Goal: Information Seeking & Learning: Learn about a topic

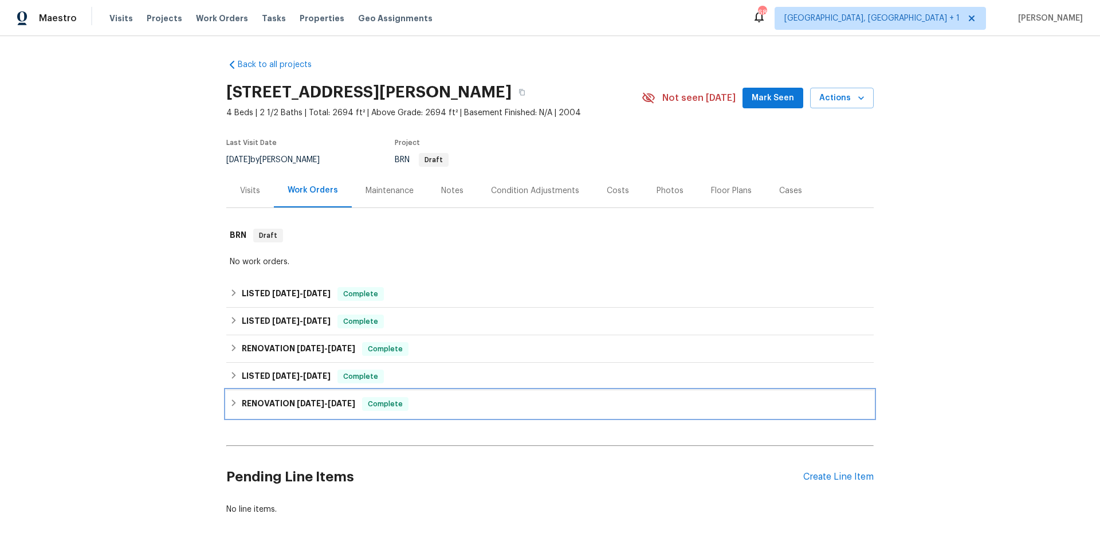
click at [437, 405] on div "RENOVATION 1/15/25 - 1/29/25 Complete" at bounding box center [550, 404] width 641 height 14
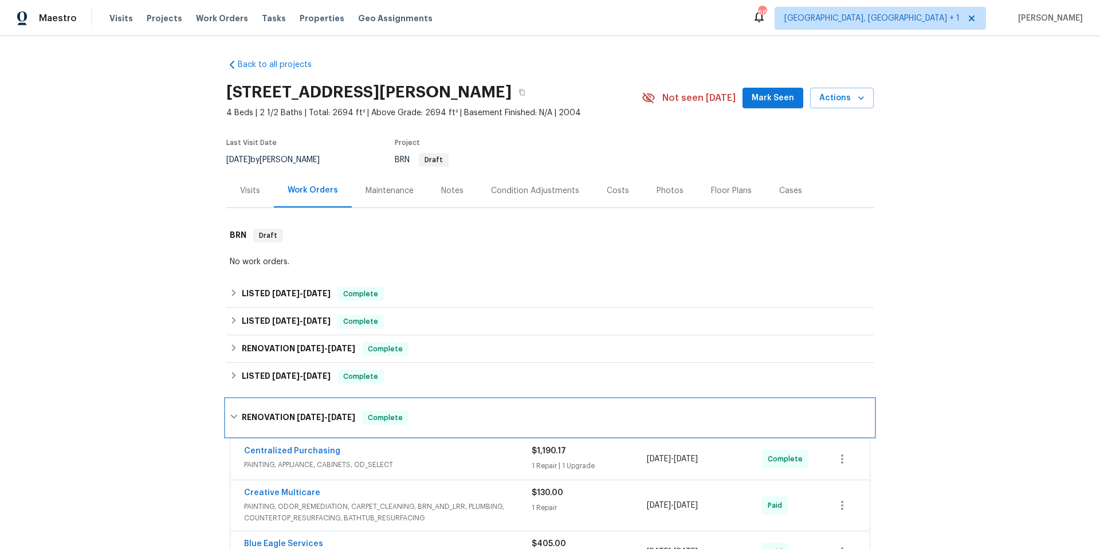
scroll to position [226, 0]
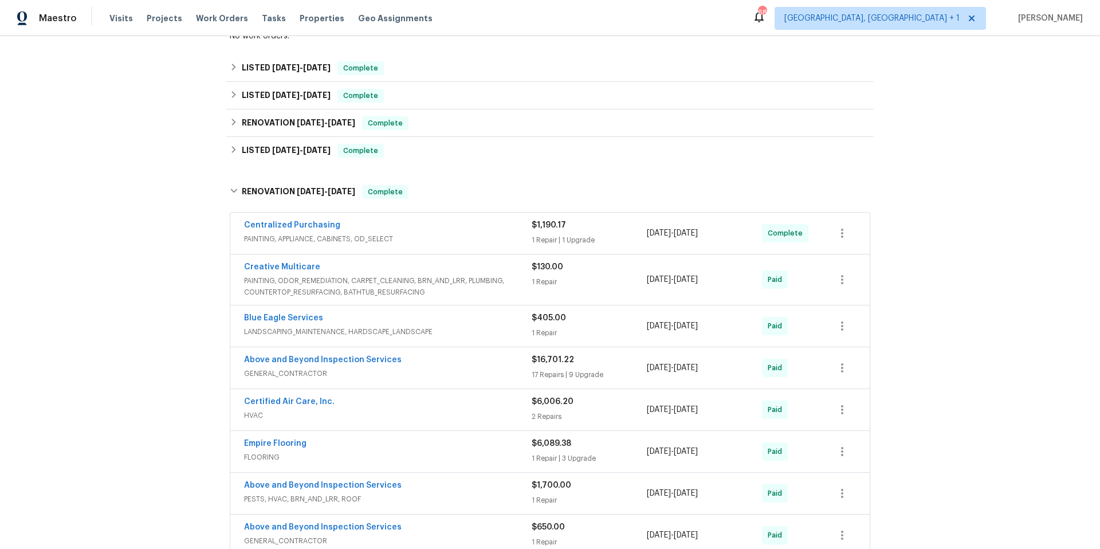
click at [415, 230] on div "Centralized Purchasing" at bounding box center [388, 226] width 288 height 14
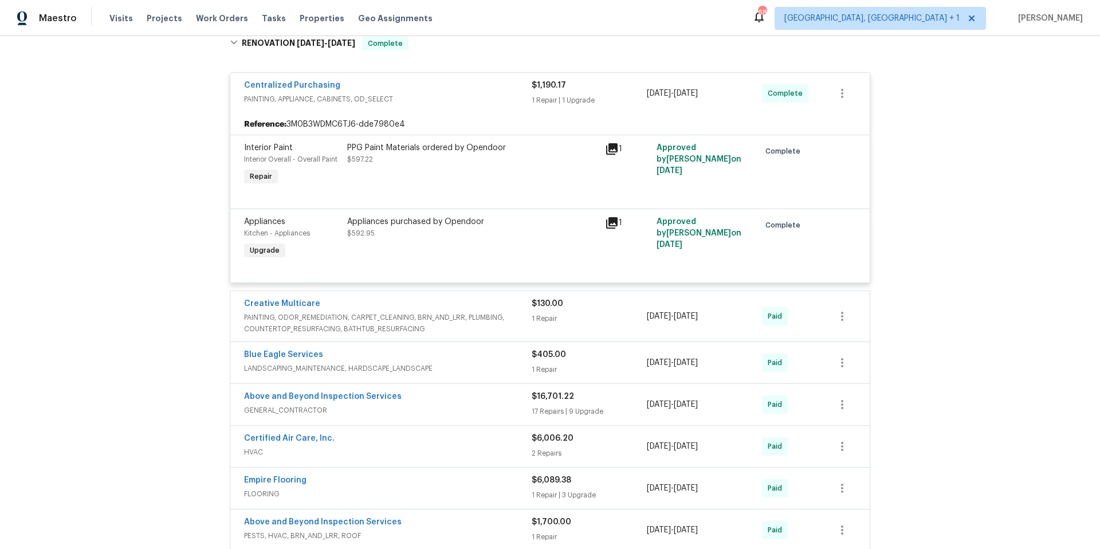
scroll to position [413, 0]
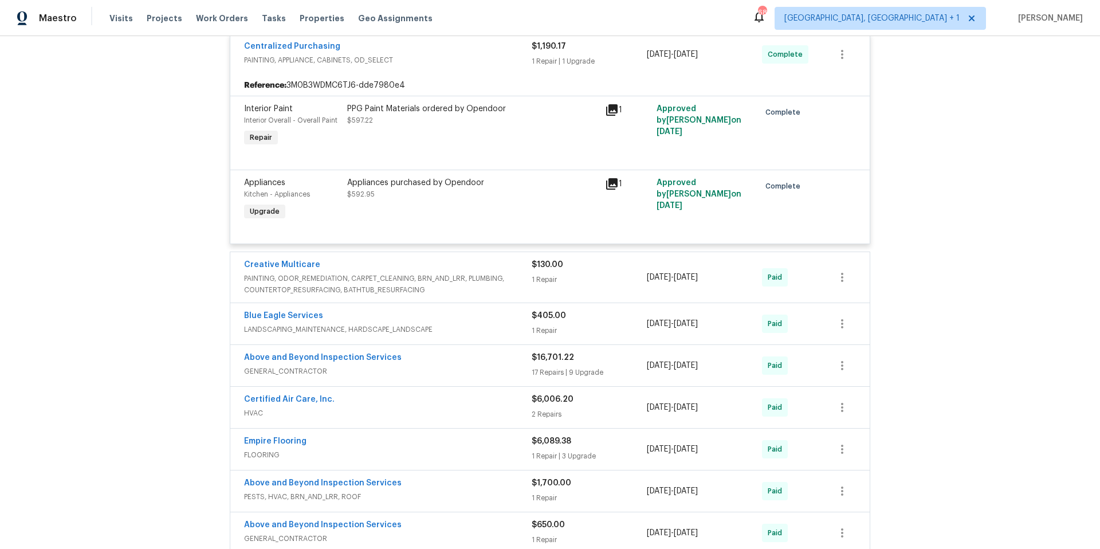
click at [607, 187] on icon at bounding box center [611, 183] width 11 height 11
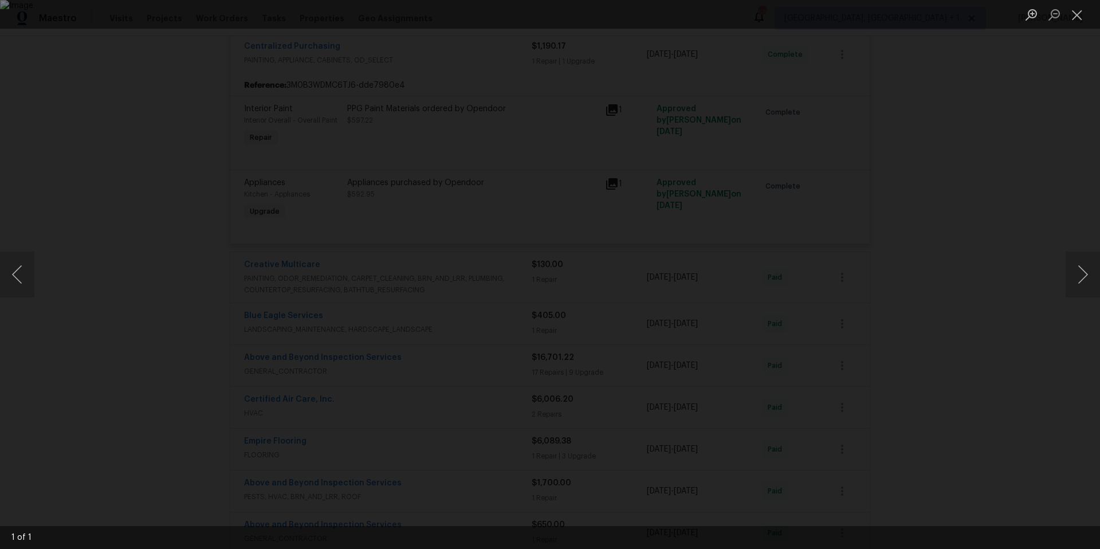
click at [863, 210] on div "Lightbox" at bounding box center [550, 274] width 1100 height 549
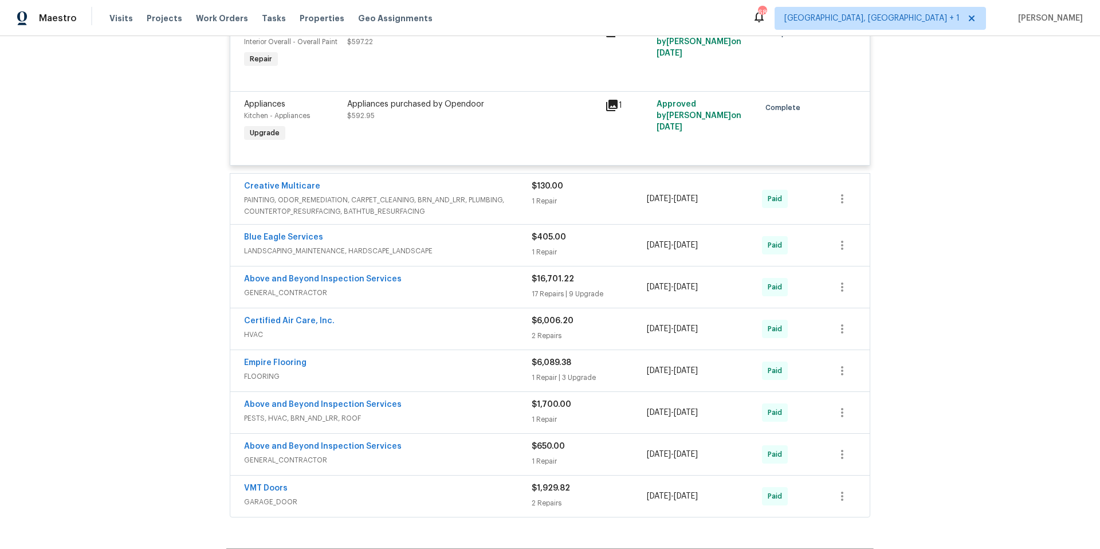
scroll to position [537, 0]
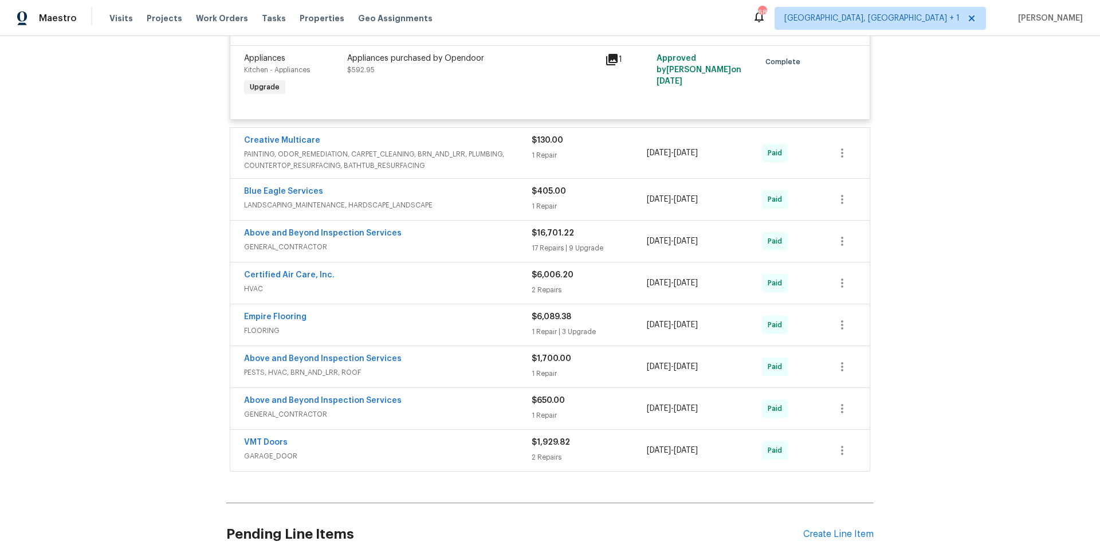
click at [427, 411] on span "GENERAL_CONTRACTOR" at bounding box center [388, 414] width 288 height 11
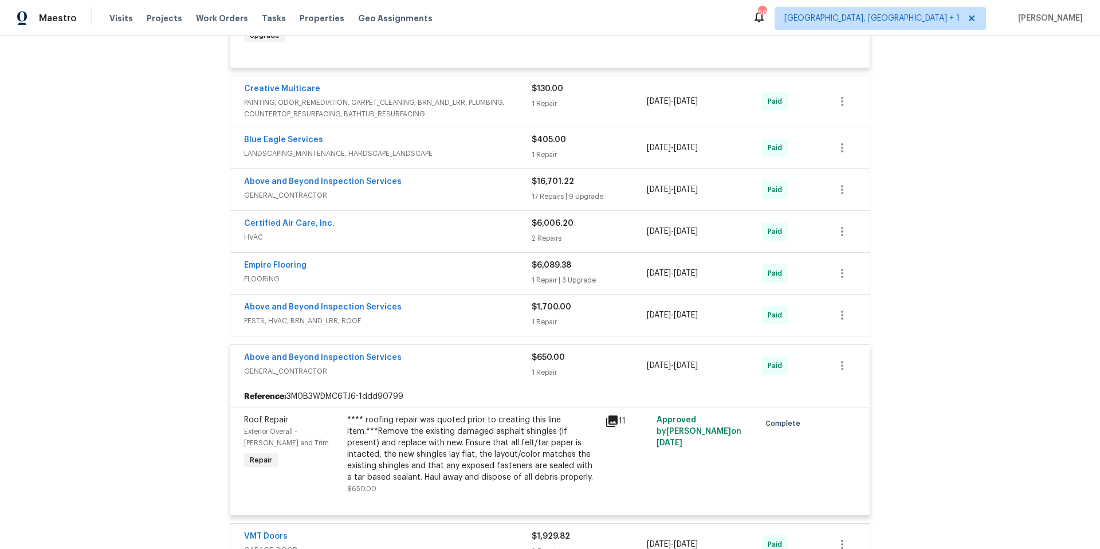
scroll to position [604, 0]
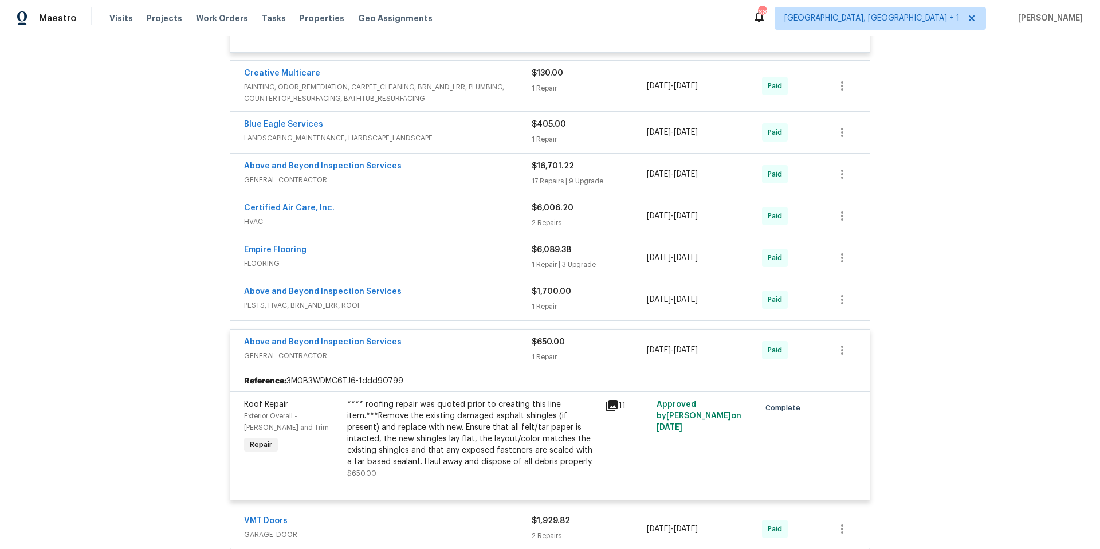
click at [424, 348] on div "Above and Beyond Inspection Services" at bounding box center [388, 343] width 288 height 14
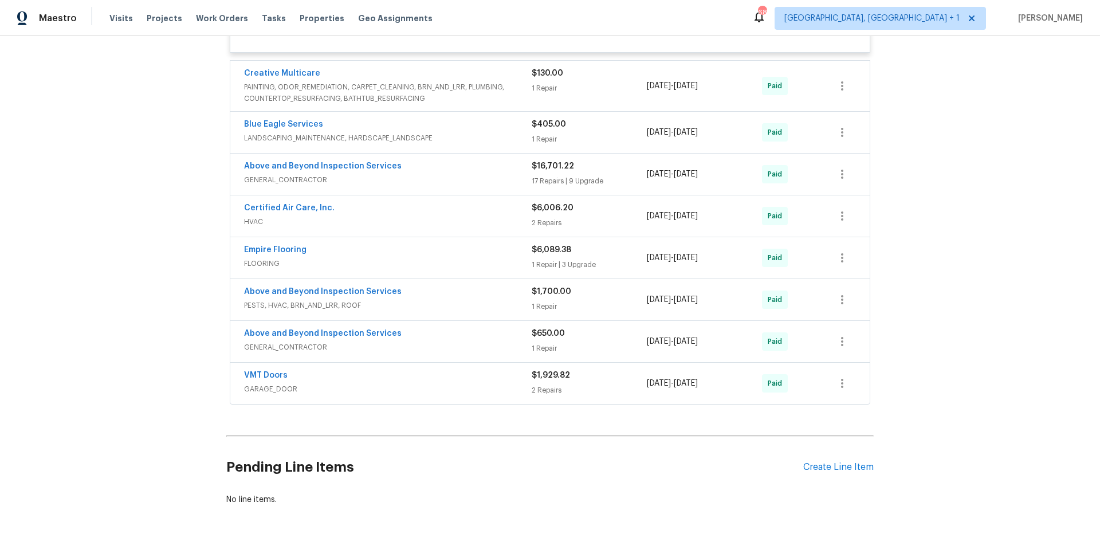
click at [420, 296] on div "Above and Beyond Inspection Services" at bounding box center [388, 293] width 288 height 14
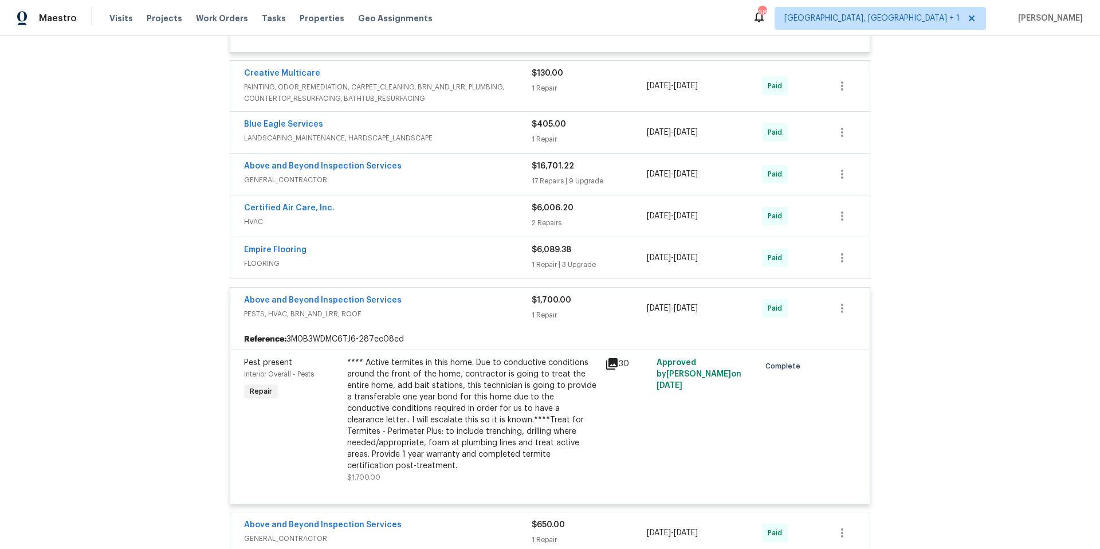
click at [419, 297] on div "Above and Beyond Inspection Services" at bounding box center [388, 302] width 288 height 14
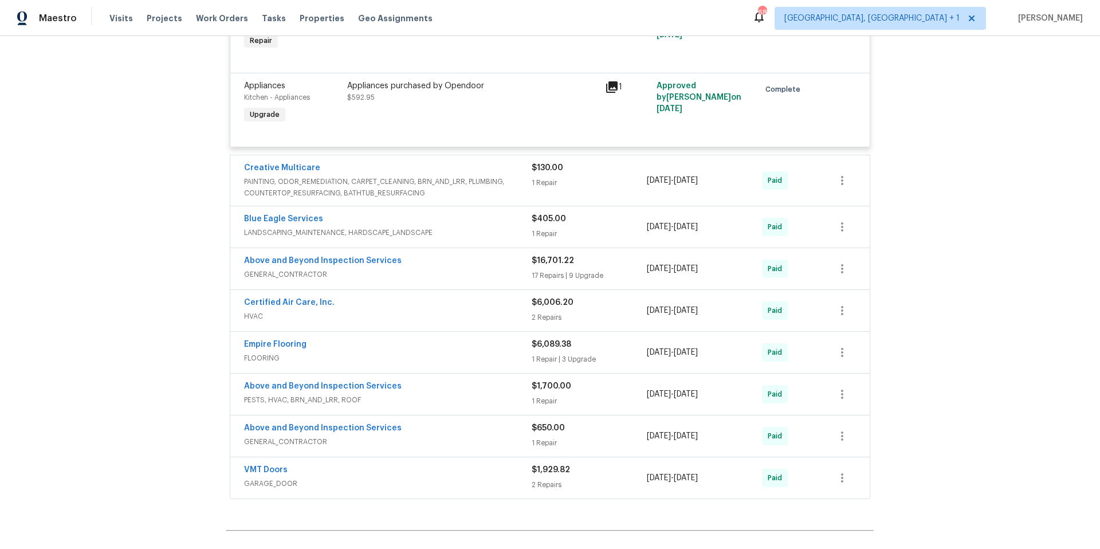
scroll to position [490, 0]
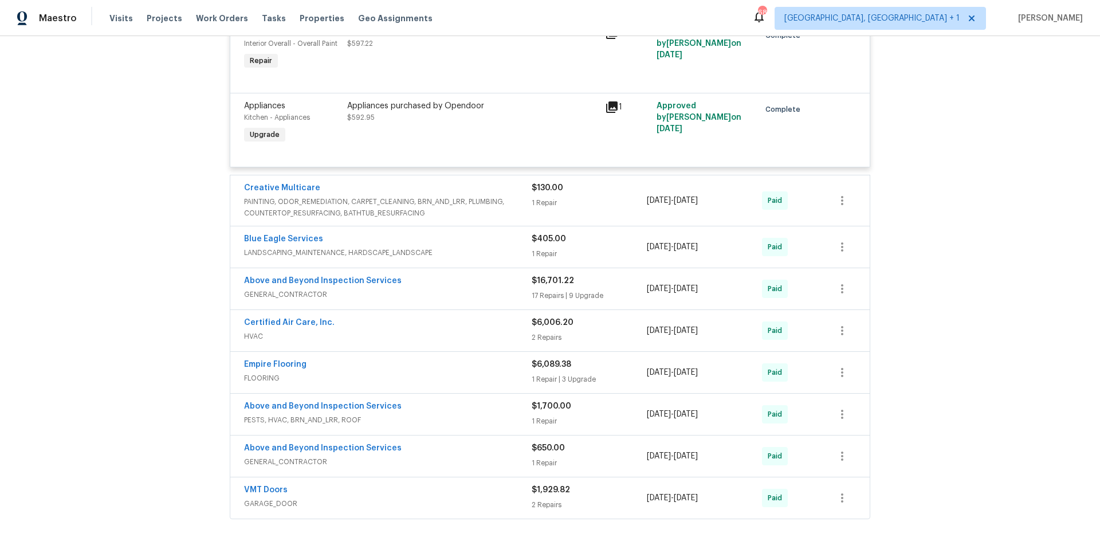
click at [430, 292] on span "GENERAL_CONTRACTOR" at bounding box center [388, 294] width 288 height 11
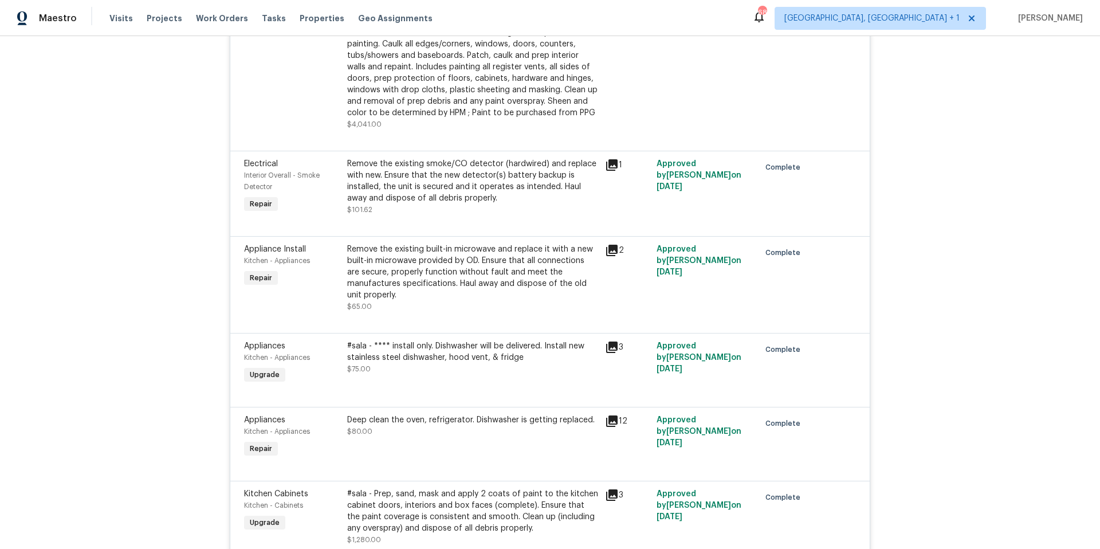
scroll to position [2944, 0]
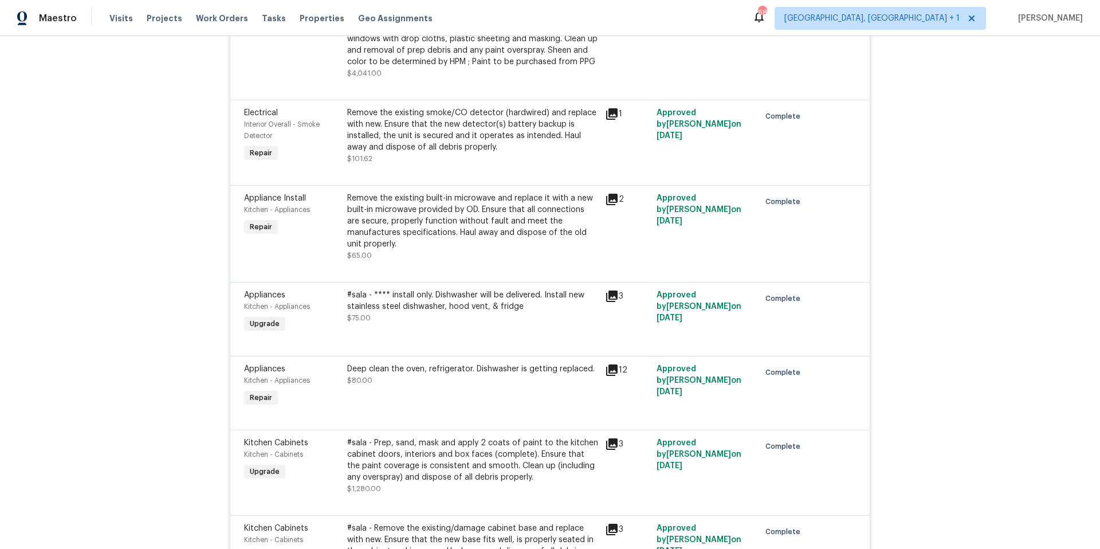
click at [611, 290] on icon at bounding box center [611, 295] width 11 height 11
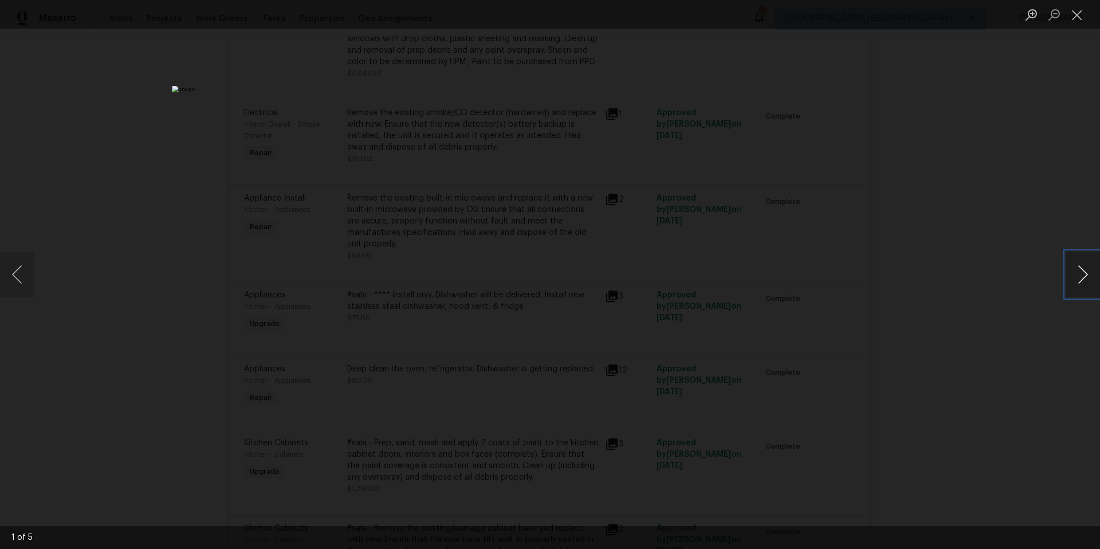
click at [1075, 281] on button "Next image" at bounding box center [1083, 275] width 34 height 46
click at [1074, 15] on button "Close lightbox" at bounding box center [1077, 15] width 23 height 20
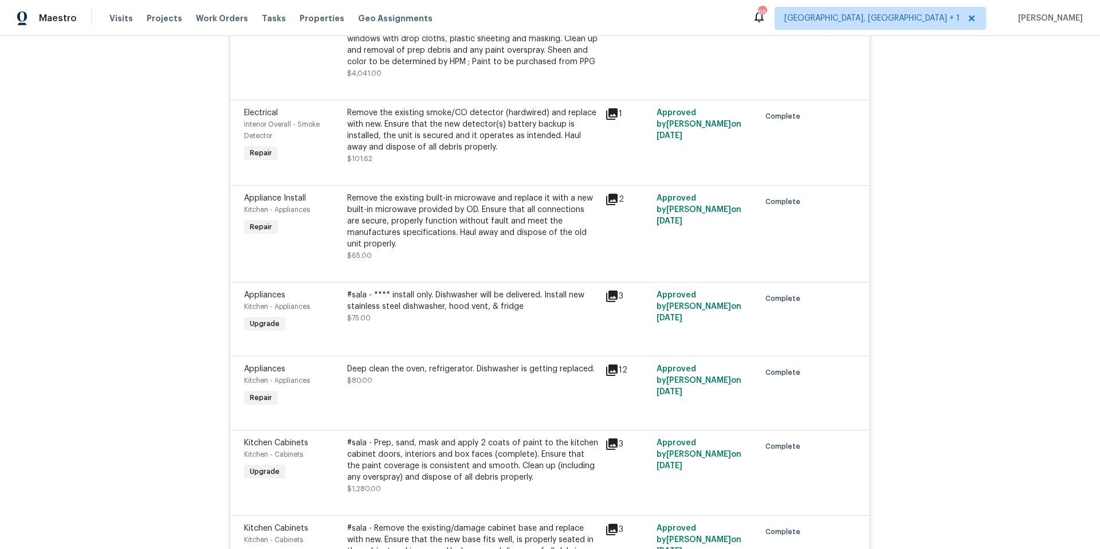
drag, startPoint x: 831, startPoint y: 281, endPoint x: 859, endPoint y: 281, distance: 28.1
click at [831, 286] on div at bounding box center [834, 312] width 52 height 53
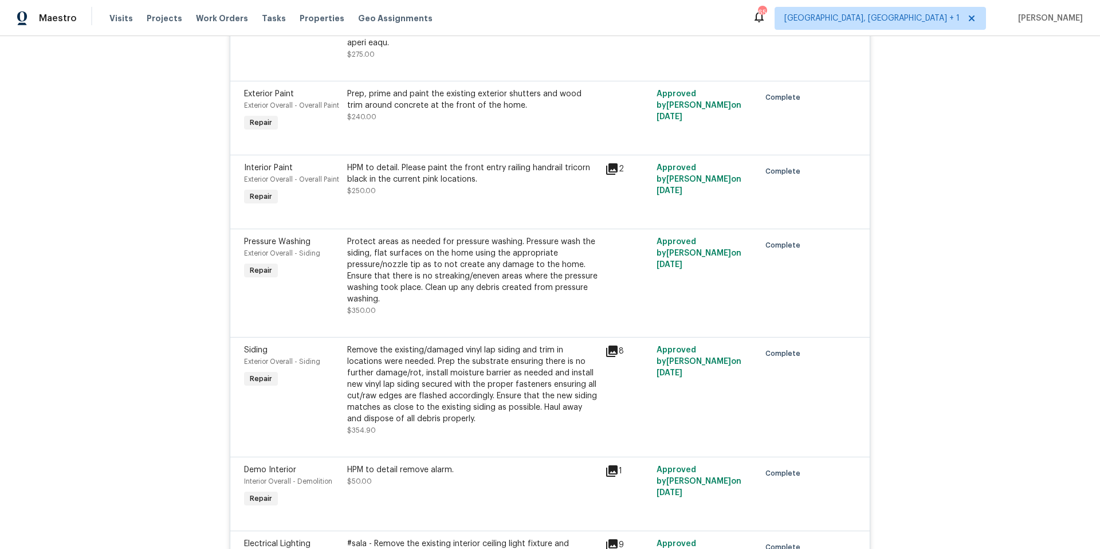
scroll to position [1889, 0]
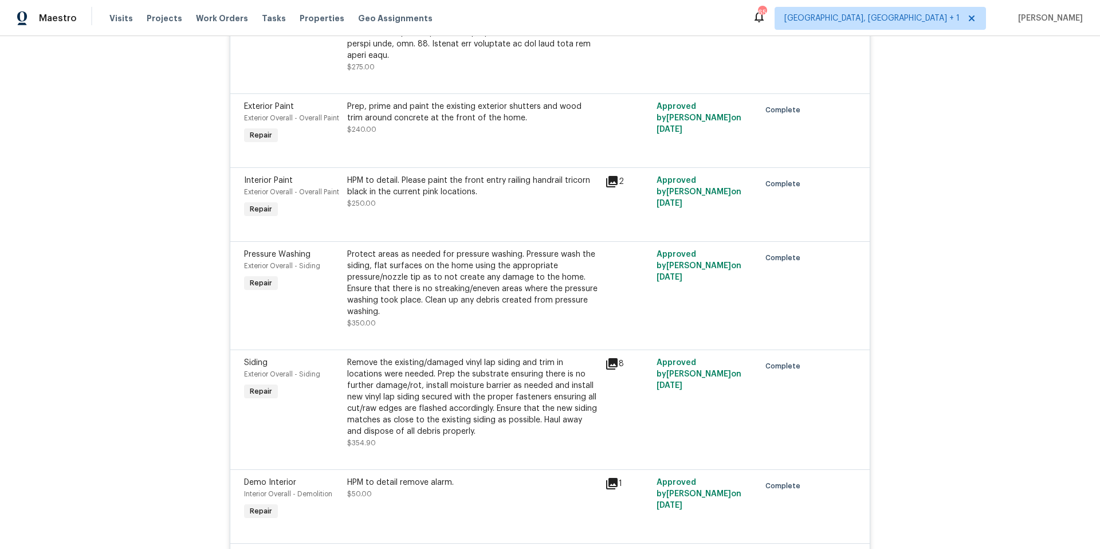
click at [608, 357] on icon at bounding box center [612, 364] width 14 height 14
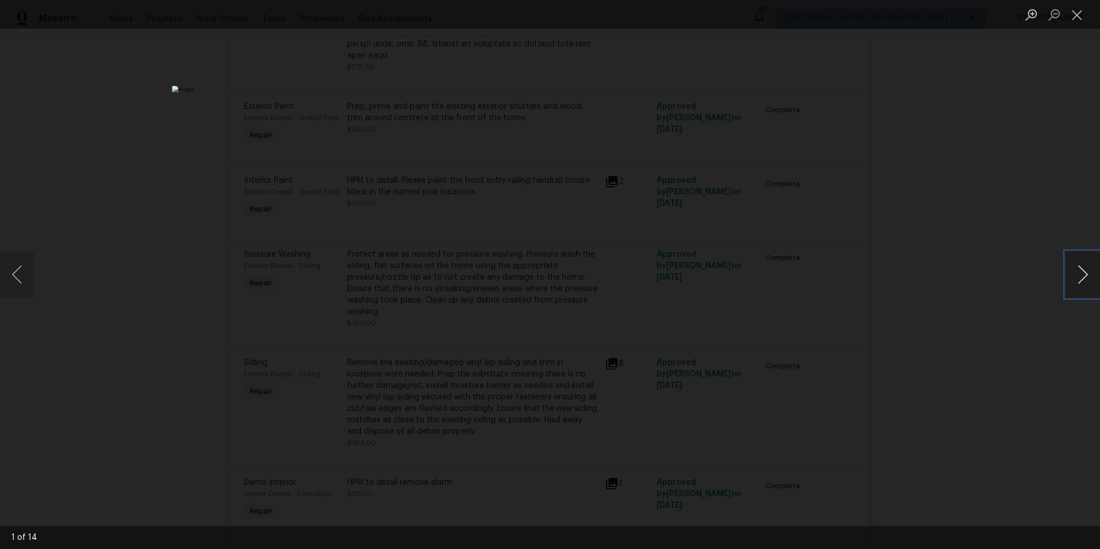
click at [1081, 282] on button "Next image" at bounding box center [1083, 275] width 34 height 46
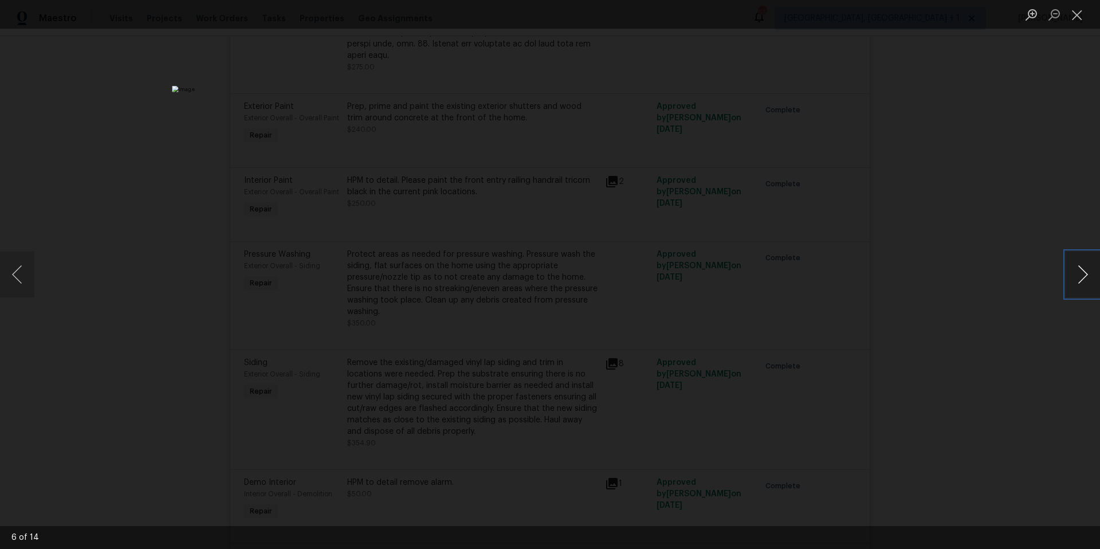
click at [1081, 282] on button "Next image" at bounding box center [1083, 275] width 34 height 46
click at [1079, 10] on button "Close lightbox" at bounding box center [1077, 15] width 23 height 20
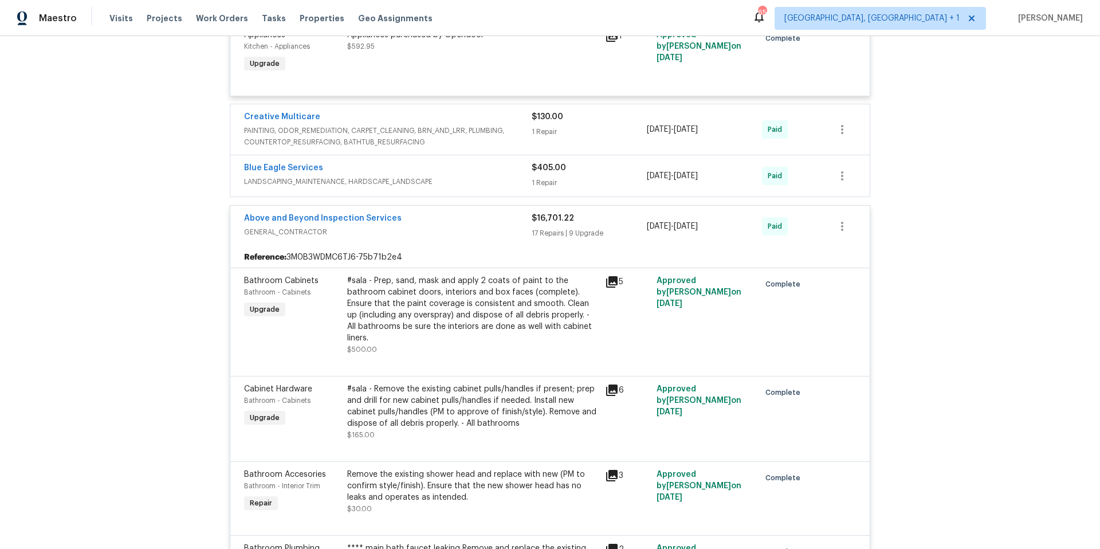
scroll to position [555, 0]
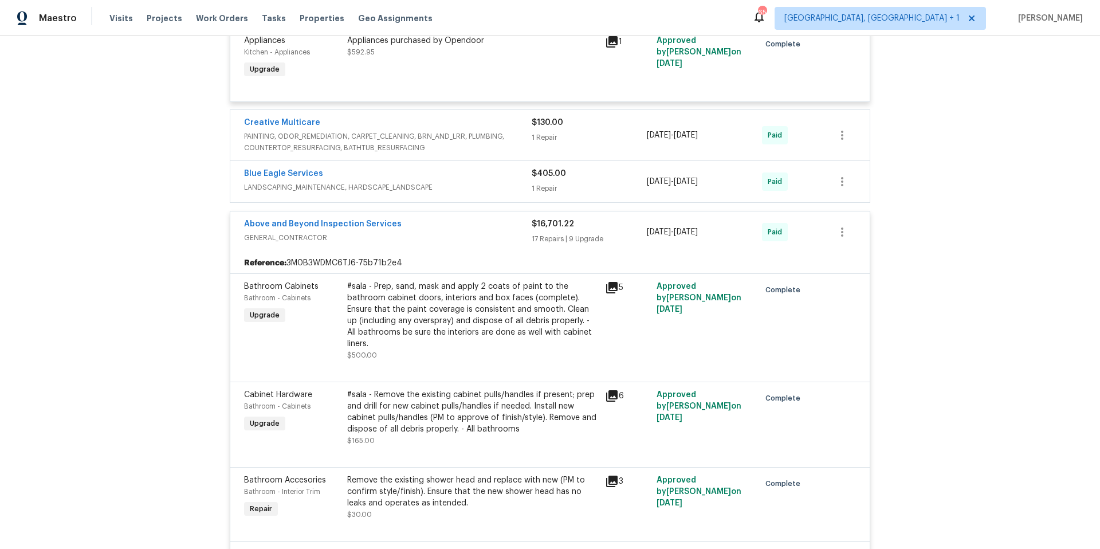
click at [463, 241] on span "GENERAL_CONTRACTOR" at bounding box center [388, 237] width 288 height 11
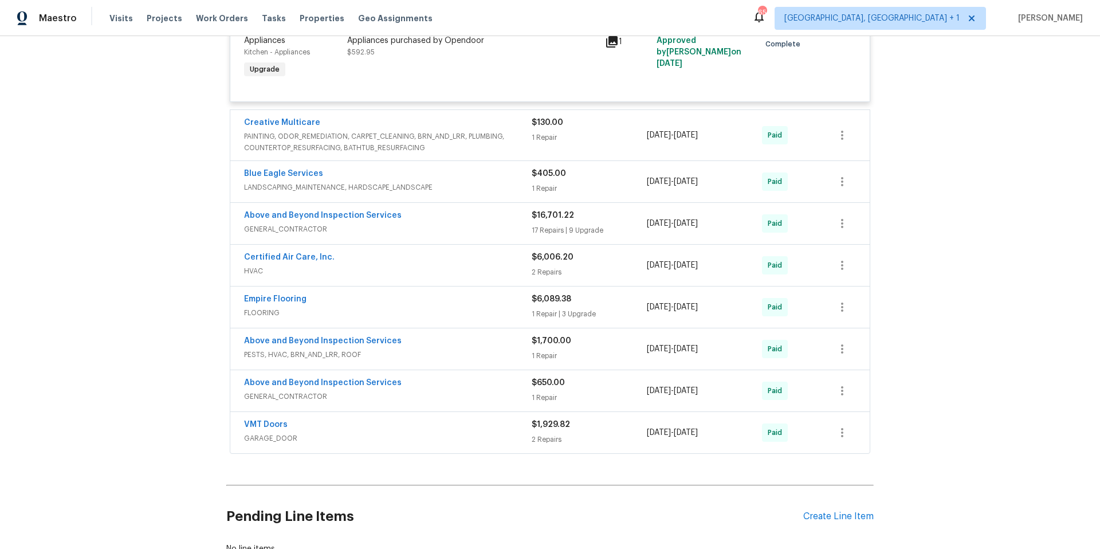
click at [448, 385] on div "Above and Beyond Inspection Services" at bounding box center [388, 384] width 288 height 14
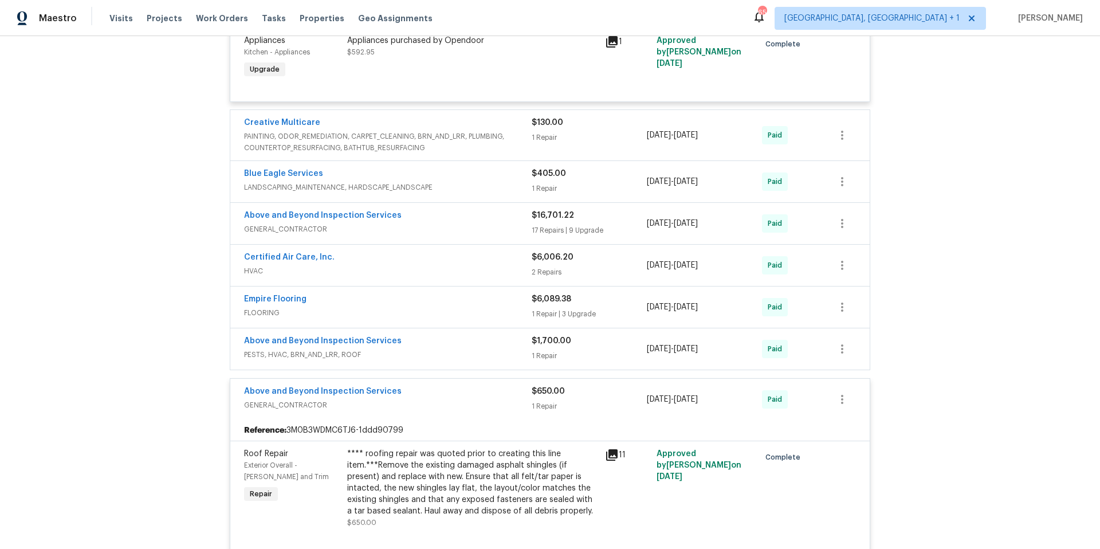
click at [448, 386] on div "Above and Beyond Inspection Services" at bounding box center [388, 393] width 288 height 14
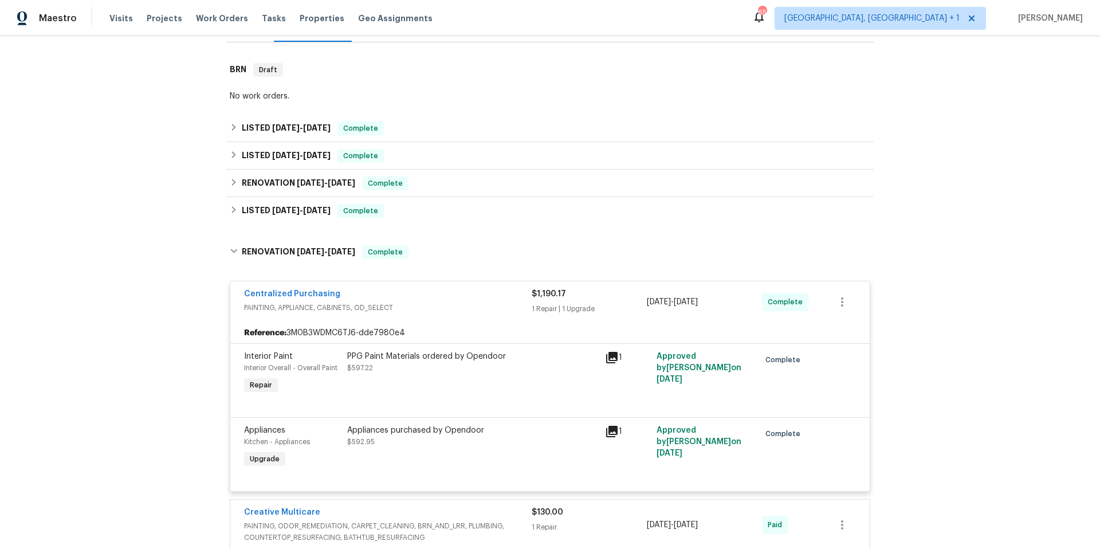
scroll to position [163, 0]
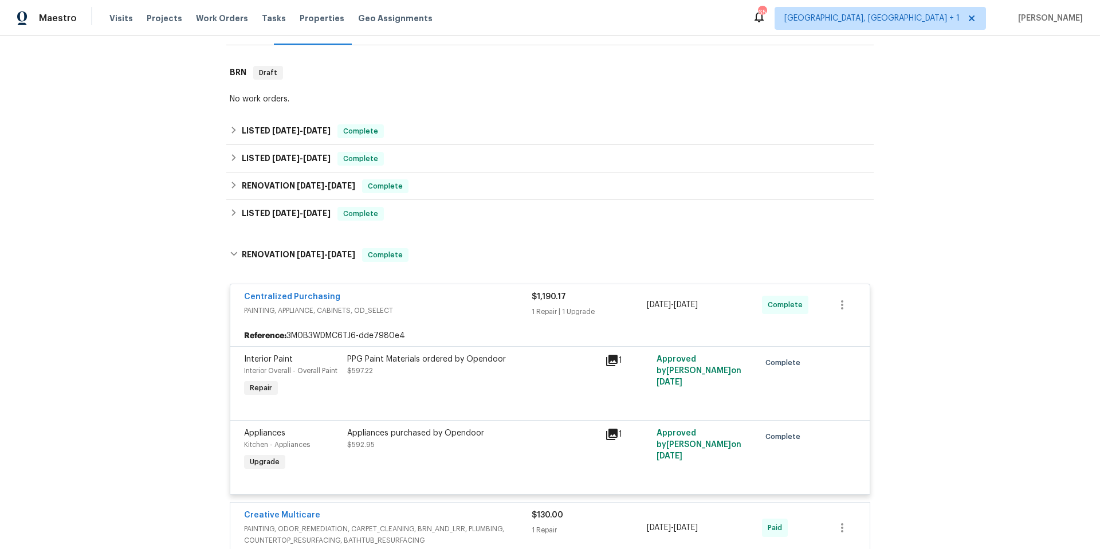
click at [447, 291] on div "Centralized Purchasing" at bounding box center [388, 298] width 288 height 14
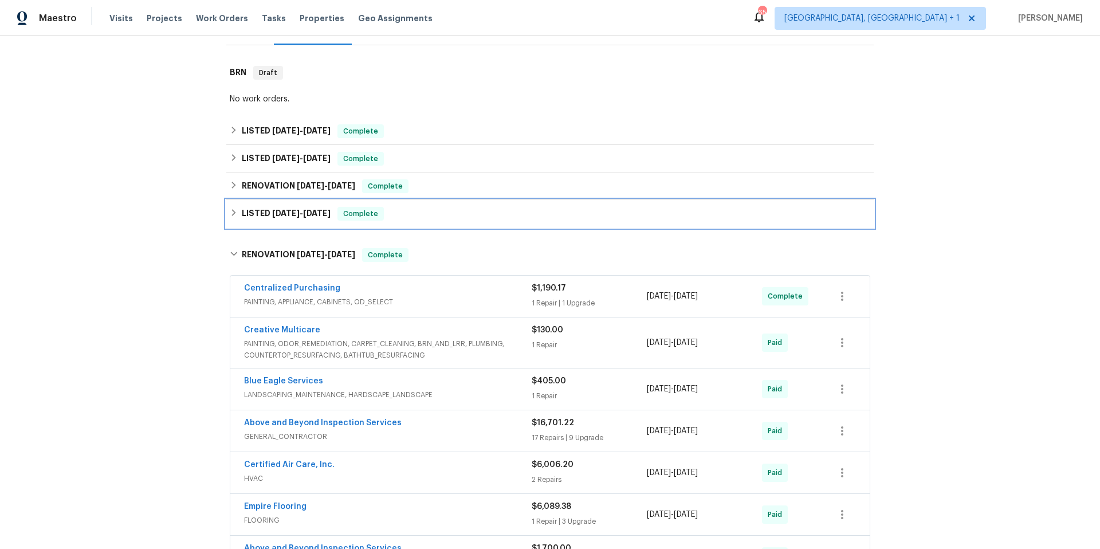
click at [453, 213] on div "LISTED 3/15/25 - 3/17/25 Complete" at bounding box center [550, 214] width 641 height 14
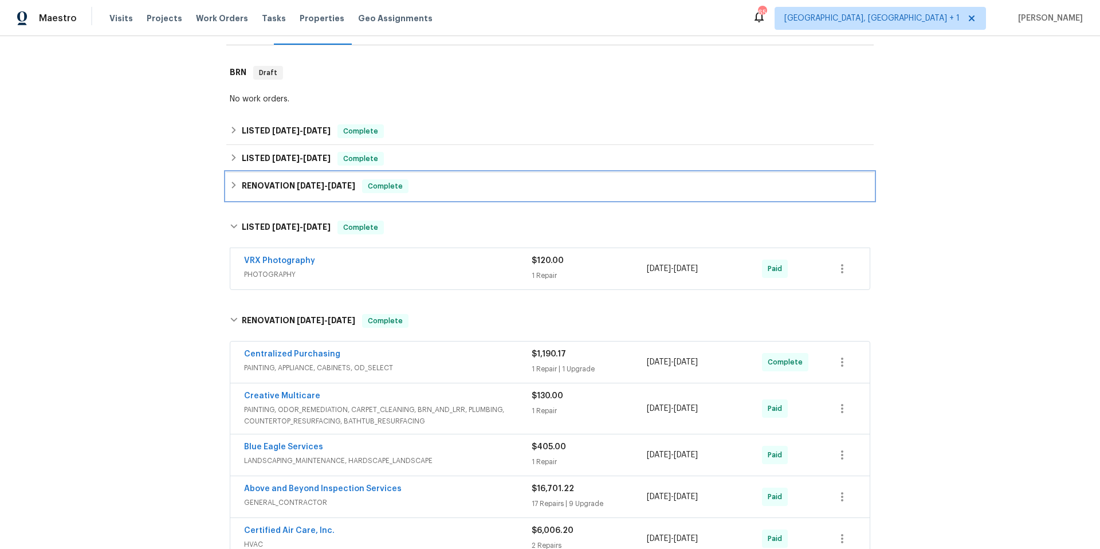
click at [469, 180] on div "RENOVATION 4/6/25 - 4/7/25 Complete" at bounding box center [550, 186] width 641 height 14
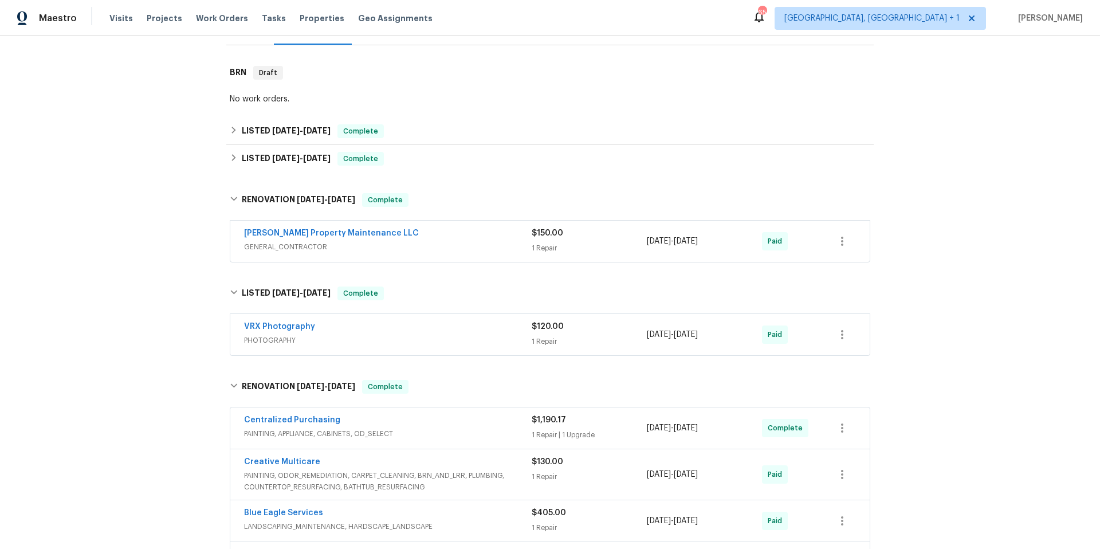
click at [462, 234] on div "Glen Property Maintenance LLC" at bounding box center [388, 234] width 288 height 14
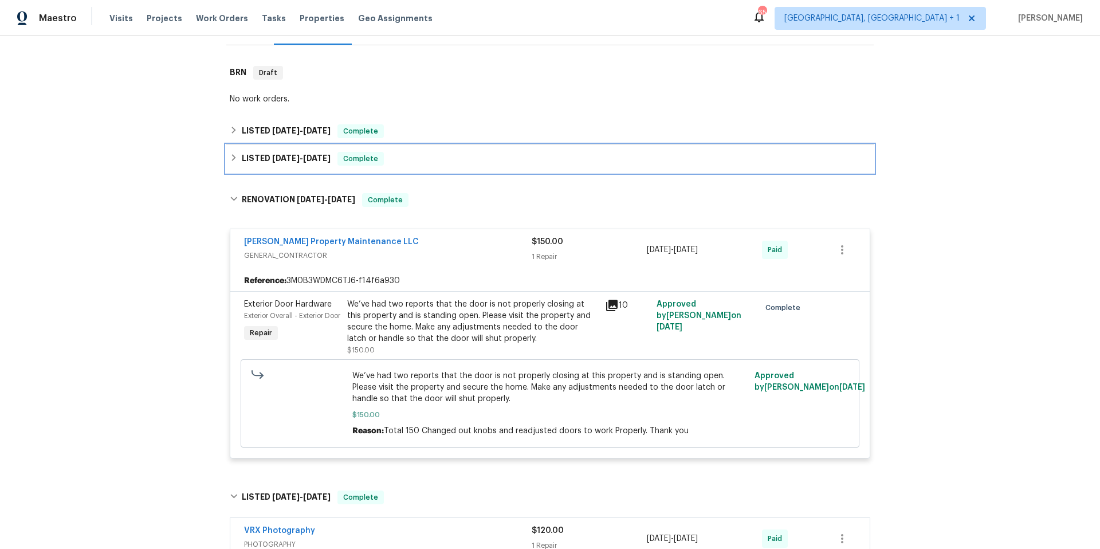
click at [440, 167] on div "LISTED 4/21/25 - 4/24/25 Complete" at bounding box center [549, 159] width 647 height 28
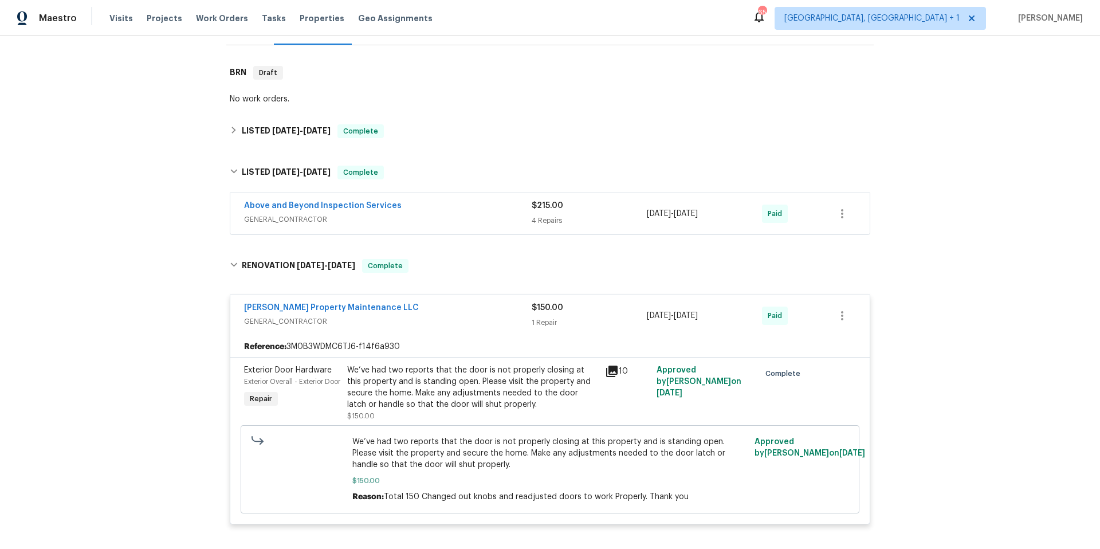
click at [443, 209] on div "Above and Beyond Inspection Services" at bounding box center [388, 207] width 288 height 14
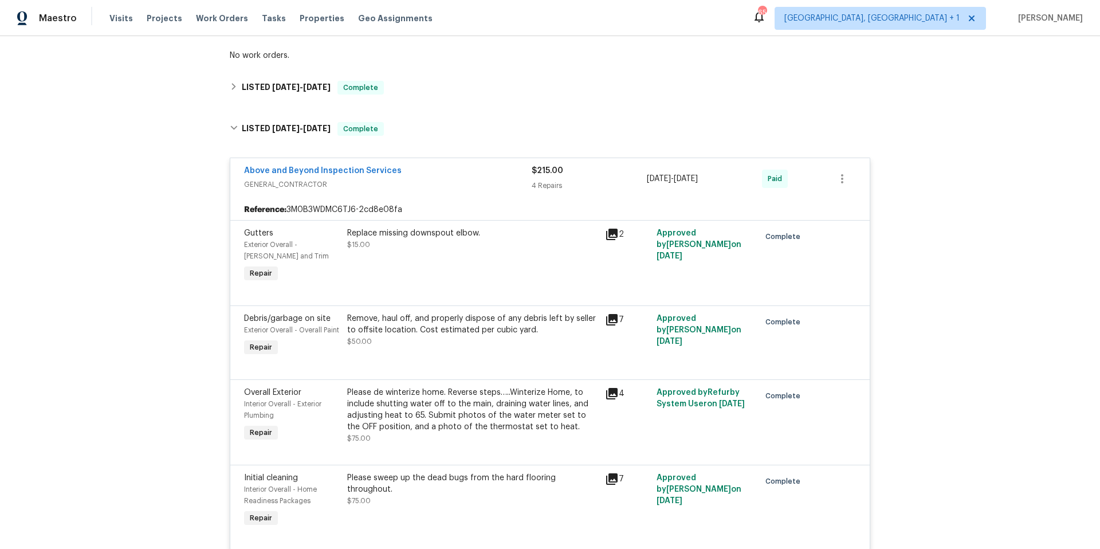
scroll to position [178, 0]
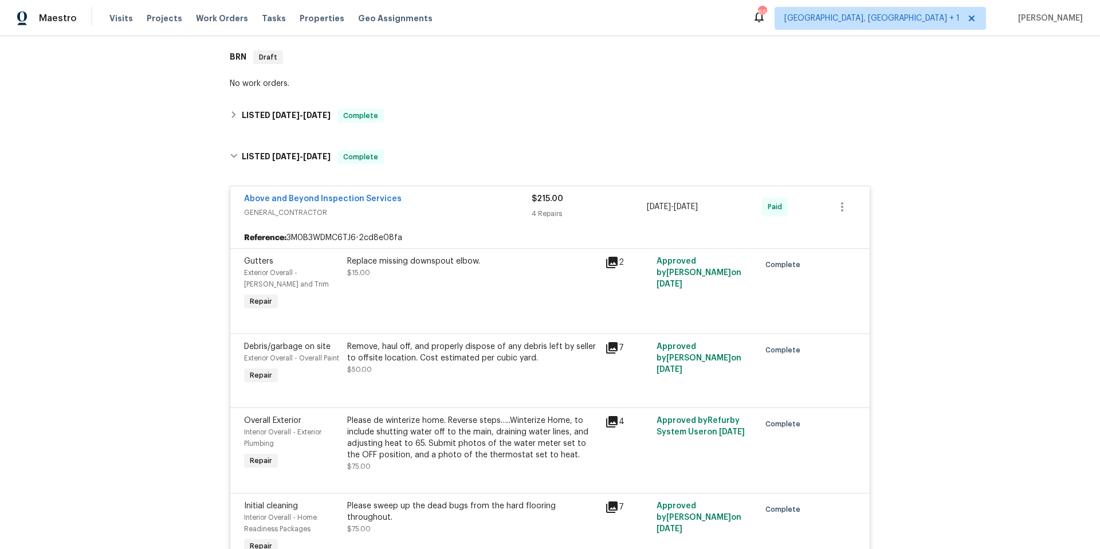
click at [442, 205] on div "Above and Beyond Inspection Services" at bounding box center [388, 200] width 288 height 14
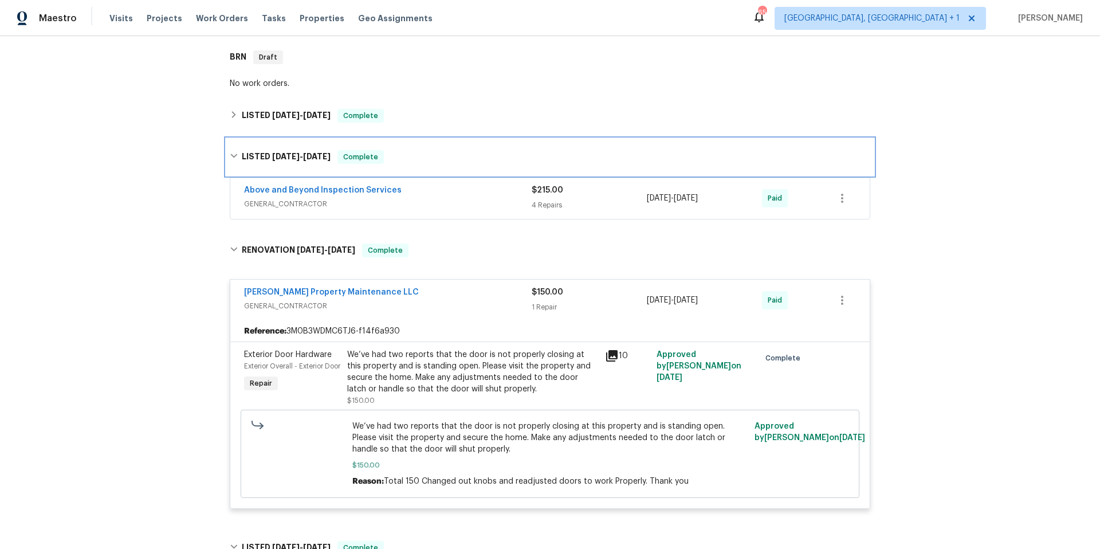
click at [435, 158] on div "LISTED 4/21/25 - 4/24/25 Complete" at bounding box center [550, 157] width 641 height 14
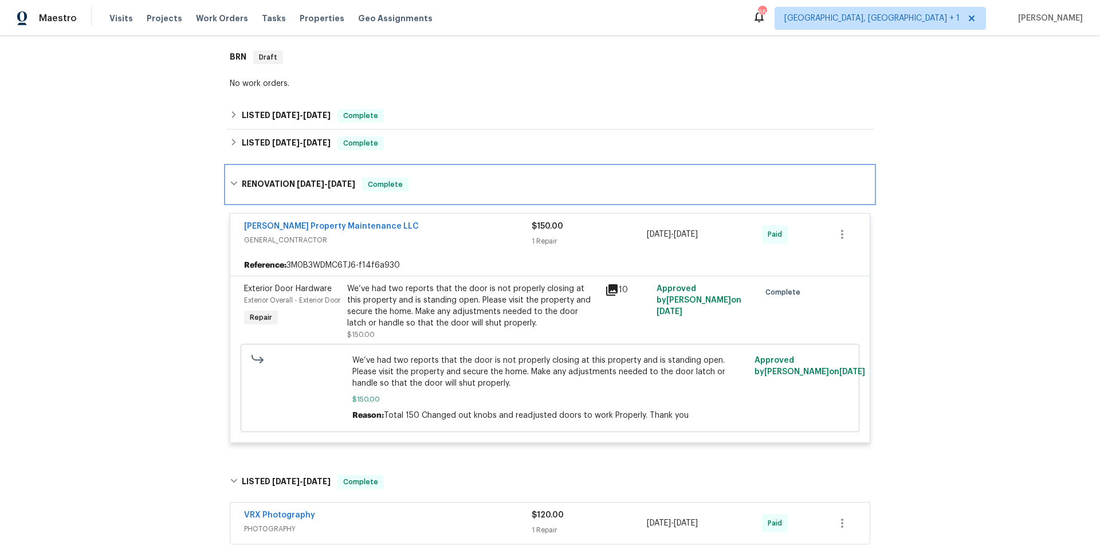
click at [435, 191] on div "RENOVATION 4/6/25 - 4/7/25 Complete" at bounding box center [549, 184] width 647 height 37
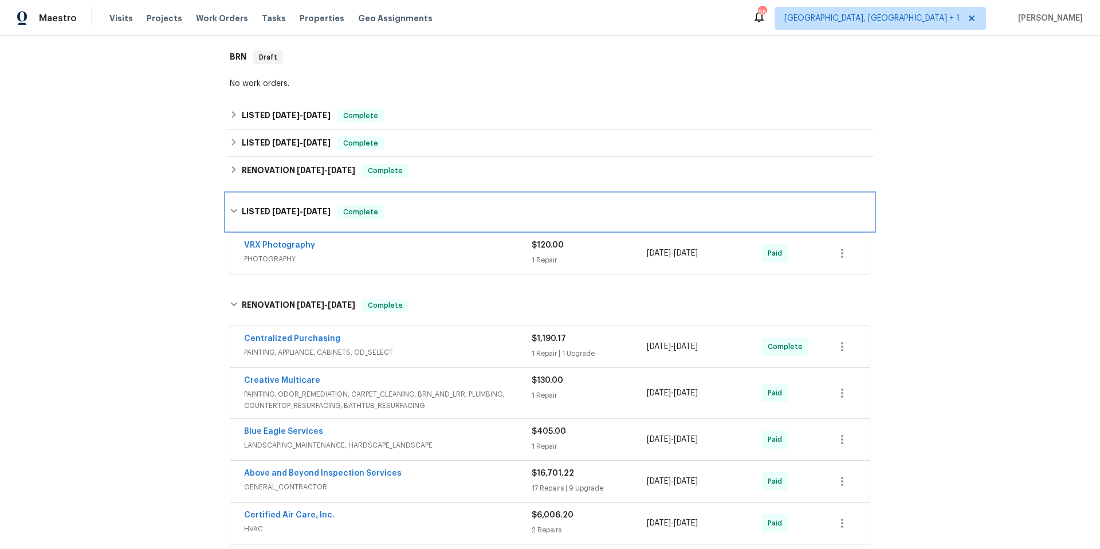
click at [436, 215] on div "LISTED 3/15/25 - 3/17/25 Complete" at bounding box center [550, 212] width 641 height 14
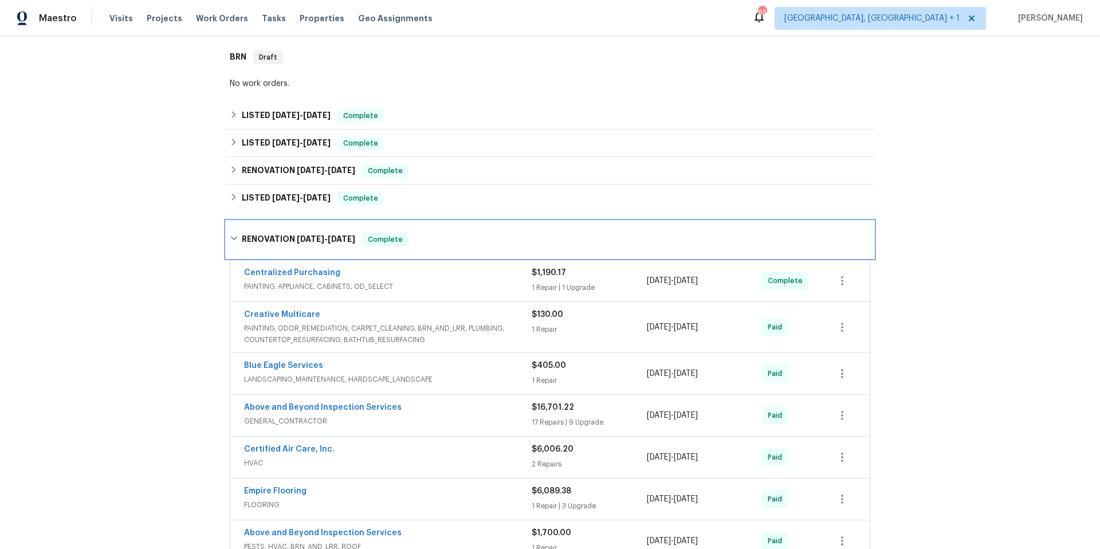
click at [433, 245] on div "RENOVATION 1/15/25 - 1/29/25 Complete" at bounding box center [550, 240] width 641 height 14
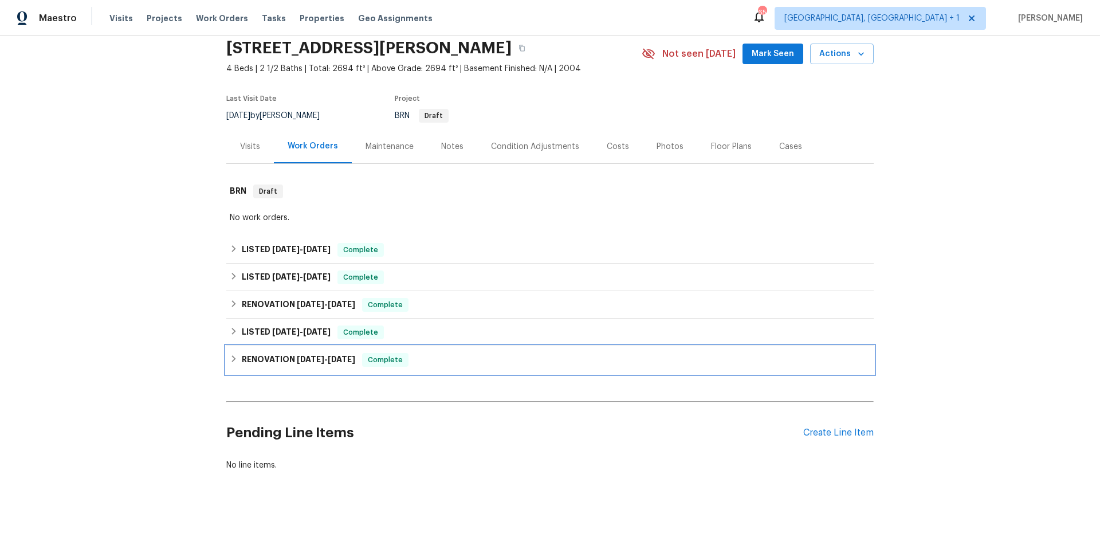
scroll to position [53, 0]
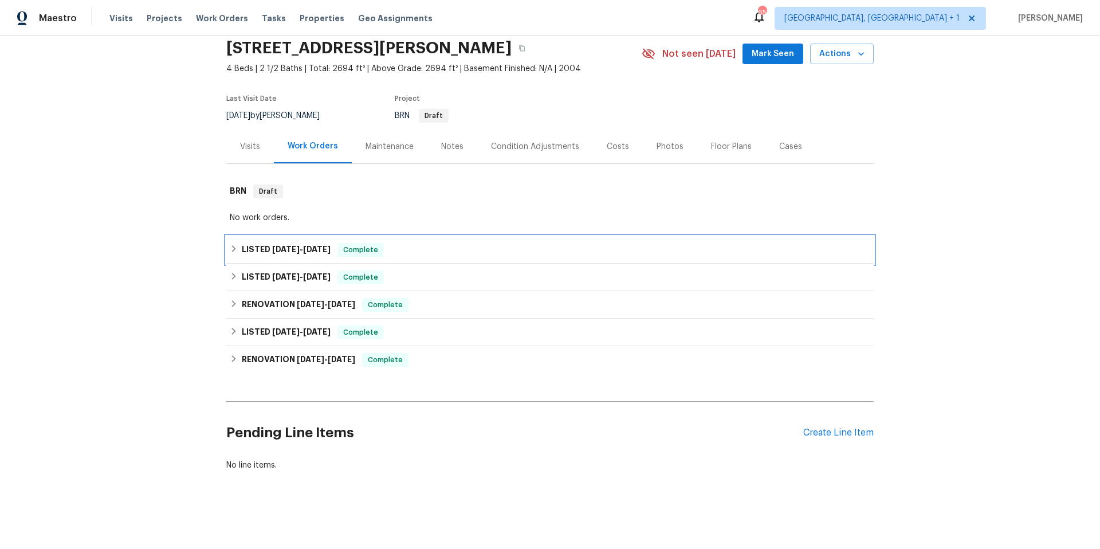
click at [411, 243] on div "LISTED 4/29/25 - 4/30/25 Complete" at bounding box center [550, 250] width 641 height 14
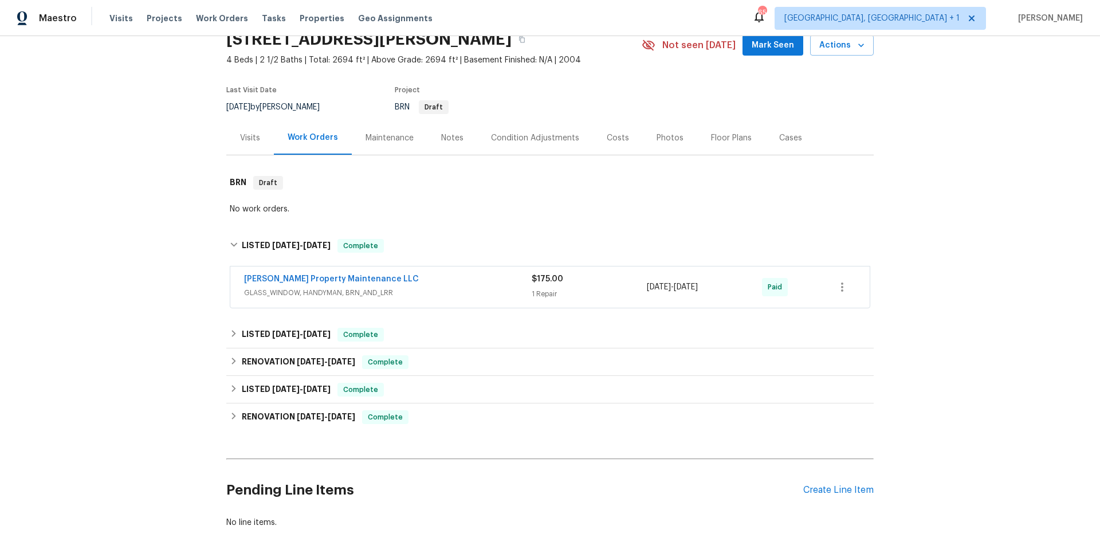
click at [437, 285] on div "Glen Property Maintenance LLC" at bounding box center [388, 280] width 288 height 14
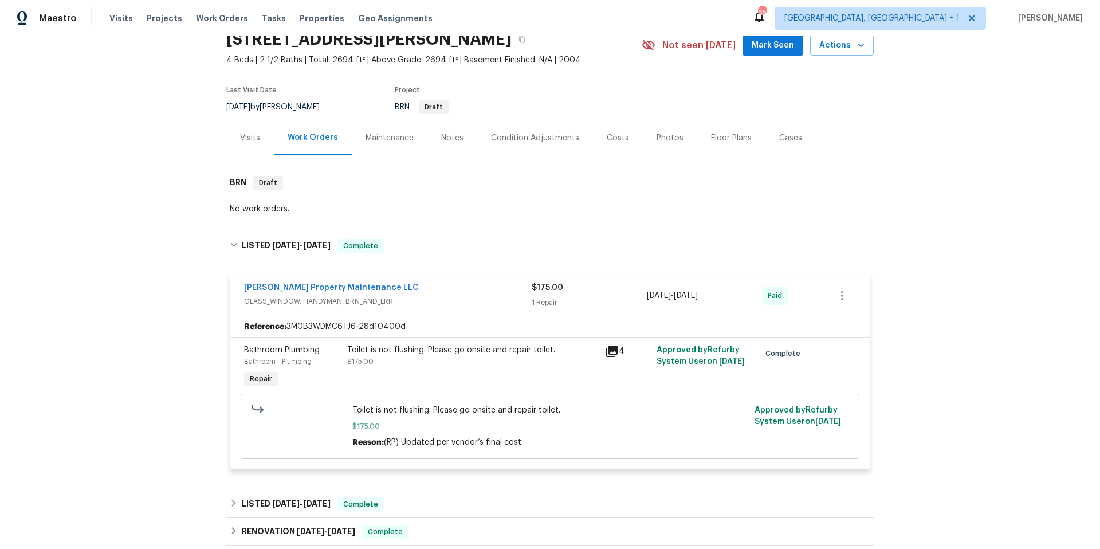
click at [437, 285] on div "Glen Property Maintenance LLC" at bounding box center [388, 289] width 288 height 14
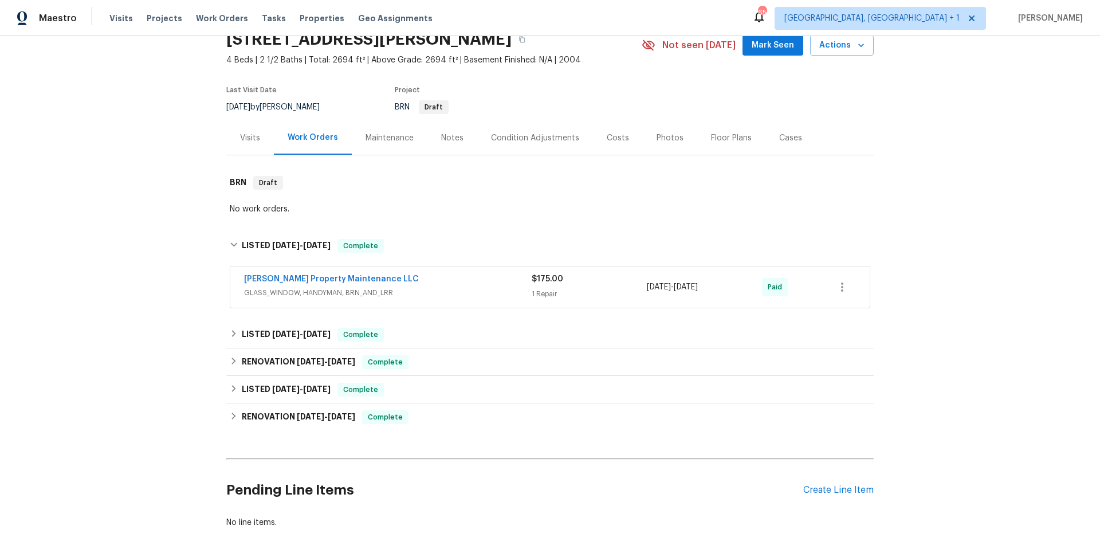
click at [427, 272] on div "Glen Property Maintenance LLC GLASS_WINDOW, HANDYMAN, BRN_AND_LRR $175.00 1 Rep…" at bounding box center [549, 286] width 639 height 41
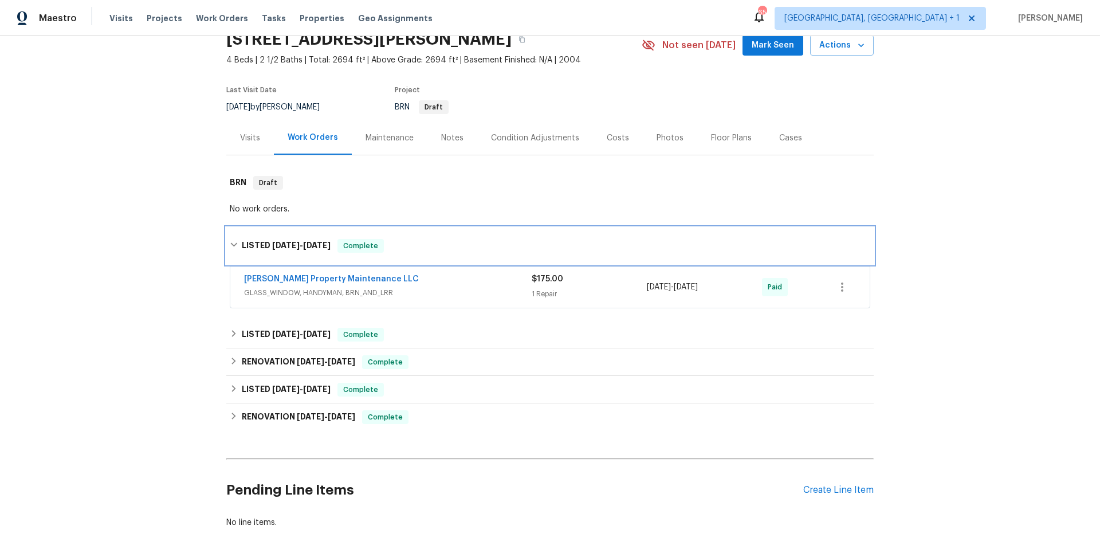
click at [407, 234] on div "LISTED 4/29/25 - 4/30/25 Complete" at bounding box center [549, 245] width 647 height 37
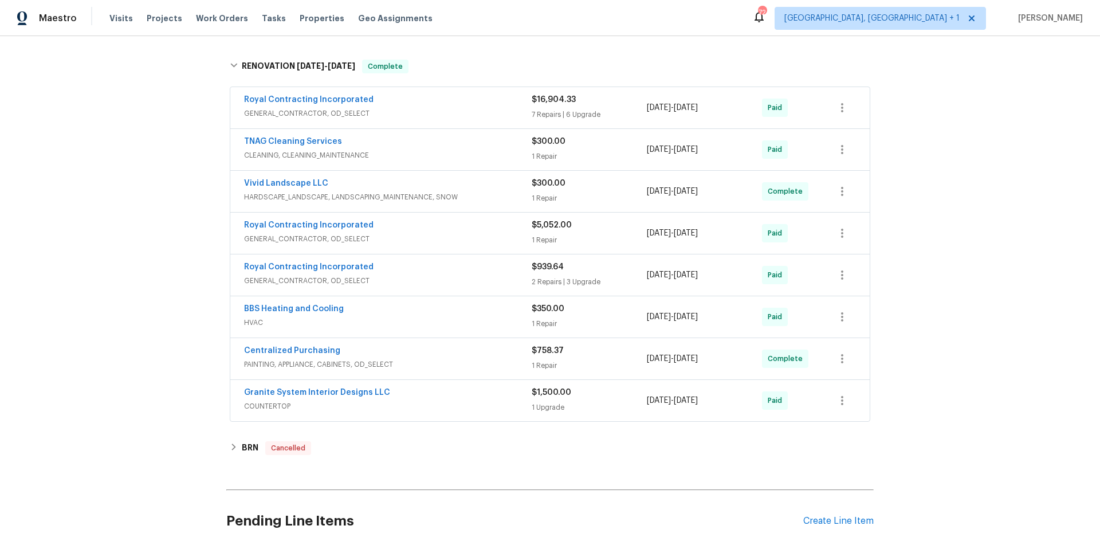
scroll to position [378, 0]
click at [434, 274] on div "Royal Contracting Incorporated" at bounding box center [388, 269] width 288 height 14
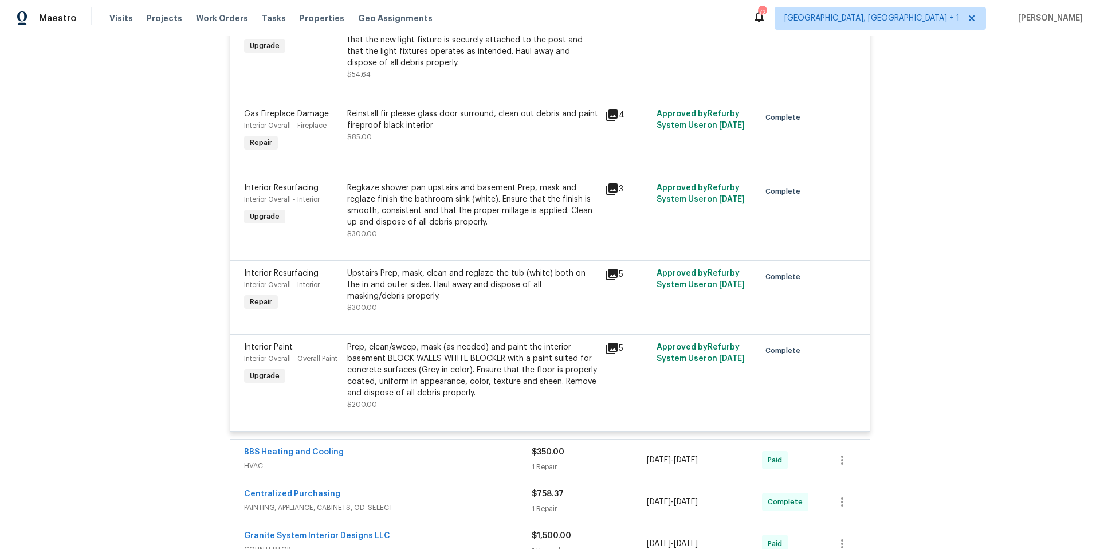
scroll to position [701, 0]
click at [606, 346] on icon at bounding box center [611, 346] width 11 height 11
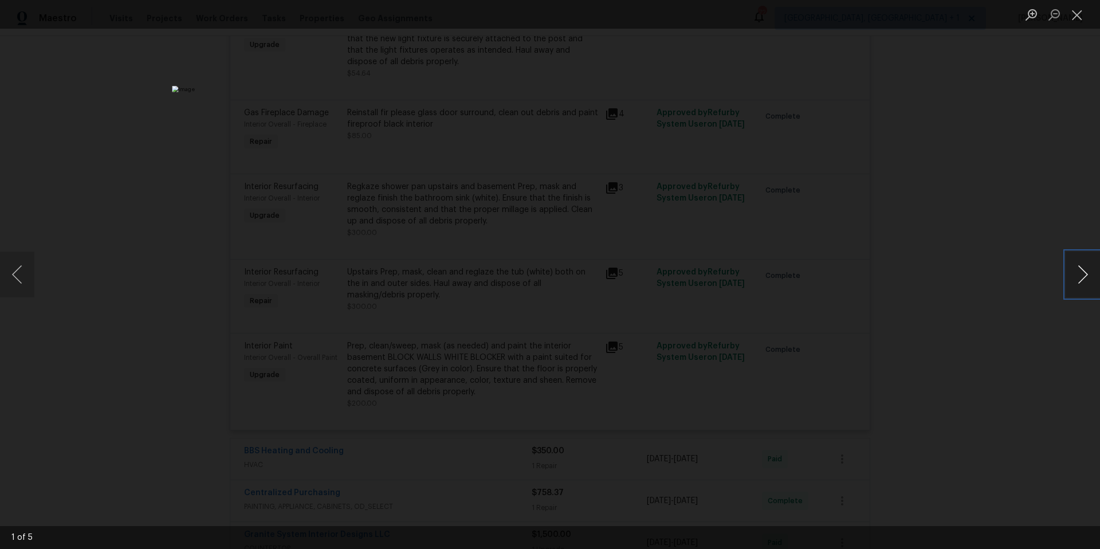
click at [1078, 279] on button "Next image" at bounding box center [1083, 275] width 34 height 46
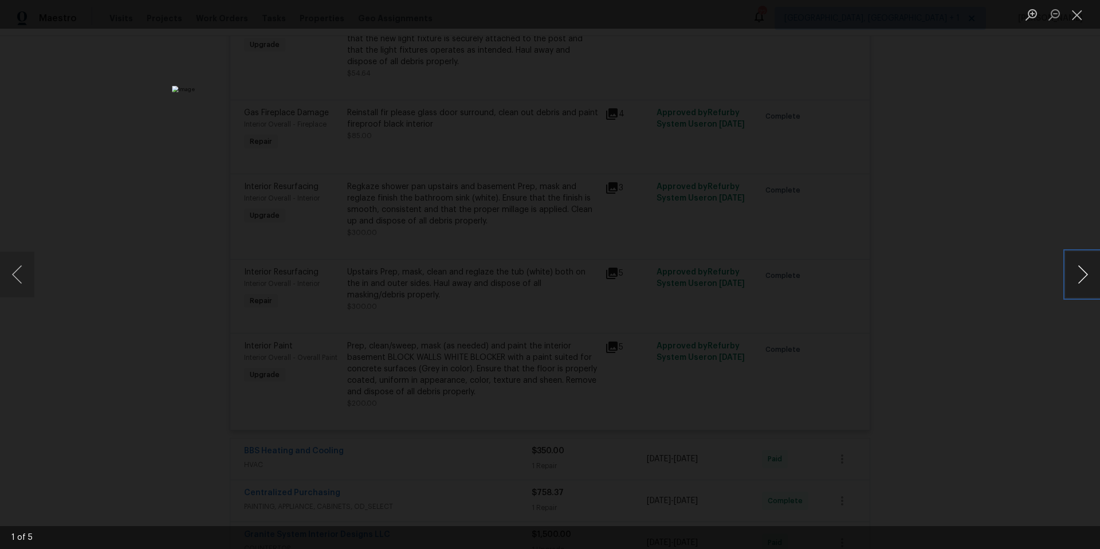
click at [1078, 279] on button "Next image" at bounding box center [1083, 275] width 34 height 46
click at [1076, 17] on button "Close lightbox" at bounding box center [1077, 15] width 23 height 20
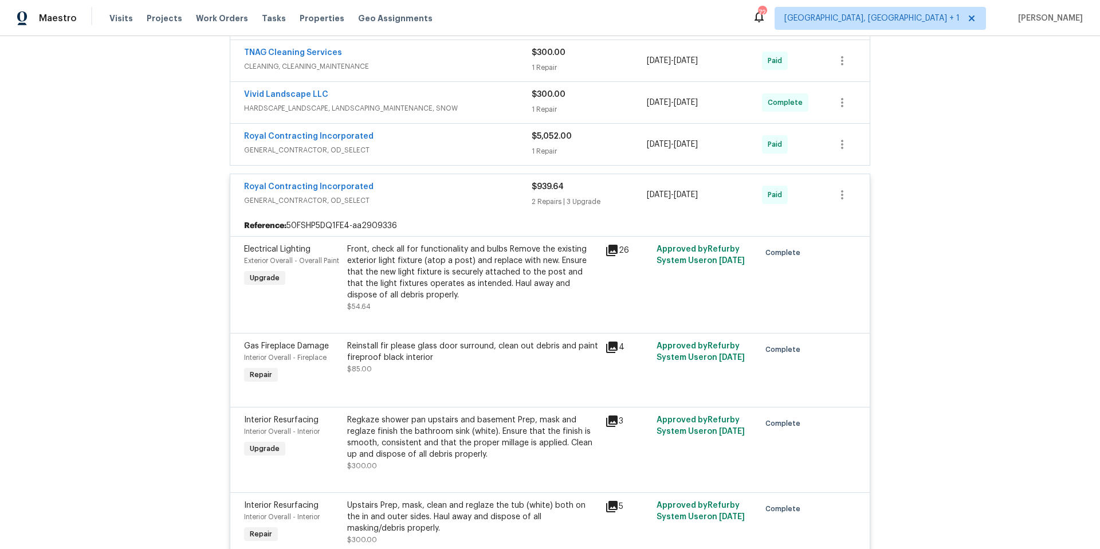
scroll to position [425, 0]
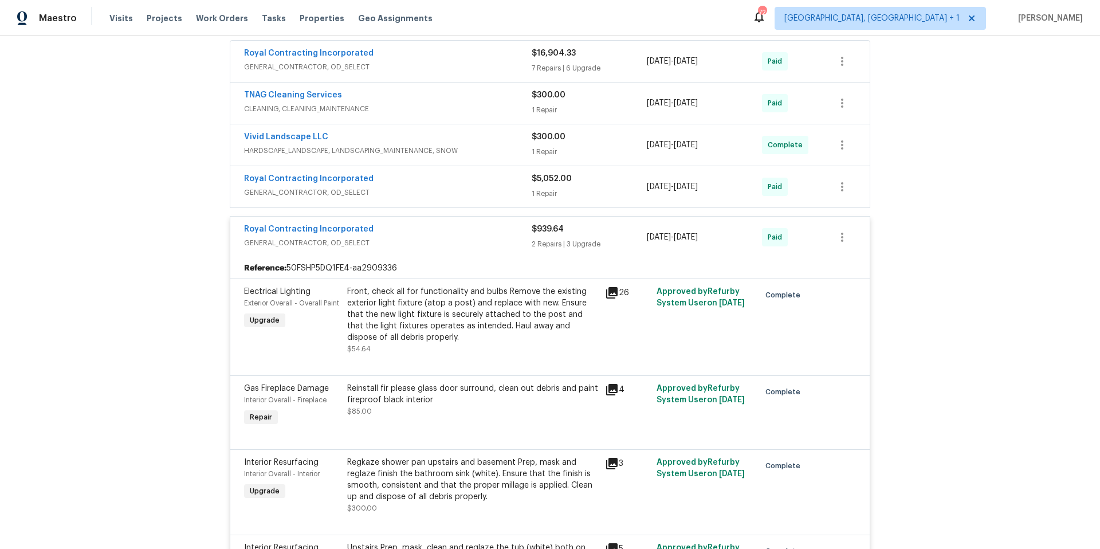
click at [473, 236] on div "Royal Contracting Incorporated" at bounding box center [388, 230] width 288 height 14
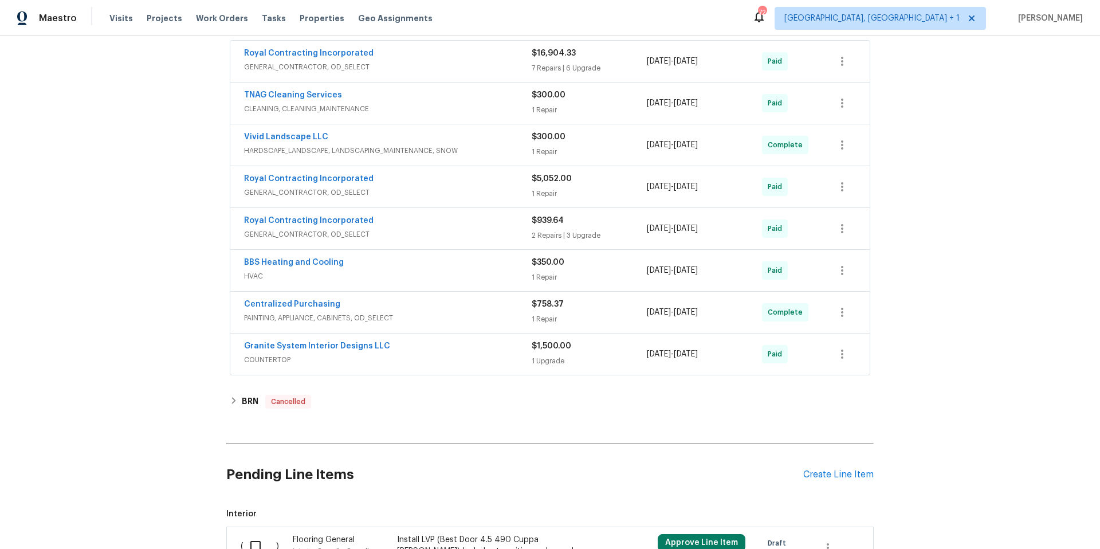
click at [446, 190] on span "GENERAL_CONTRACTOR, OD_SELECT" at bounding box center [388, 192] width 288 height 11
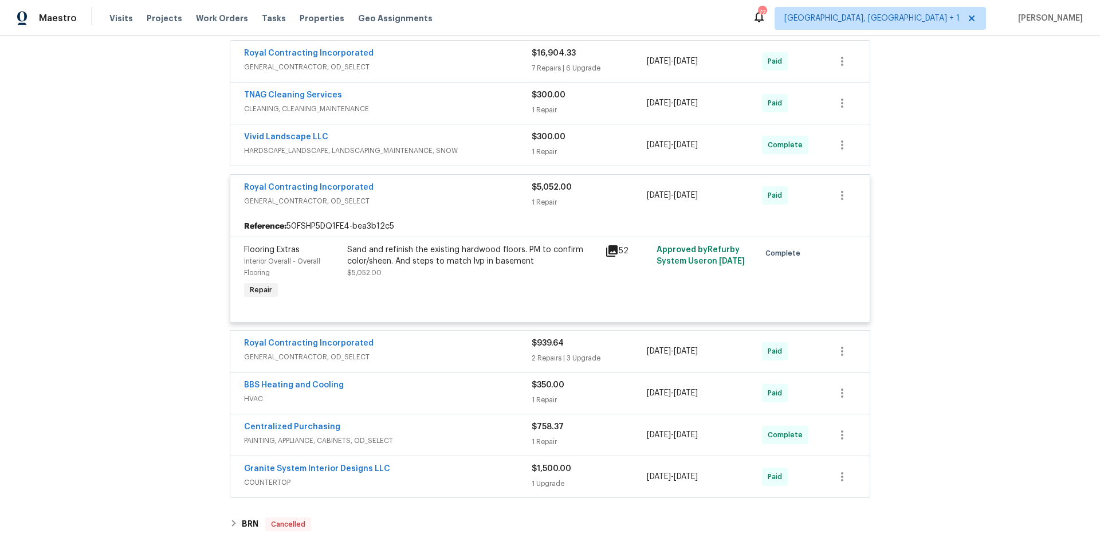
click at [446, 190] on div "Royal Contracting Incorporated" at bounding box center [388, 189] width 288 height 14
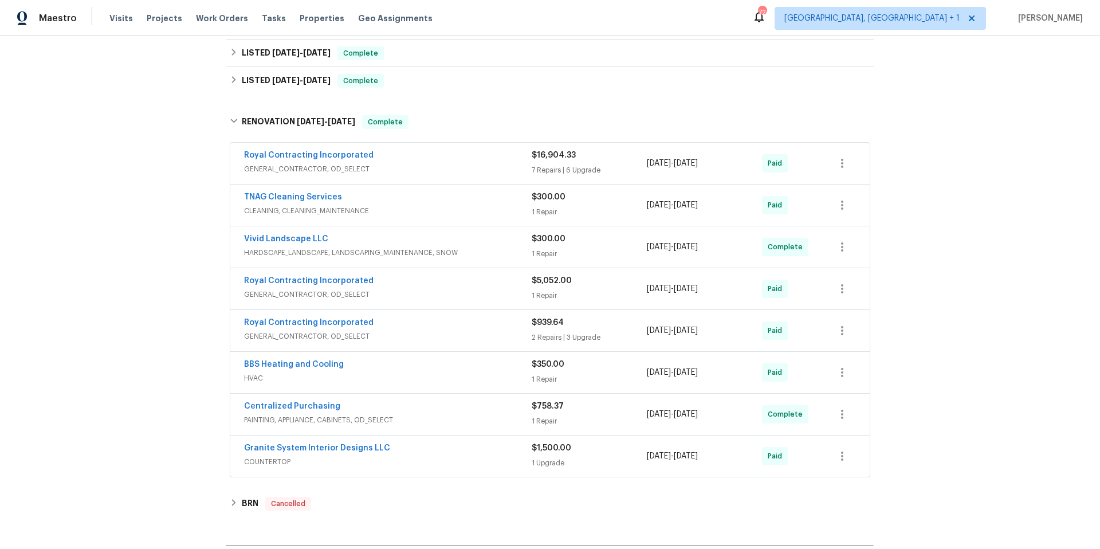
scroll to position [211, 0]
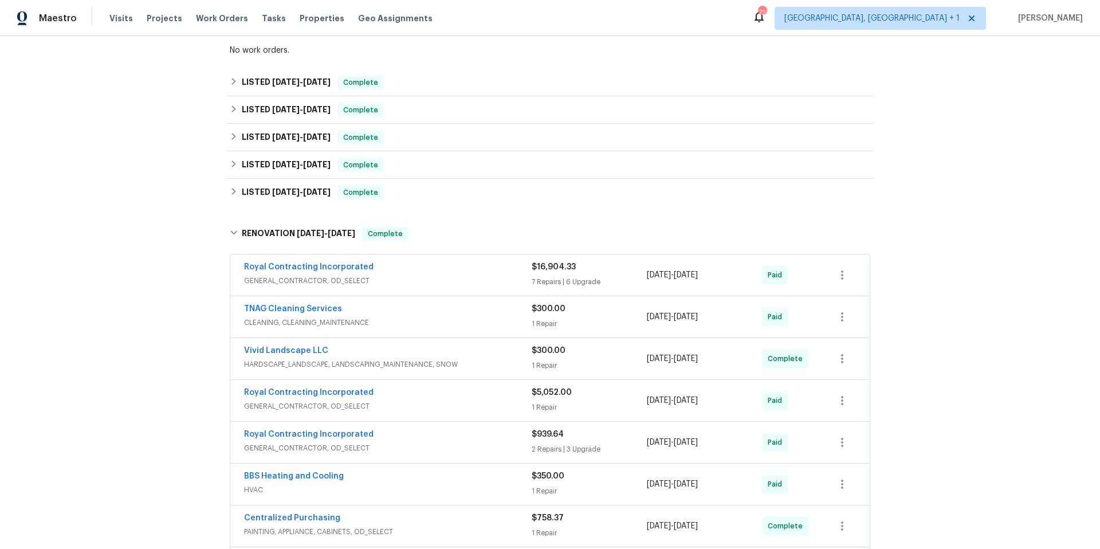
click at [472, 275] on span "GENERAL_CONTRACTOR, OD_SELECT" at bounding box center [388, 280] width 288 height 11
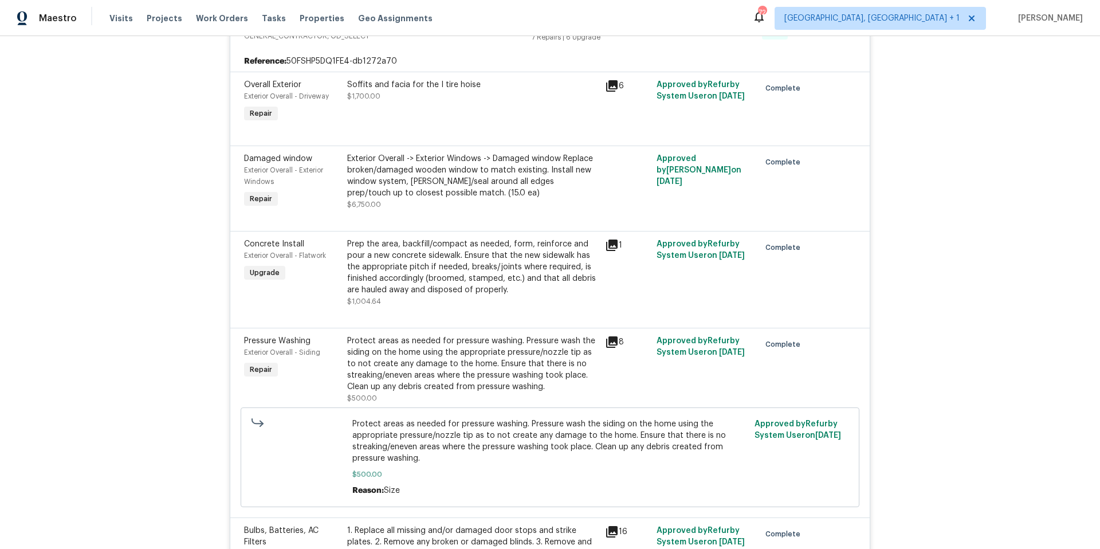
scroll to position [358, 0]
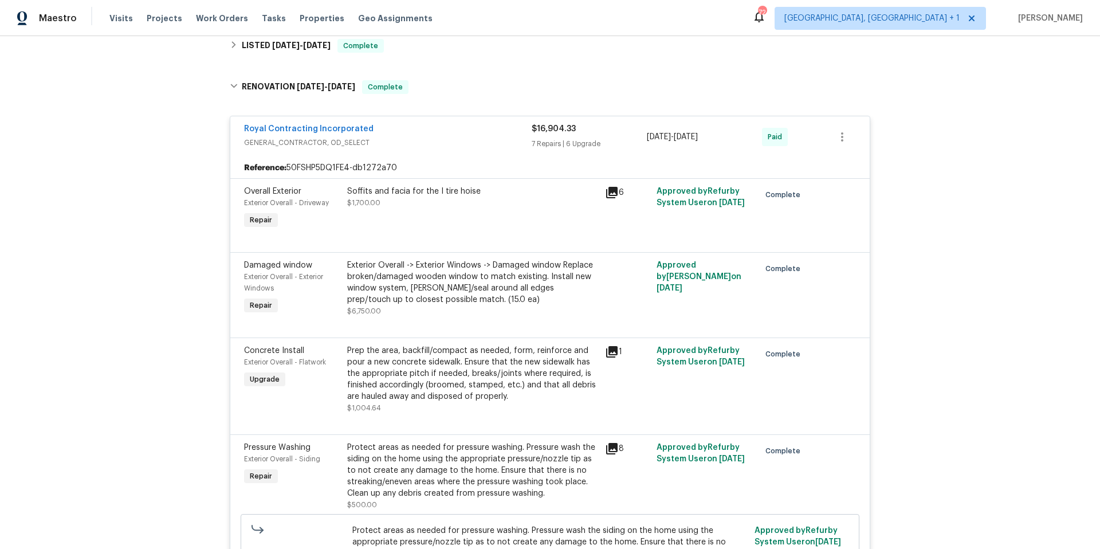
click at [453, 131] on div "Royal Contracting Incorporated" at bounding box center [388, 130] width 288 height 14
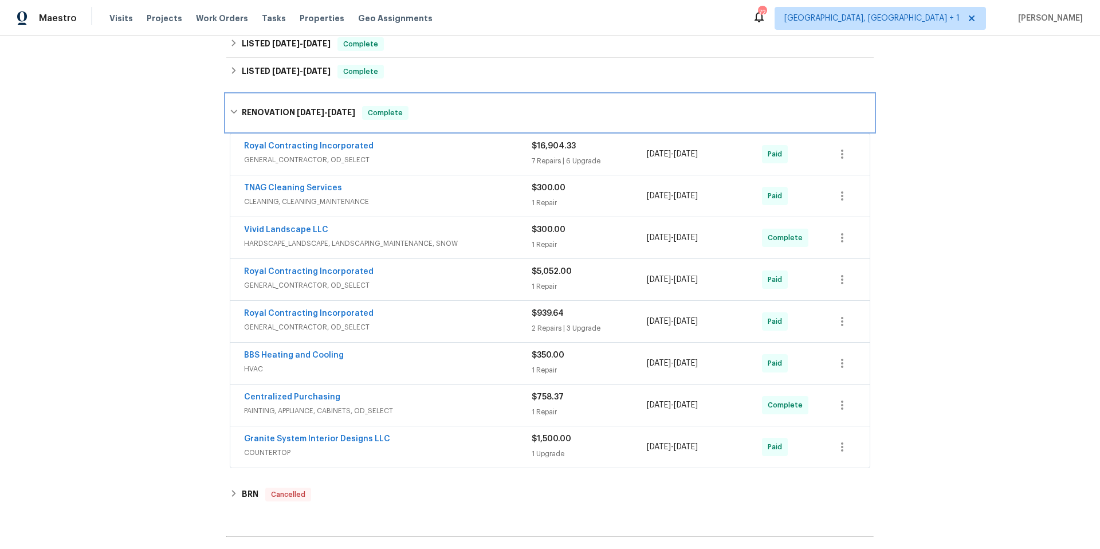
click at [458, 120] on div "RENOVATION 2/4/25 - 2/27/25 Complete" at bounding box center [549, 113] width 647 height 37
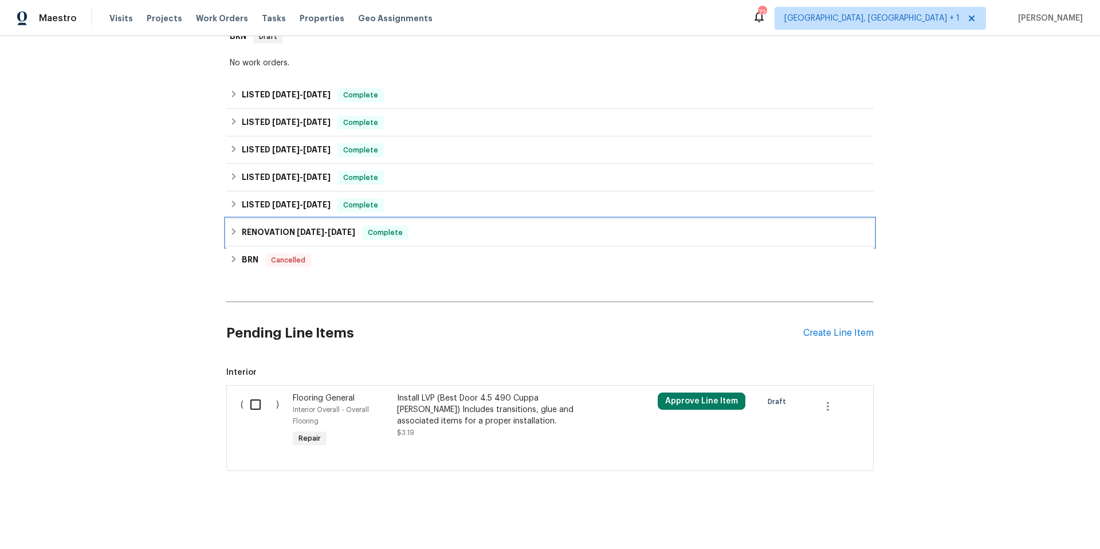
scroll to position [207, 0]
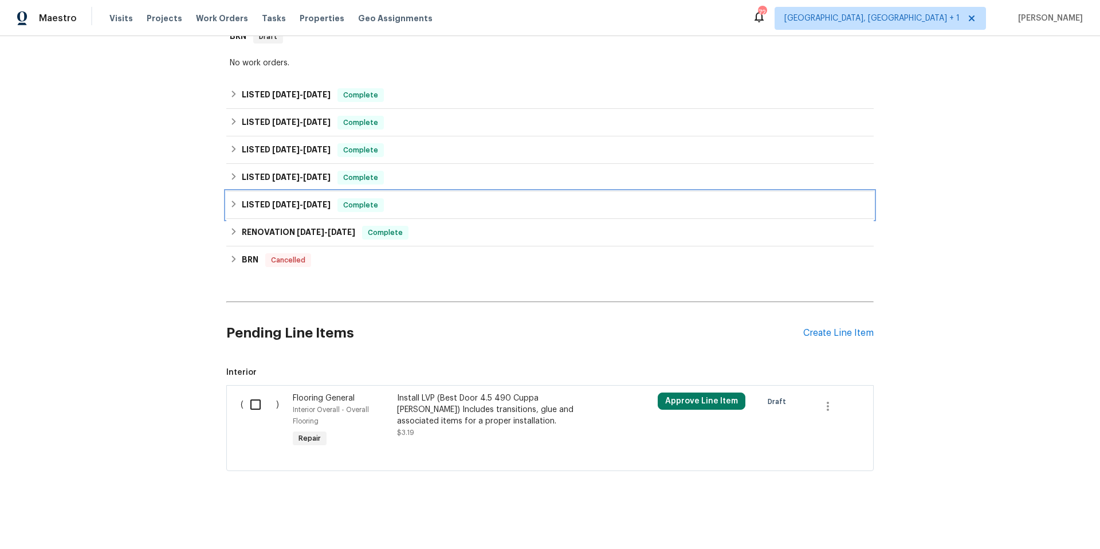
click at [441, 198] on div "LISTED 3/11/25 - 3/11/25 Complete" at bounding box center [550, 205] width 641 height 14
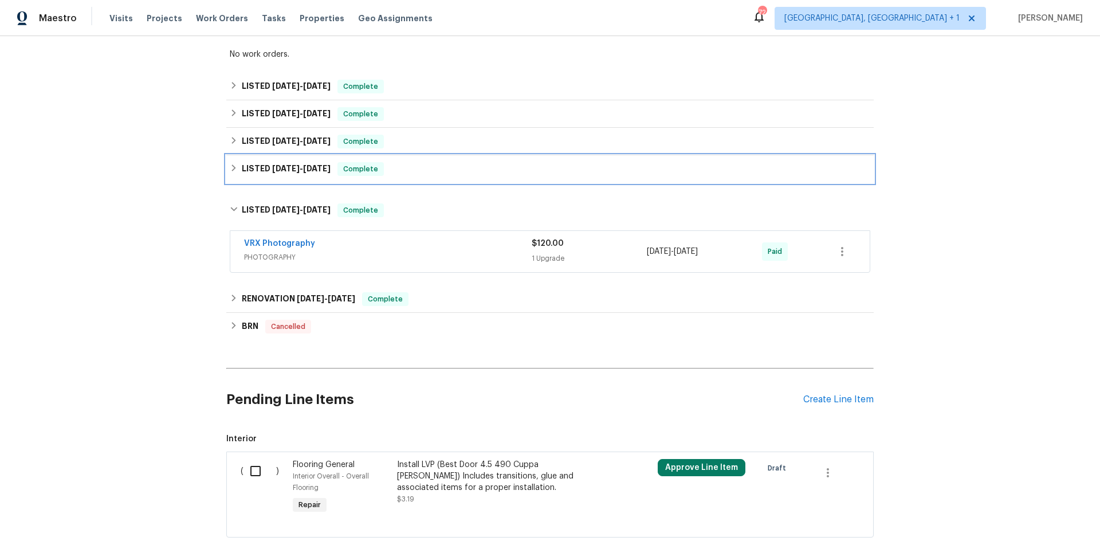
click at [451, 172] on div "LISTED 3/20/25 - 3/22/25 Complete" at bounding box center [550, 169] width 641 height 14
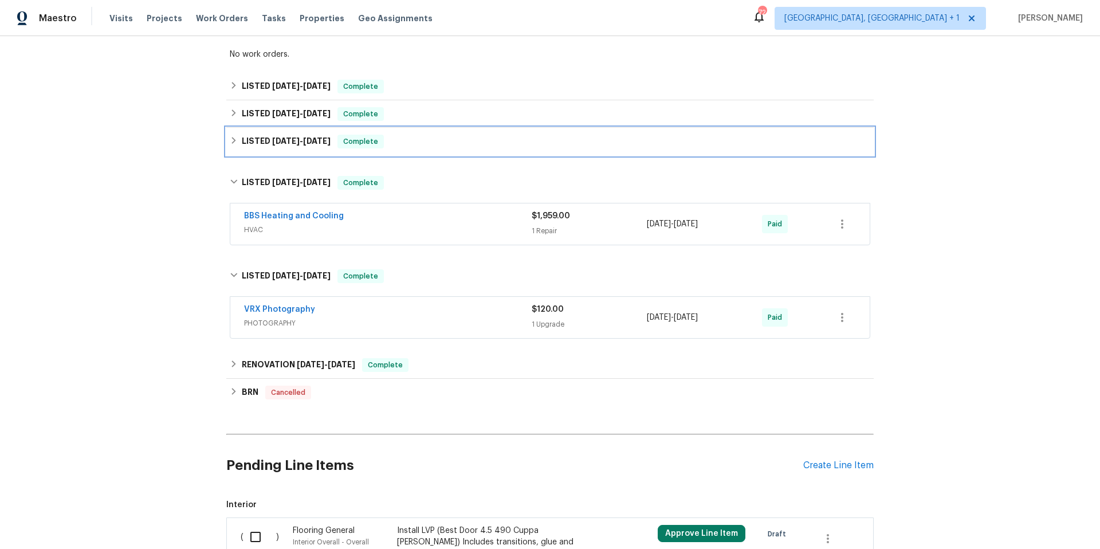
click at [466, 144] on div "LISTED 6/18/25 - 6/20/25 Complete" at bounding box center [550, 142] width 641 height 14
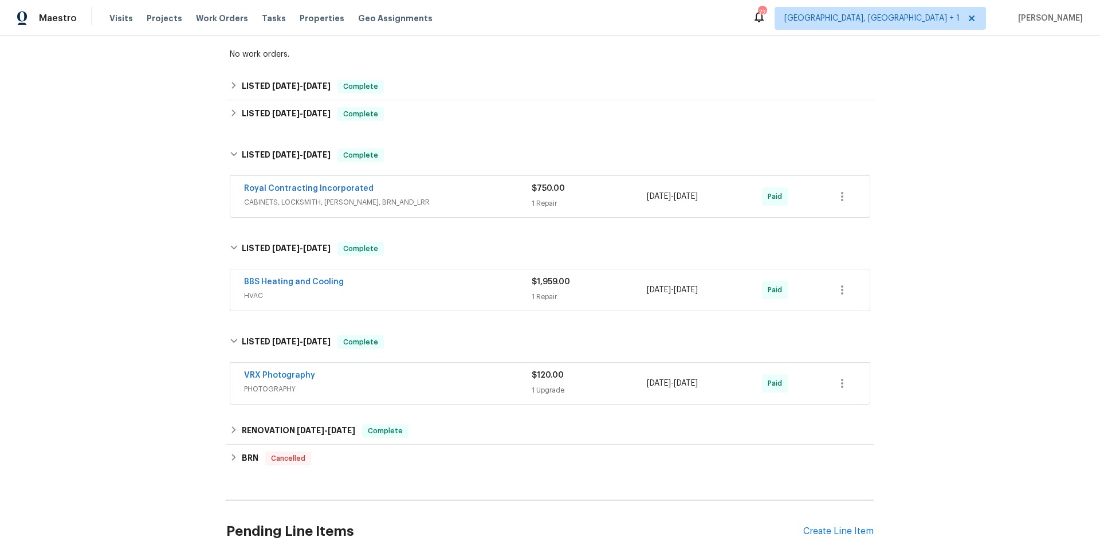
click at [453, 189] on div "Royal Contracting Incorporated" at bounding box center [388, 190] width 288 height 14
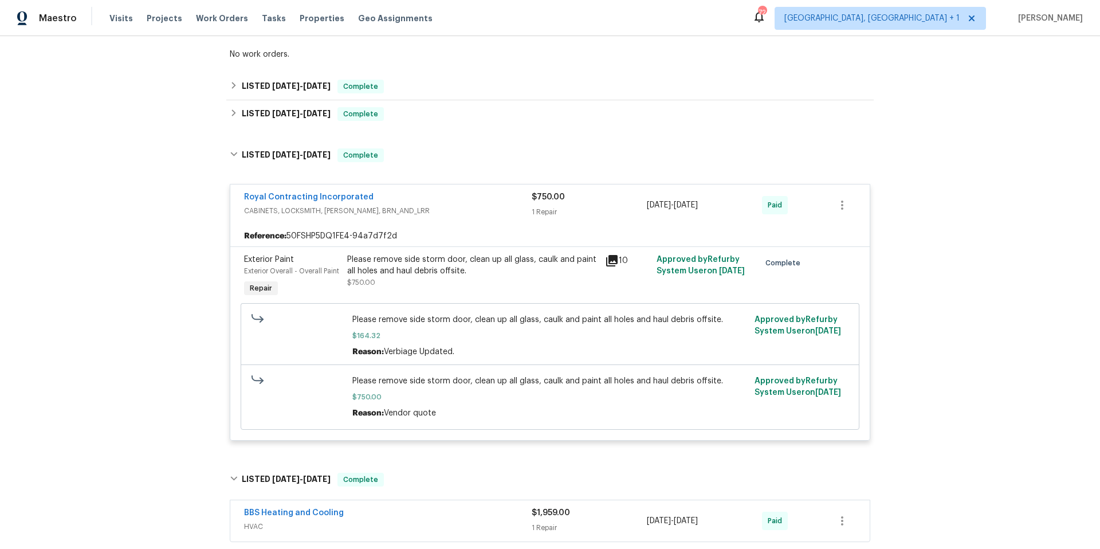
click at [453, 197] on div "Royal Contracting Incorporated" at bounding box center [388, 198] width 288 height 14
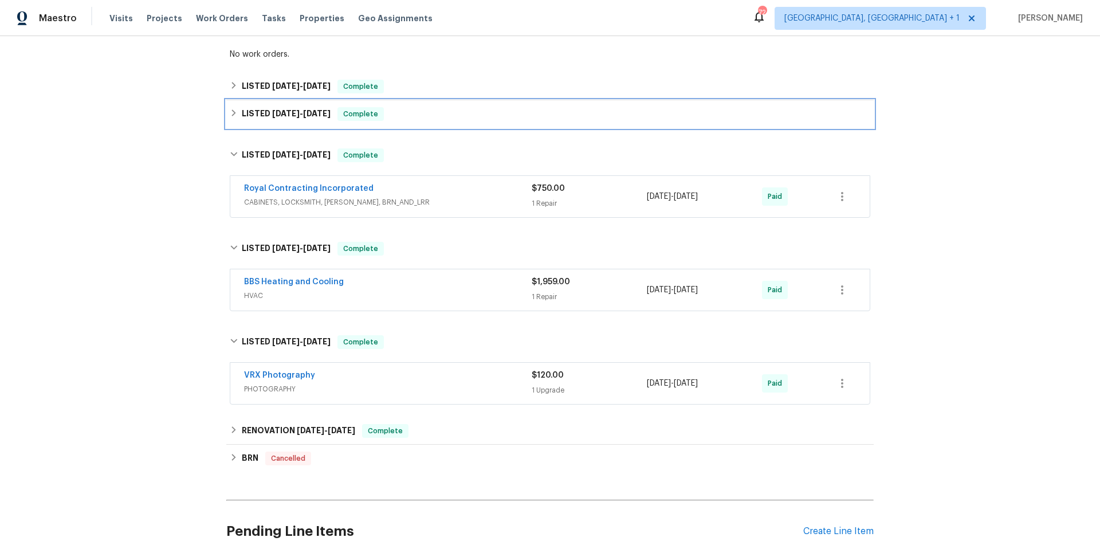
click at [450, 120] on div "LISTED 7/15/25 - 7/17/25 Complete" at bounding box center [550, 114] width 641 height 14
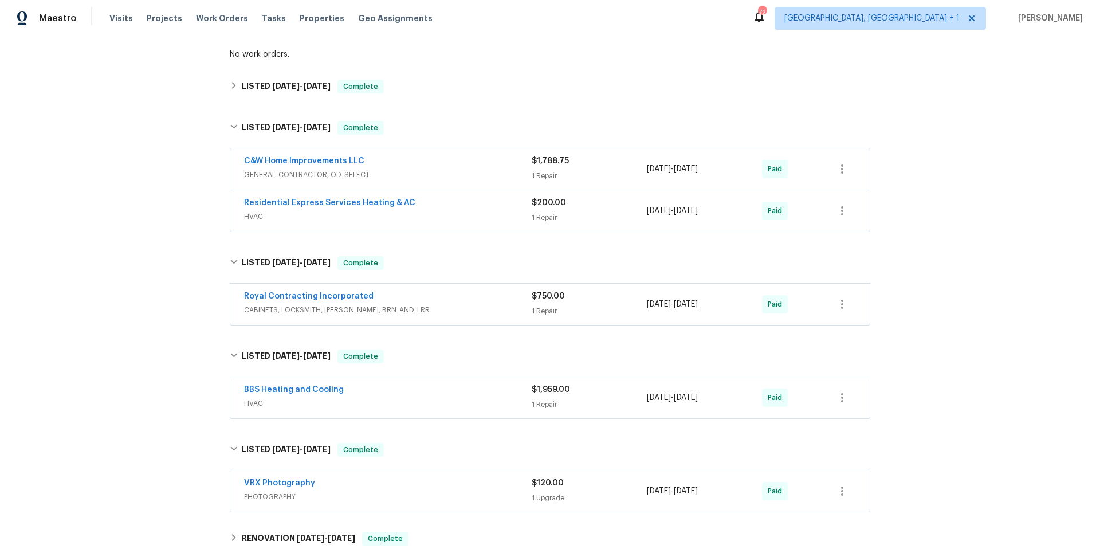
click at [441, 154] on div "C&W Home Improvements LLC GENERAL_CONTRACTOR, OD_SELECT $1,788.75 1 Repair 7/16…" at bounding box center [549, 168] width 639 height 41
click at [440, 158] on div "C&W Home Improvements LLC" at bounding box center [388, 162] width 288 height 14
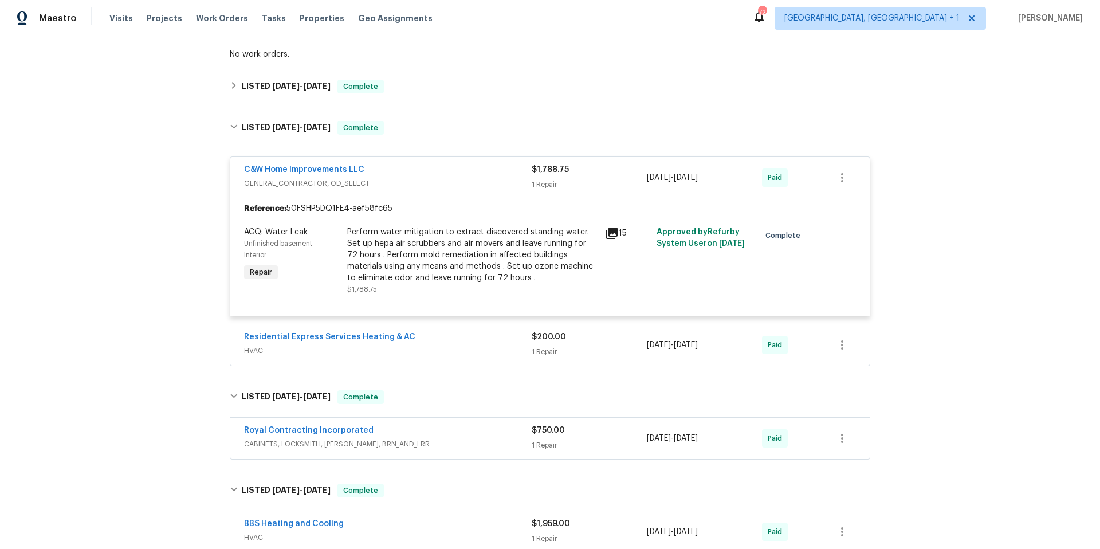
click at [609, 233] on icon at bounding box center [612, 233] width 14 height 14
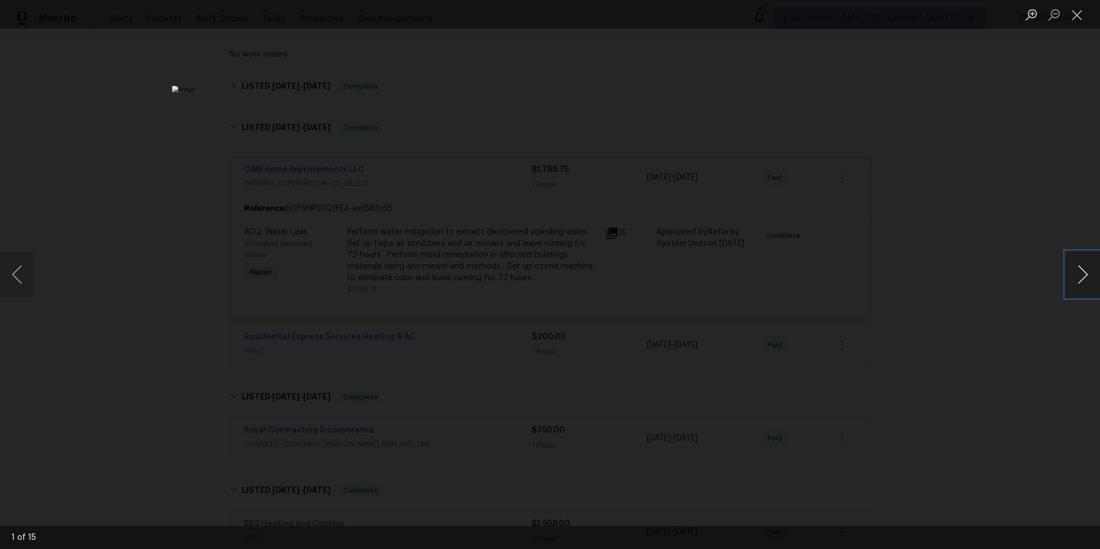
click at [1079, 281] on button "Next image" at bounding box center [1083, 275] width 34 height 46
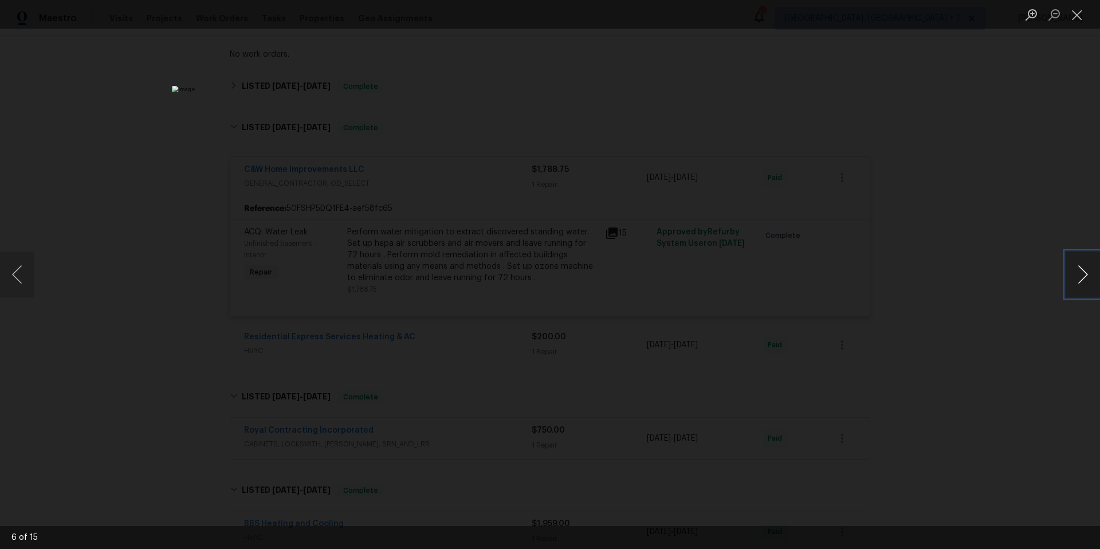
click at [1079, 281] on button "Next image" at bounding box center [1083, 275] width 34 height 46
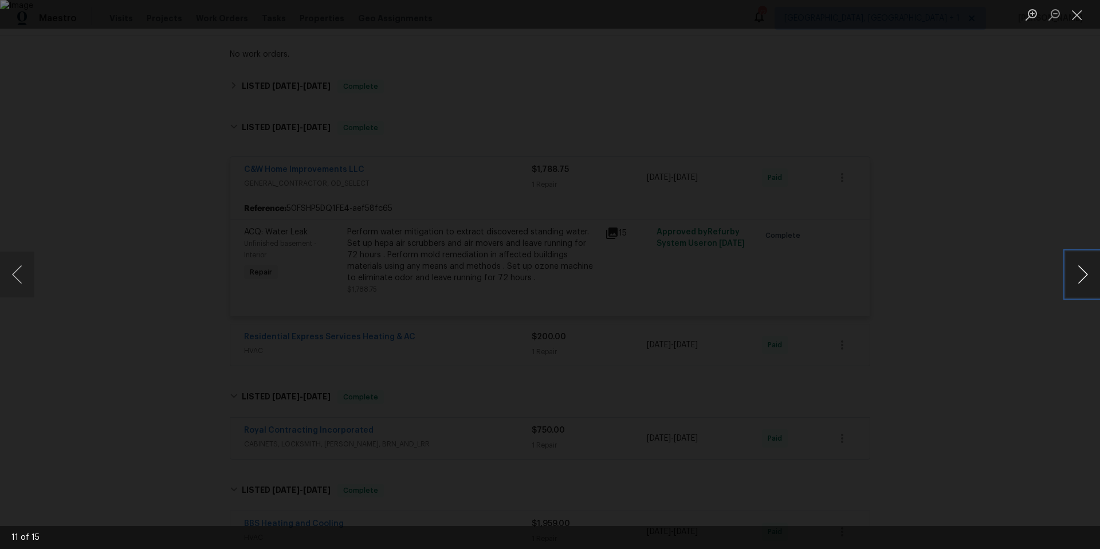
click at [1079, 281] on button "Next image" at bounding box center [1083, 275] width 34 height 46
click at [1078, 21] on button "Close lightbox" at bounding box center [1077, 15] width 23 height 20
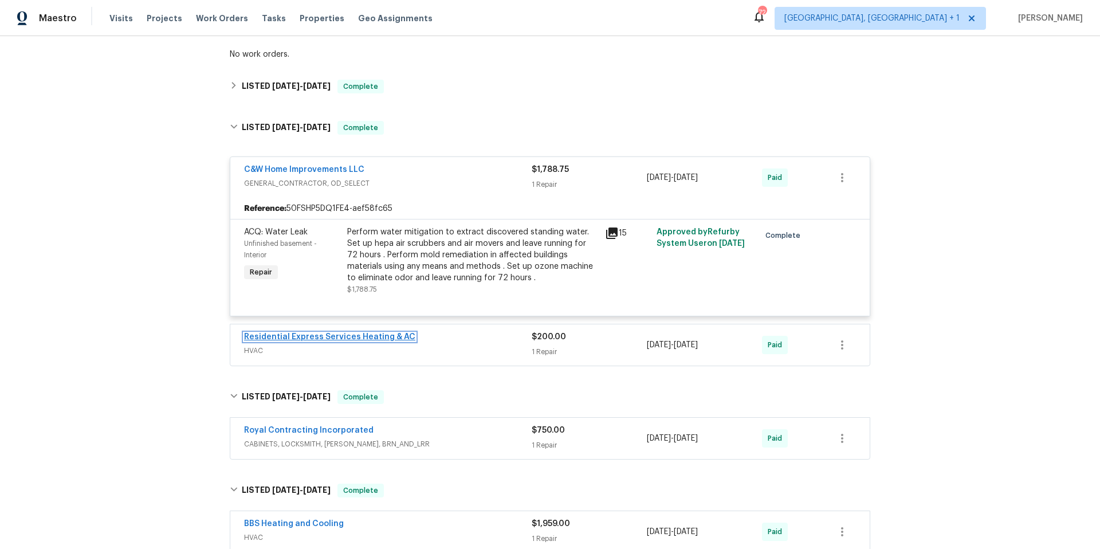
click at [372, 333] on link "Residential Express Services Heating & AC" at bounding box center [329, 337] width 171 height 8
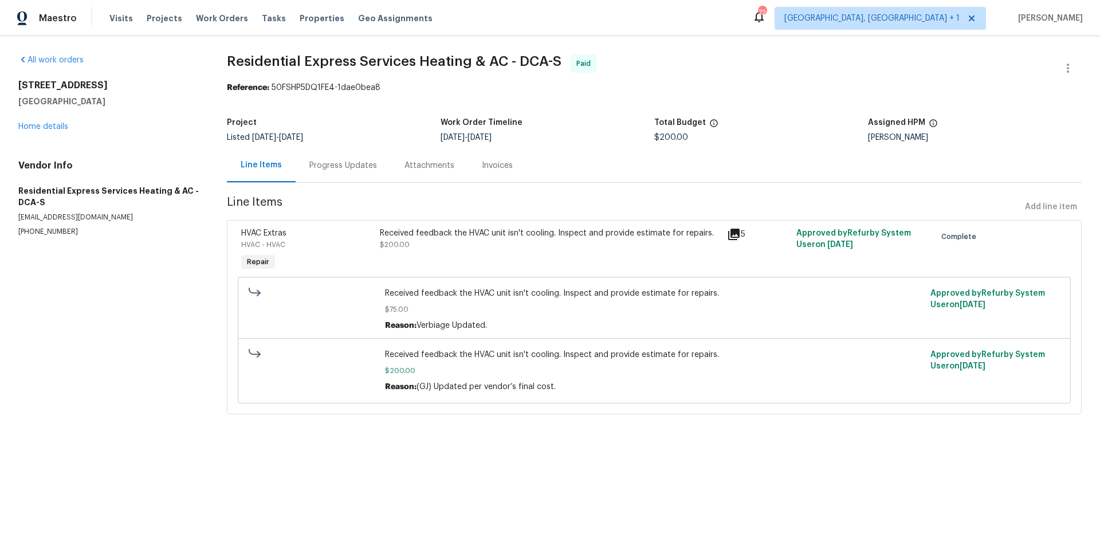
click at [731, 234] on icon at bounding box center [733, 234] width 11 height 11
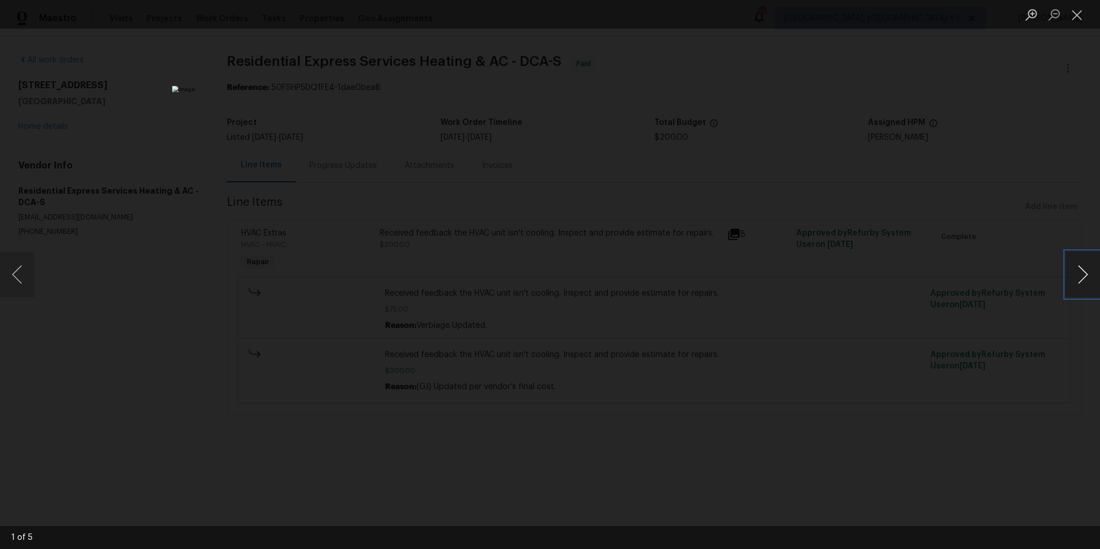
click at [1085, 280] on button "Next image" at bounding box center [1083, 275] width 34 height 46
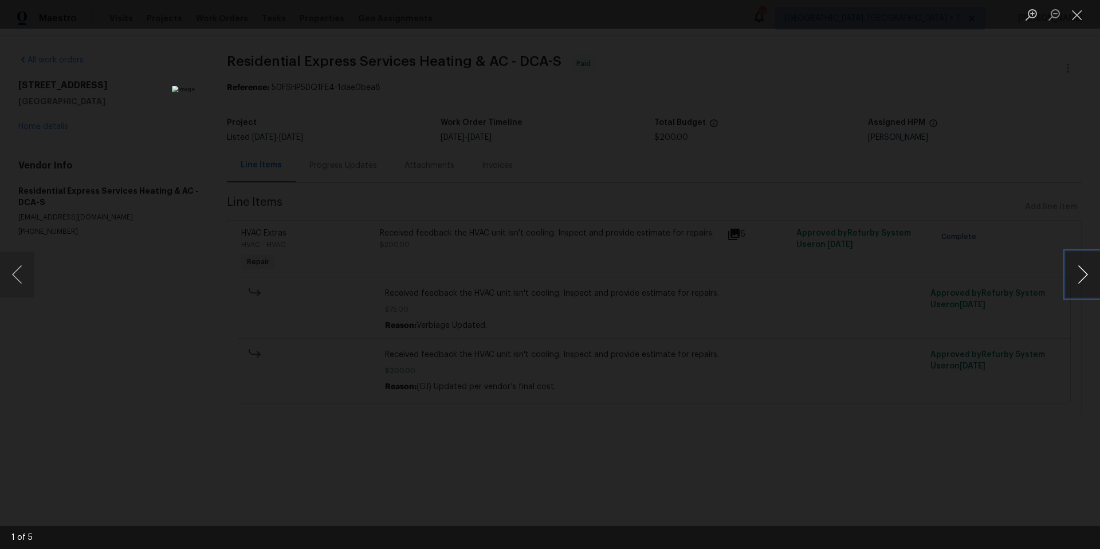
click at [1085, 280] on button "Next image" at bounding box center [1083, 275] width 34 height 46
click at [1077, 17] on button "Close lightbox" at bounding box center [1077, 15] width 23 height 20
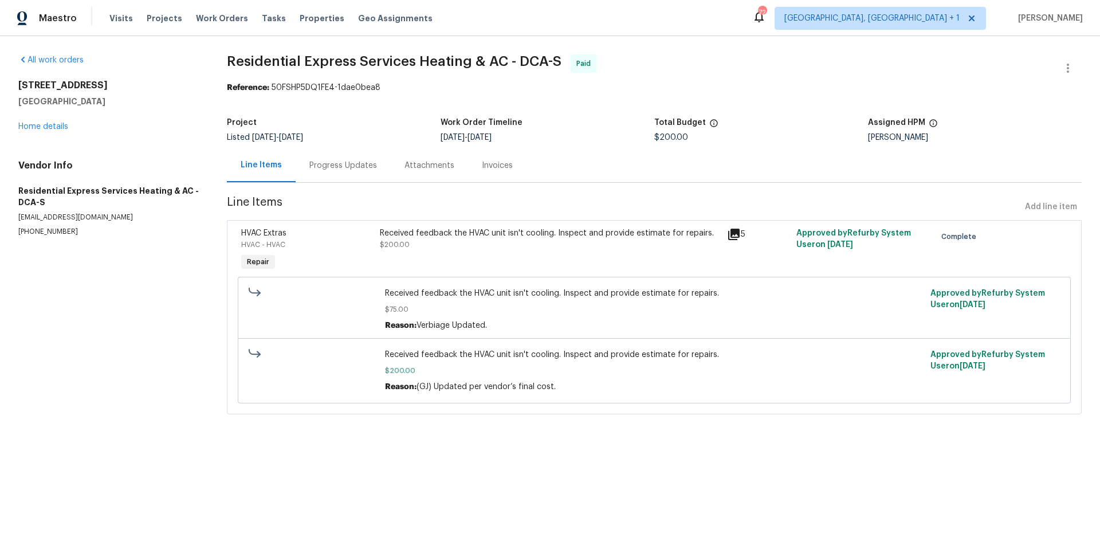
click at [328, 203] on span "Line Items" at bounding box center [624, 207] width 794 height 21
click at [53, 126] on link "Home details" at bounding box center [43, 127] width 50 height 8
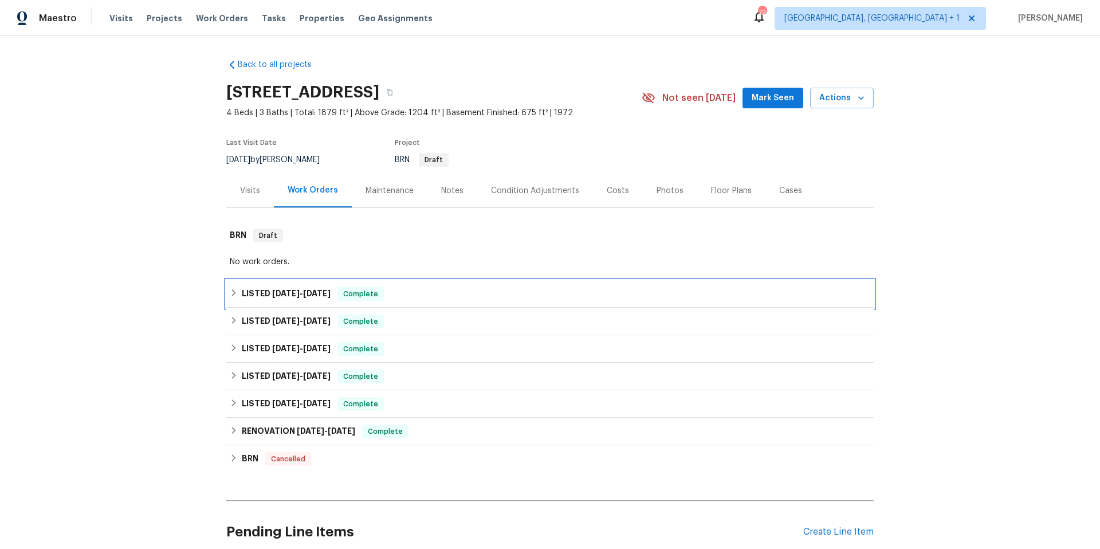
click at [442, 300] on div "LISTED 8/12/25 - 8/25/25 Complete" at bounding box center [550, 294] width 641 height 14
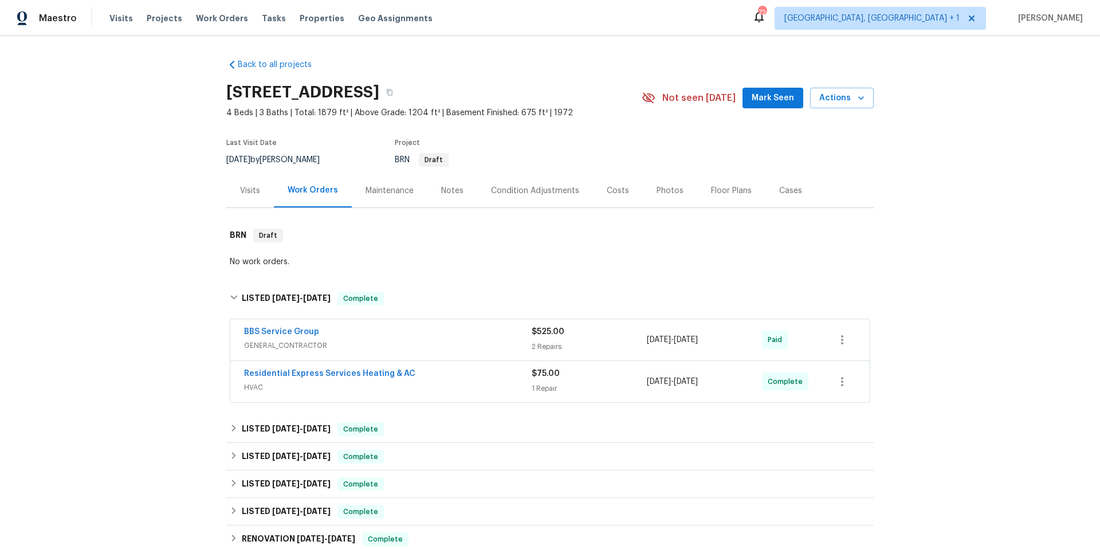
click at [474, 344] on span "GENERAL_CONTRACTOR" at bounding box center [388, 345] width 288 height 11
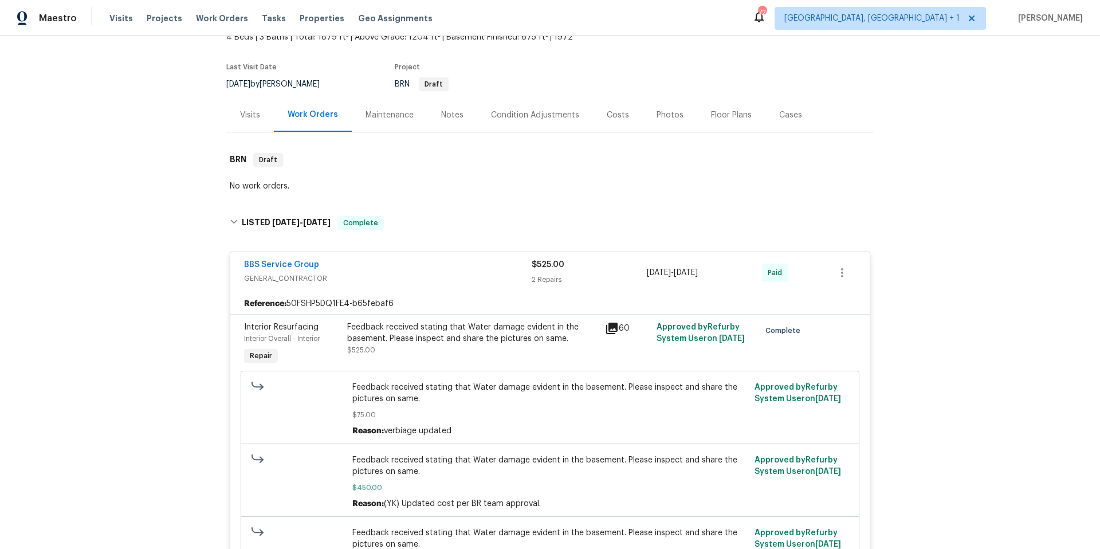
scroll to position [161, 0]
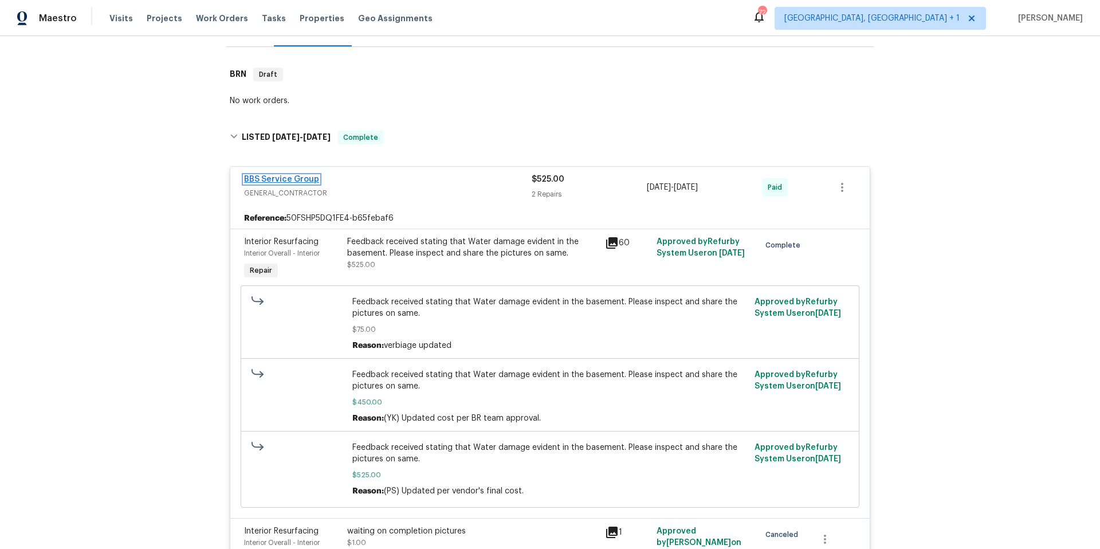
click at [297, 178] on link "BBS Service Group" at bounding box center [281, 179] width 75 height 8
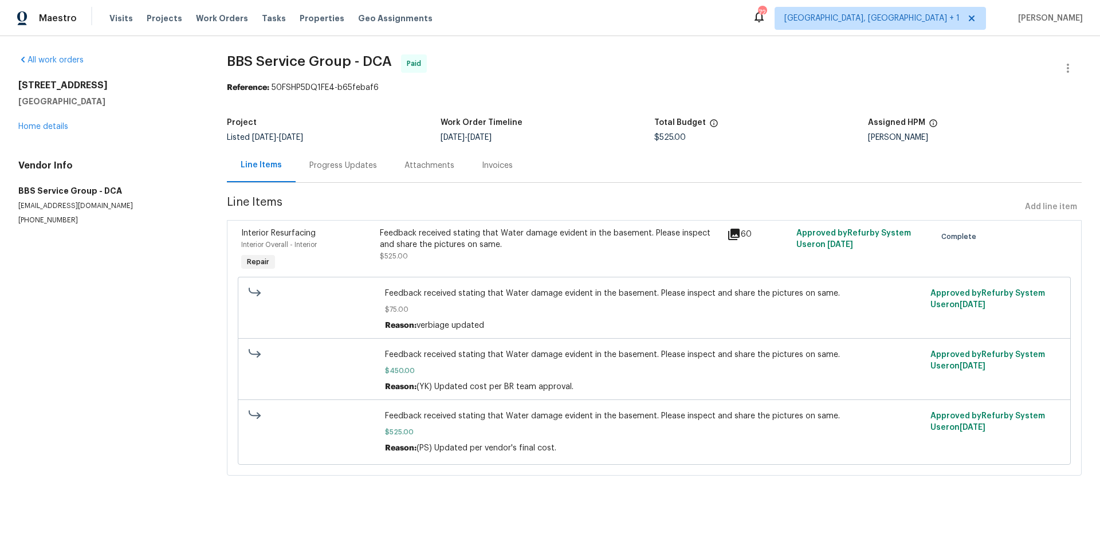
click at [401, 228] on div "Feedback received stating that Water damage evident in the basement. Please ins…" at bounding box center [550, 238] width 340 height 23
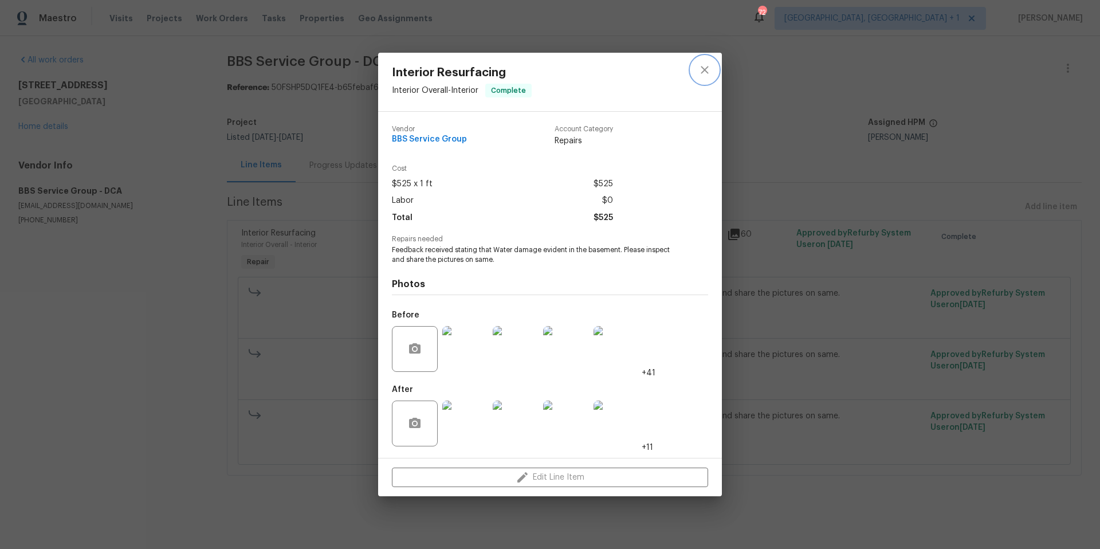
click at [707, 67] on icon "close" at bounding box center [704, 69] width 7 height 7
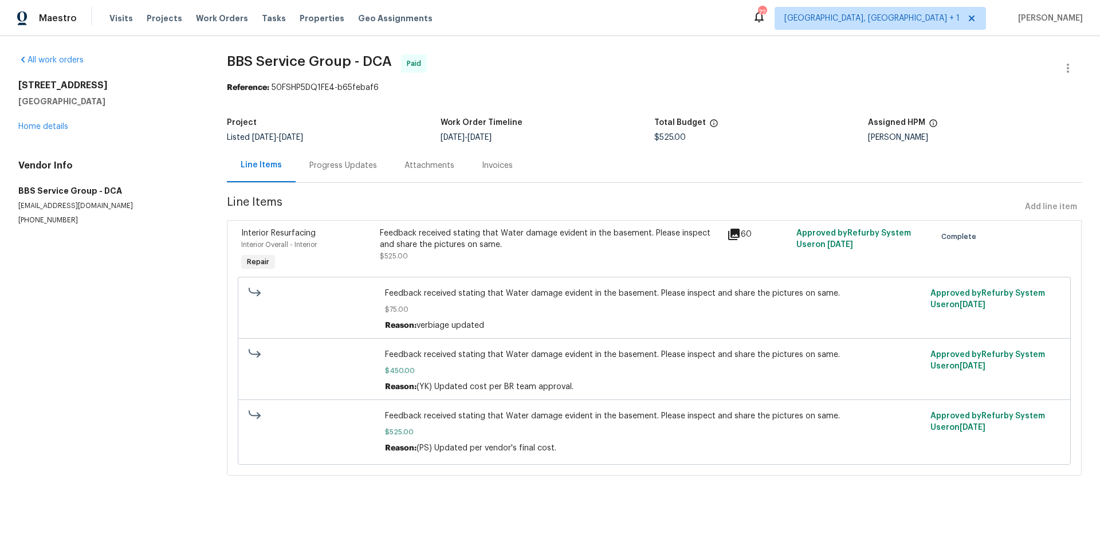
click at [343, 169] on div "Progress Updates" at bounding box center [343, 165] width 68 height 11
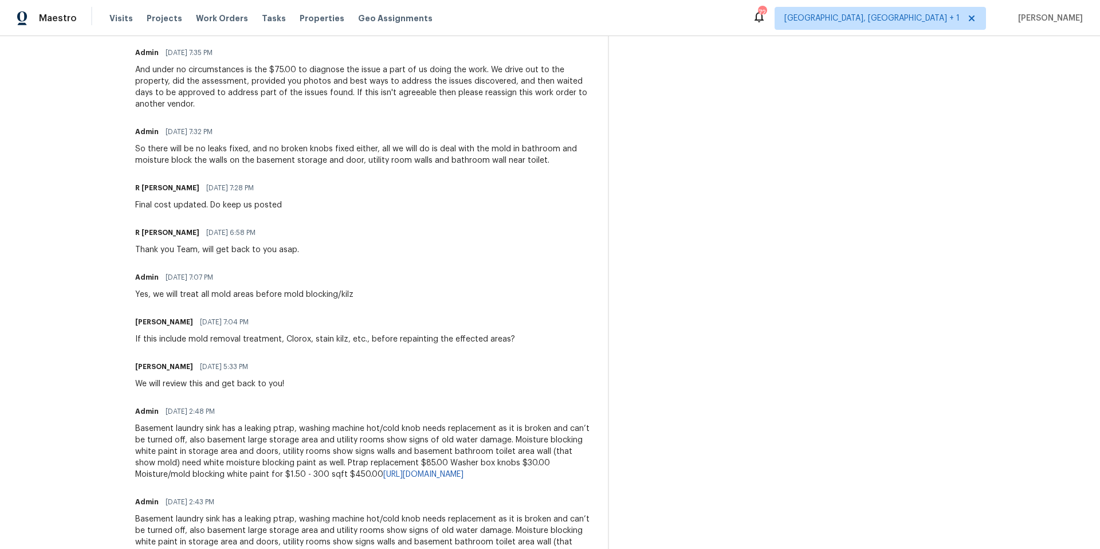
scroll to position [1108, 0]
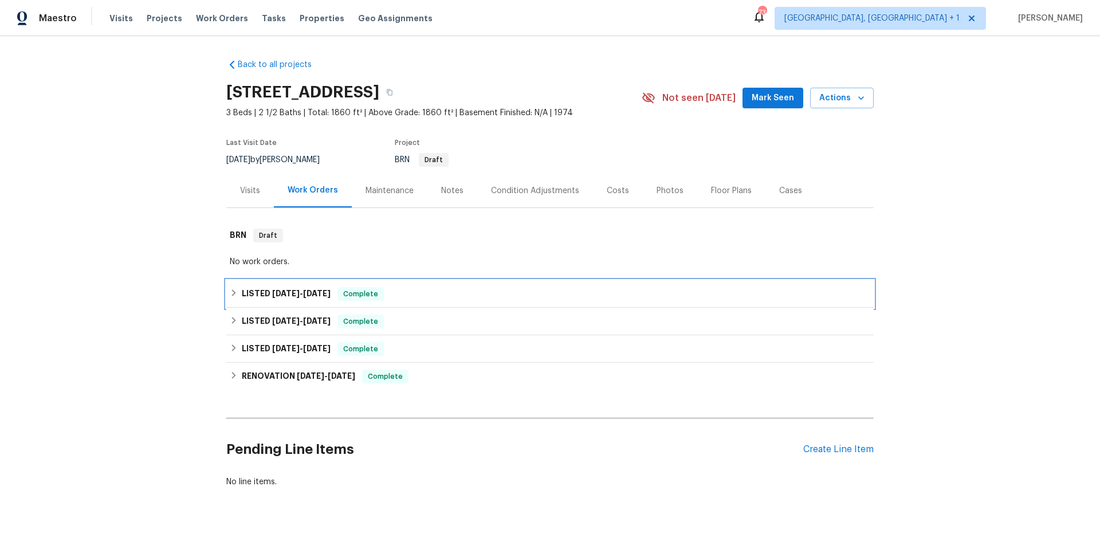
click at [417, 293] on div "LISTED [DATE] - [DATE] Complete" at bounding box center [550, 294] width 641 height 14
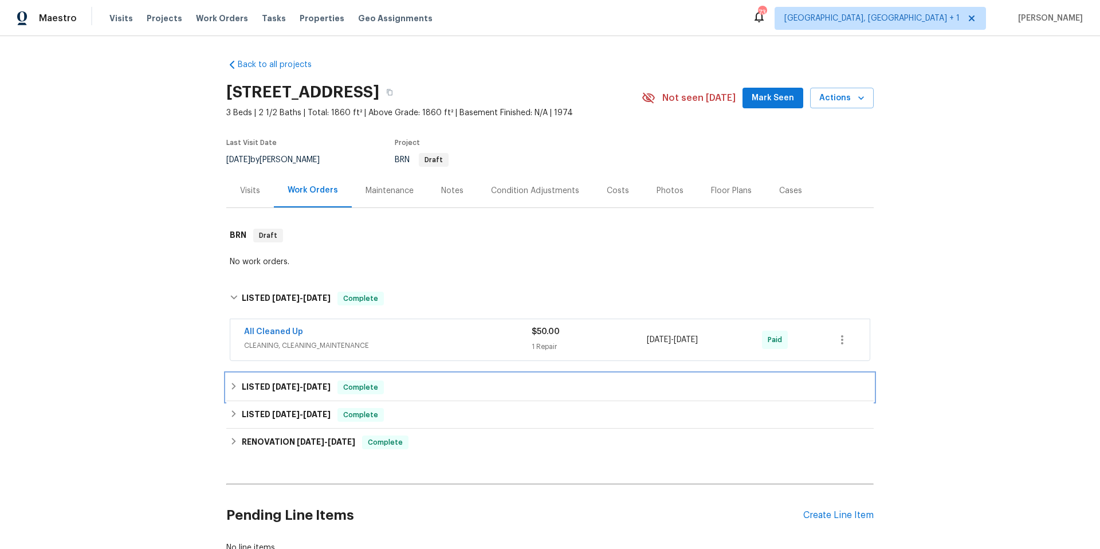
click at [434, 397] on div "LISTED [DATE] - [DATE] Complete" at bounding box center [549, 388] width 647 height 28
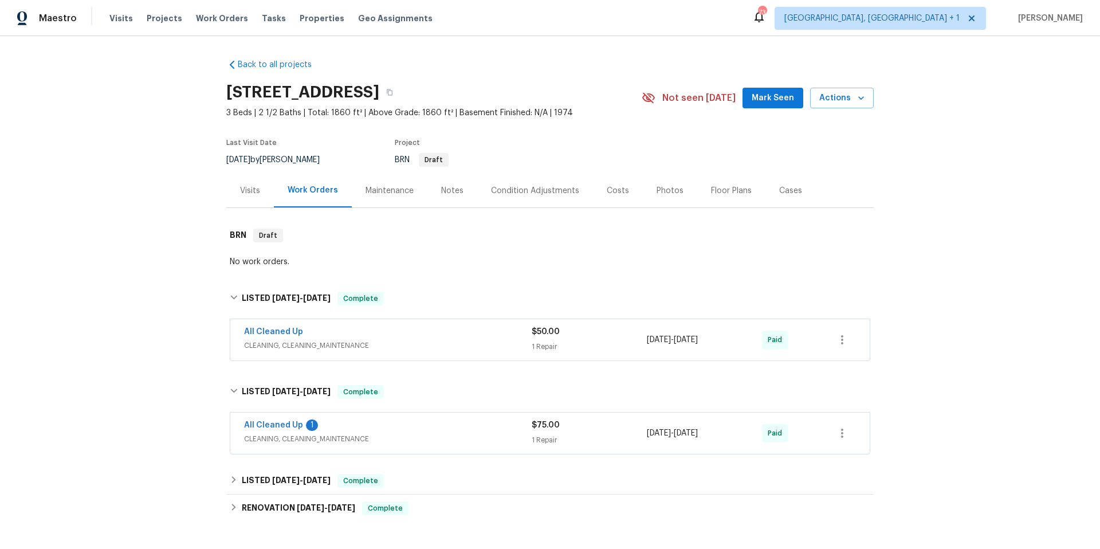
click at [438, 466] on div "Back to all projects [STREET_ADDRESS] 3 Beds | 2 1/2 Baths | Total: 1860 ft² | …" at bounding box center [549, 339] width 647 height 579
click at [429, 488] on div "LISTED [DATE] - [DATE] Complete" at bounding box center [549, 481] width 647 height 28
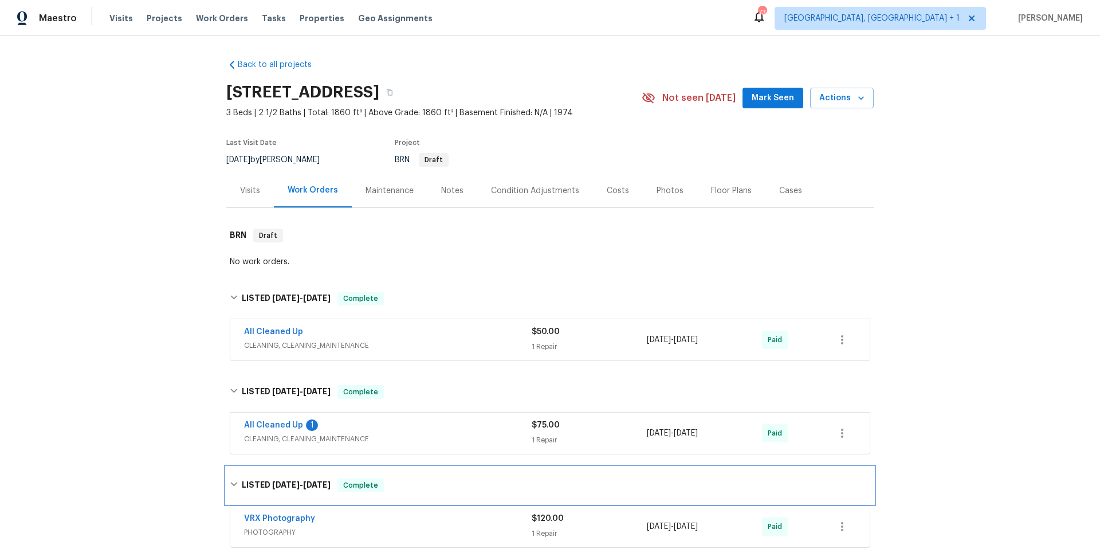
scroll to position [223, 0]
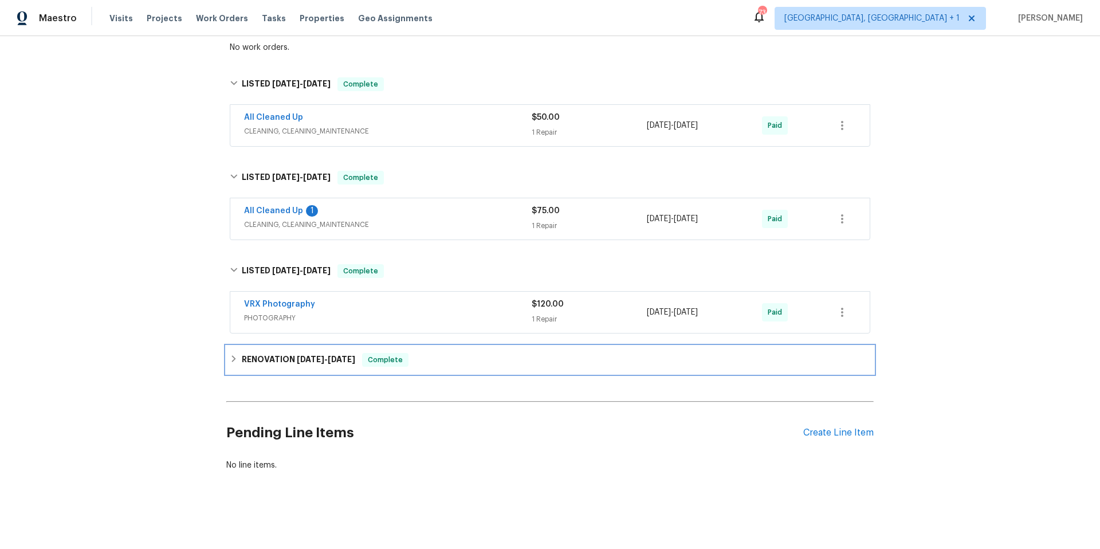
click at [450, 355] on div "RENOVATION [DATE] - [DATE] Complete" at bounding box center [550, 360] width 641 height 14
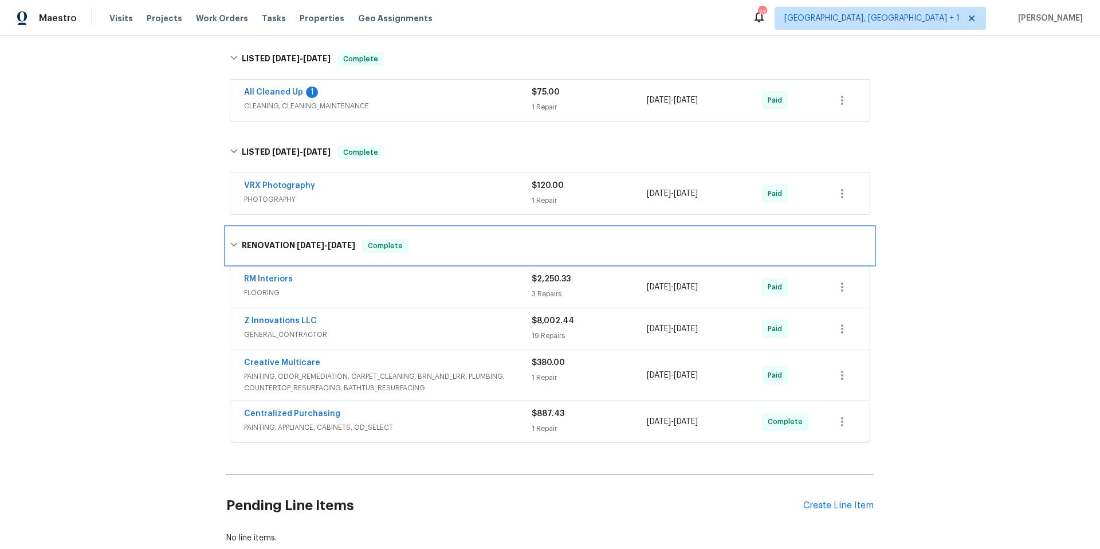
scroll to position [410, 0]
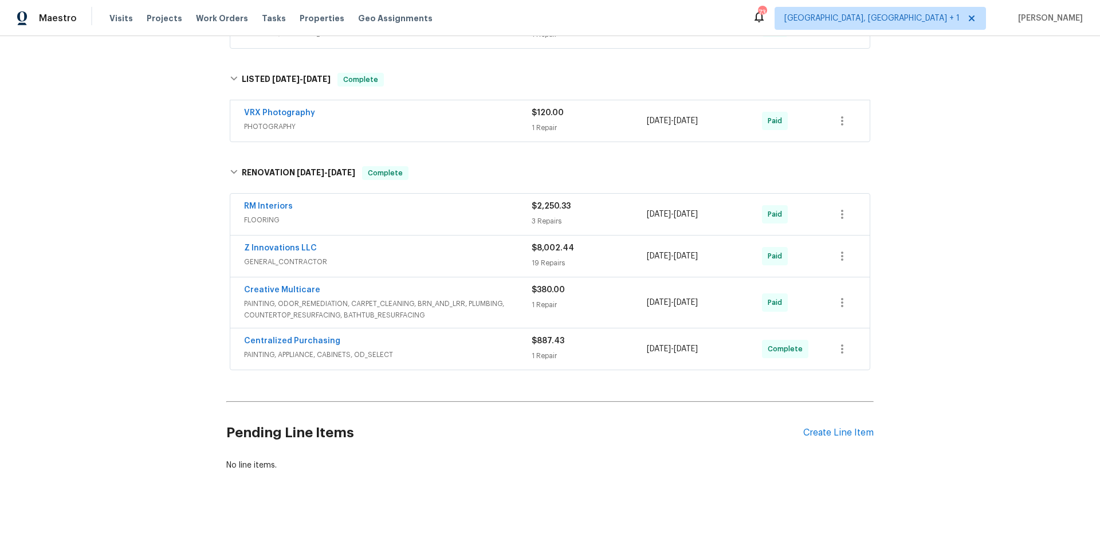
click at [429, 242] on div "Z Innovations LLC" at bounding box center [388, 249] width 288 height 14
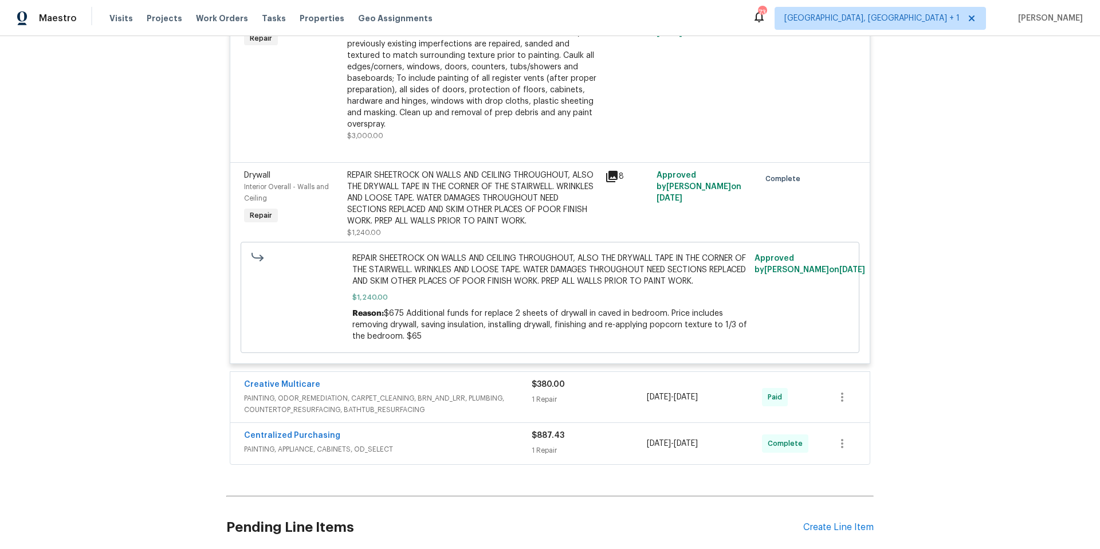
scroll to position [3065, 0]
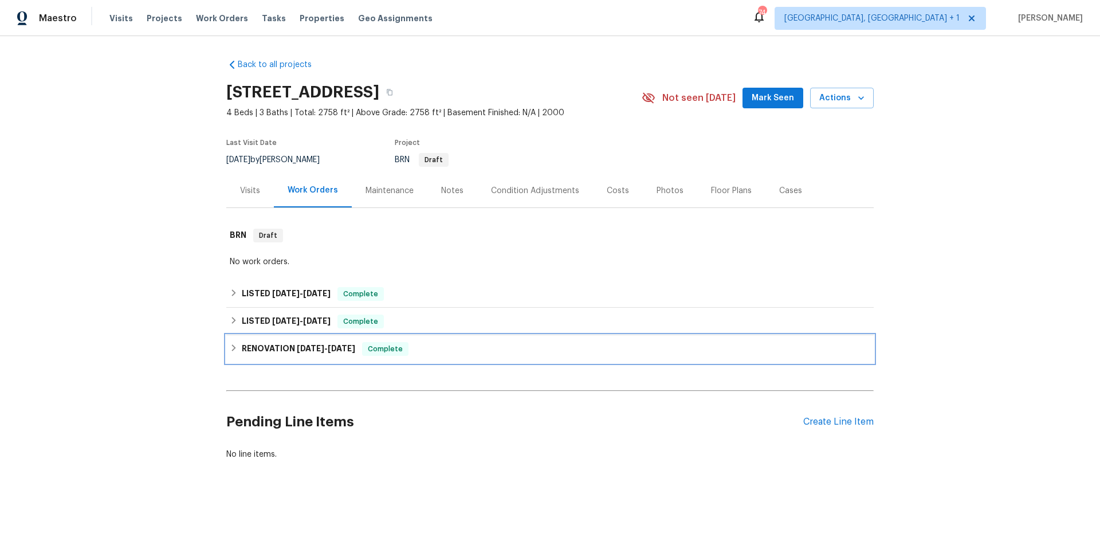
click at [485, 347] on div "RENOVATION 8/14/25 - 8/27/25 Complete" at bounding box center [550, 349] width 641 height 14
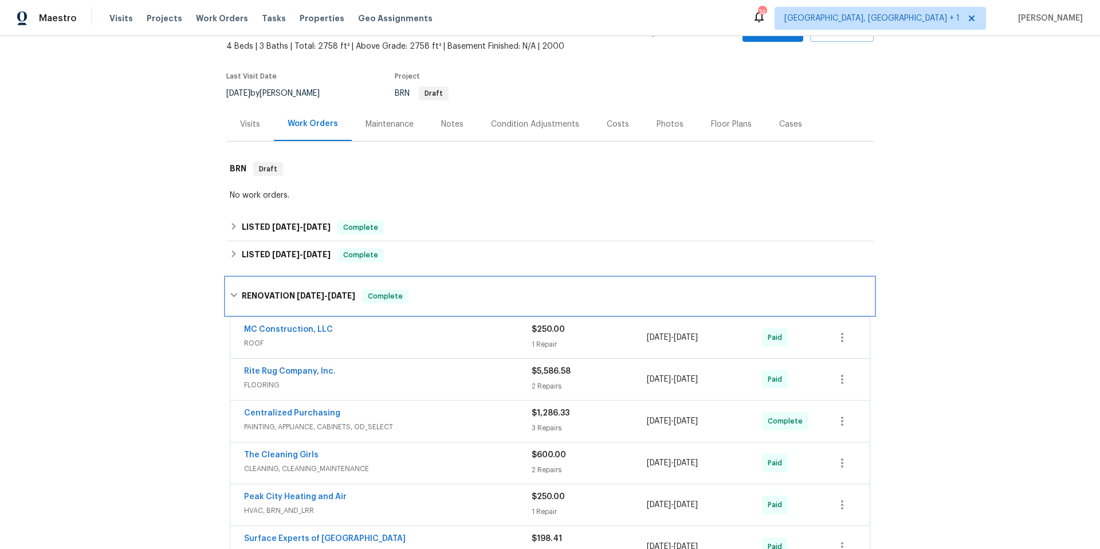
scroll to position [205, 0]
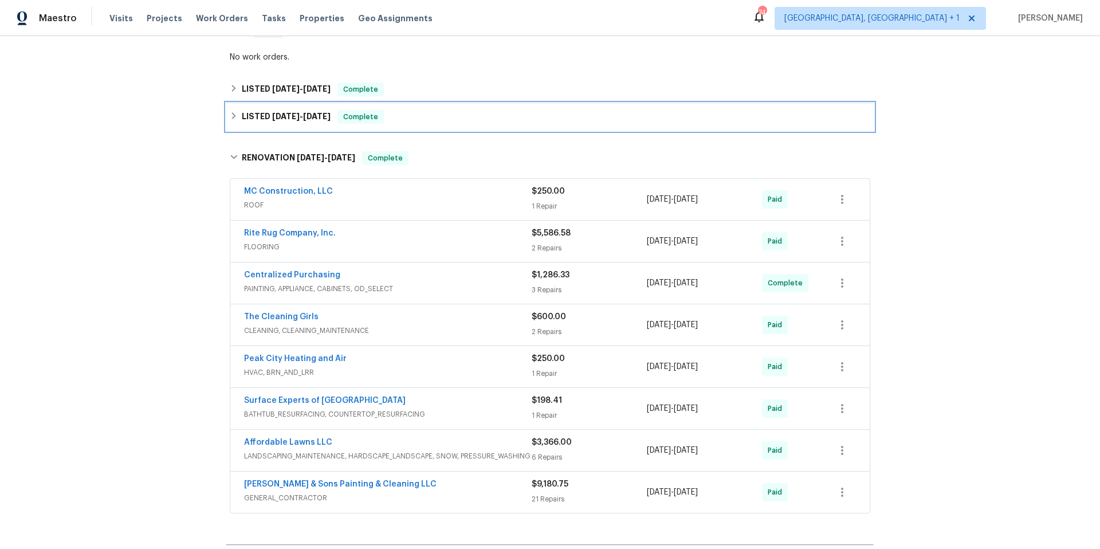
click at [434, 117] on div "LISTED 8/27/25 - 8/29/25 Complete" at bounding box center [550, 117] width 641 height 14
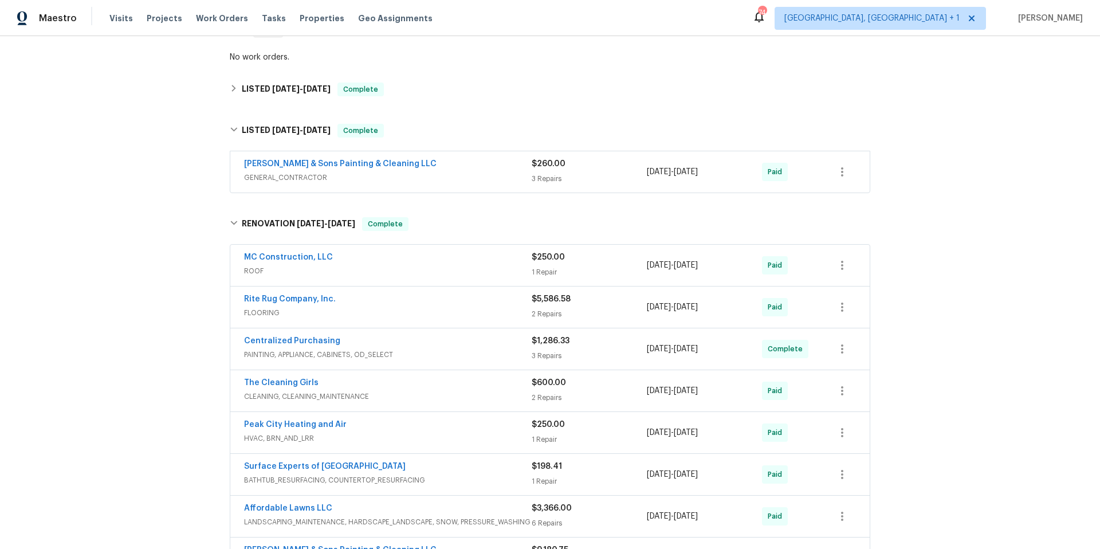
click at [435, 170] on div "Hodge & Sons Painting & Cleaning LLC" at bounding box center [388, 165] width 288 height 14
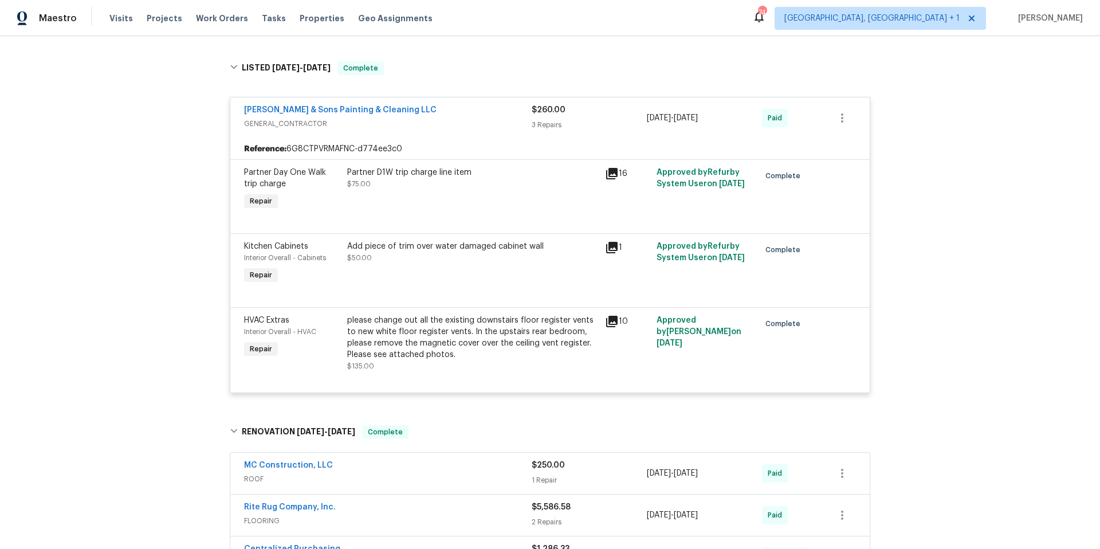
scroll to position [277, 0]
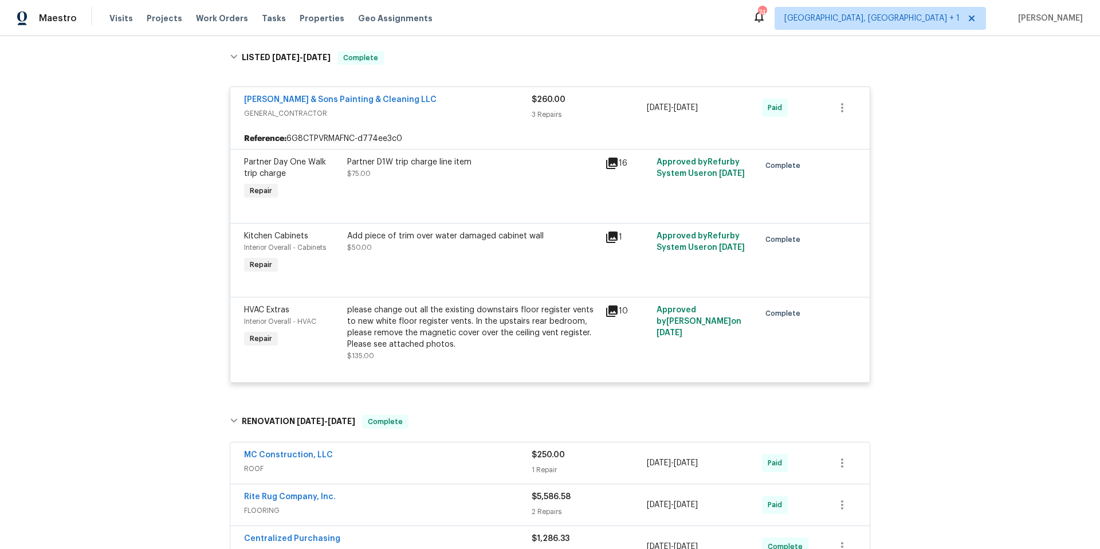
click at [610, 235] on icon at bounding box center [611, 236] width 11 height 11
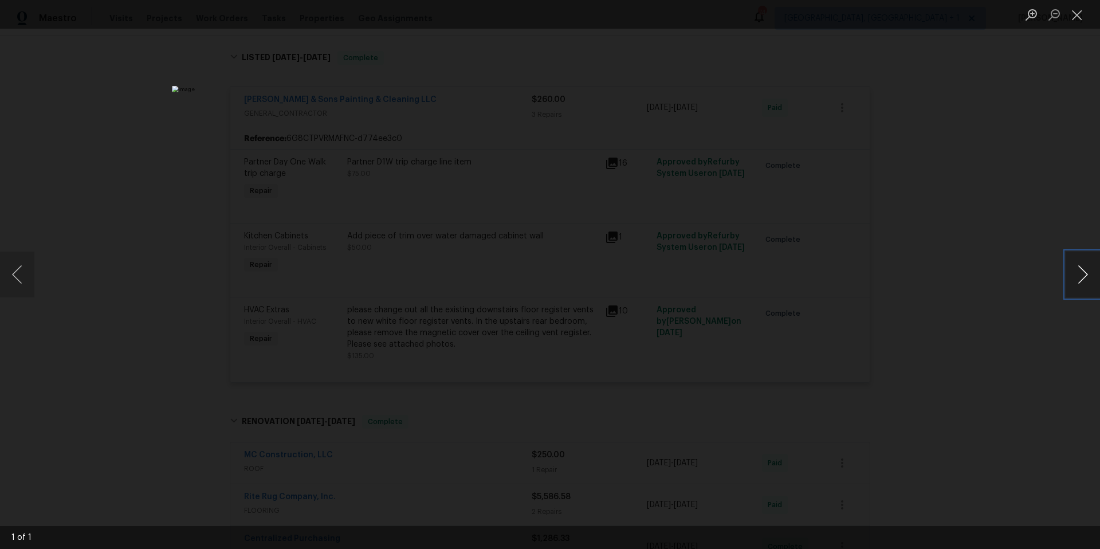
click at [1077, 265] on button "Next image" at bounding box center [1083, 275] width 34 height 46
click at [1079, 14] on button "Close lightbox" at bounding box center [1077, 15] width 23 height 20
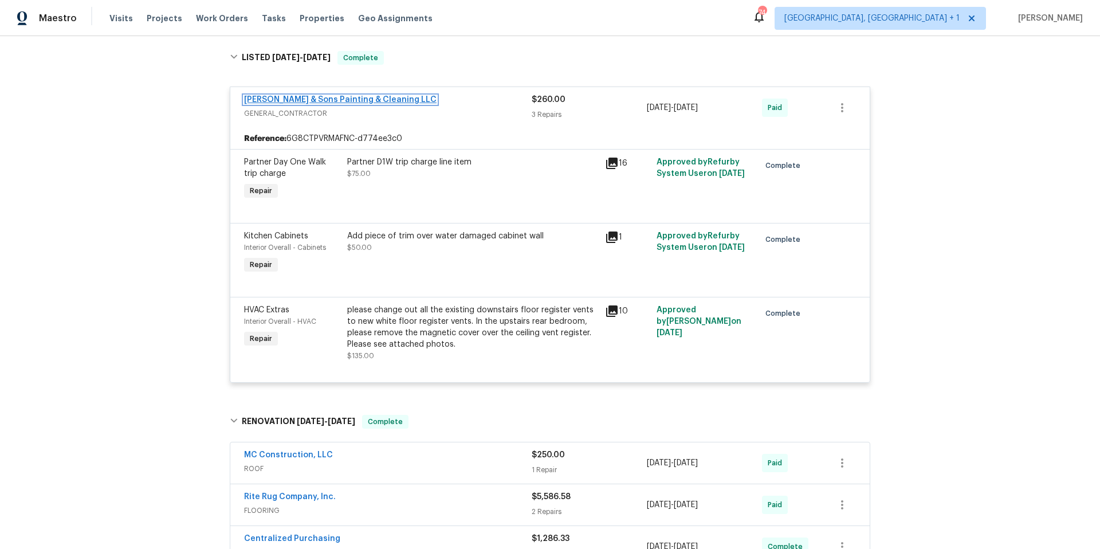
click at [364, 96] on link "Hodge & Sons Painting & Cleaning LLC" at bounding box center [340, 100] width 193 height 8
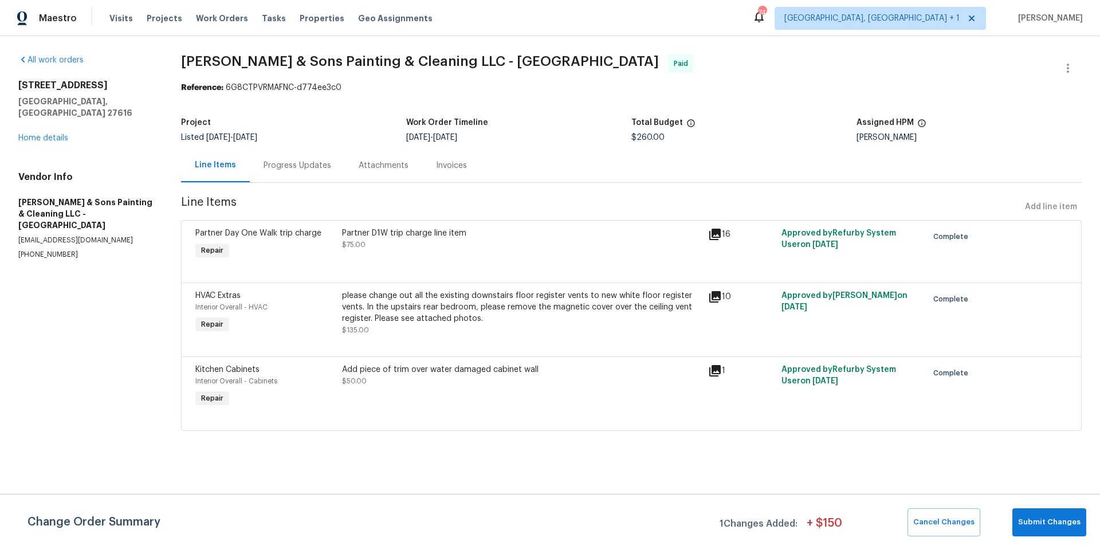
click at [313, 167] on div "Progress Updates" at bounding box center [298, 165] width 68 height 11
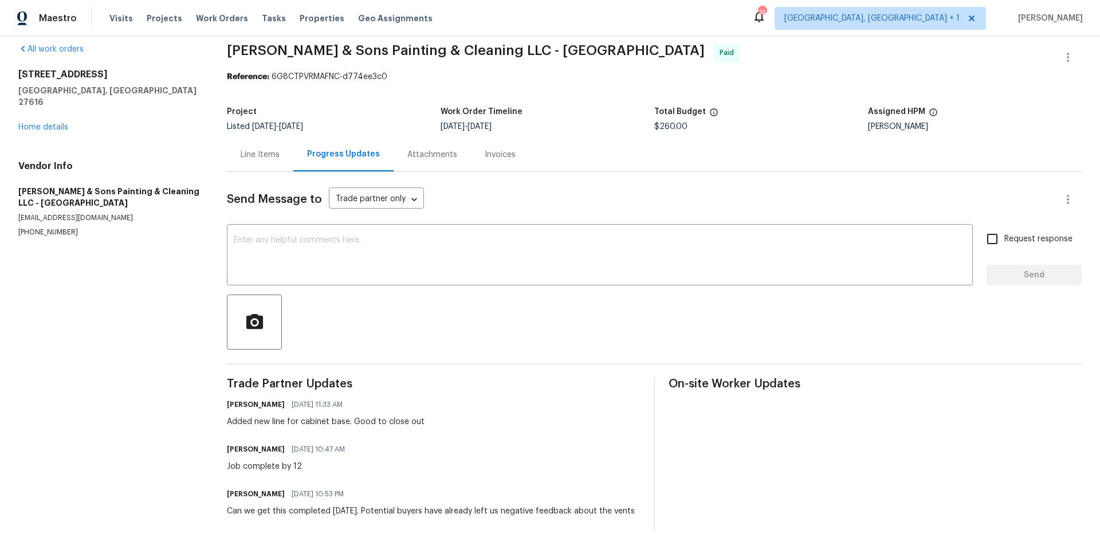
scroll to position [32, 0]
click at [64, 123] on link "Home details" at bounding box center [43, 127] width 50 height 8
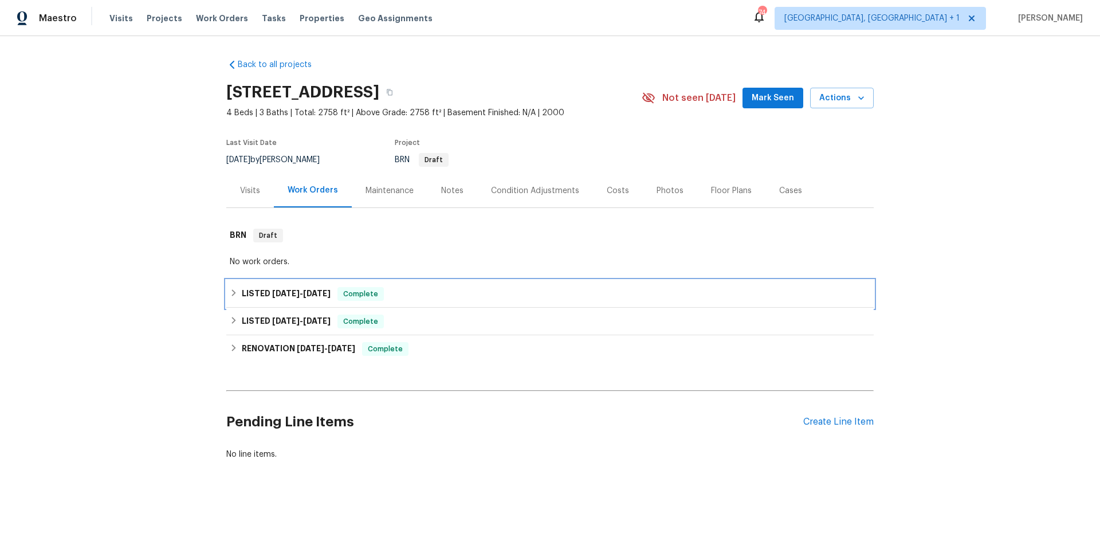
click at [421, 299] on div "LISTED 8/29/25 - 9/2/25 Complete" at bounding box center [550, 294] width 641 height 14
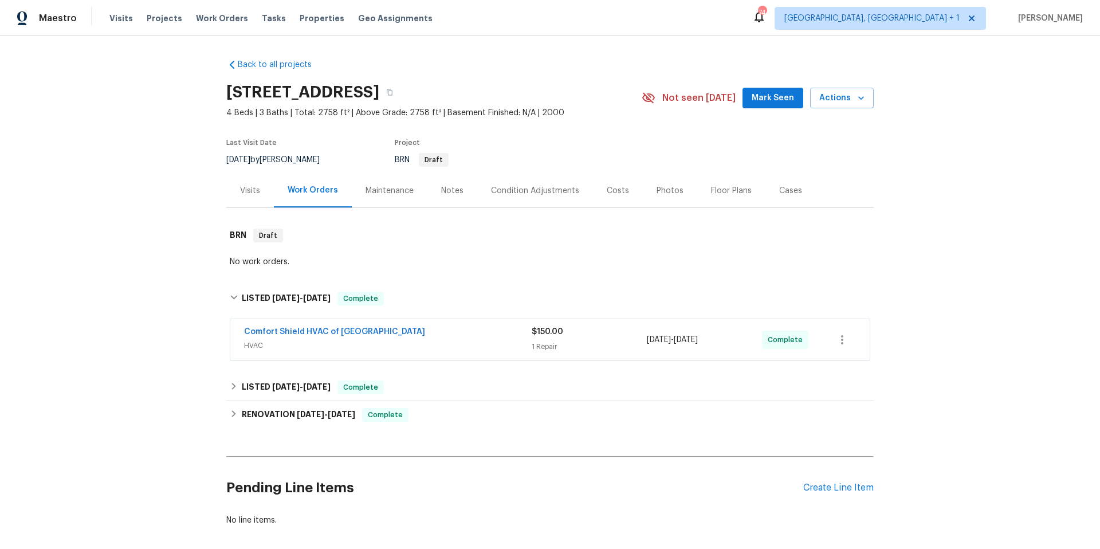
click at [413, 341] on span "HVAC" at bounding box center [388, 345] width 288 height 11
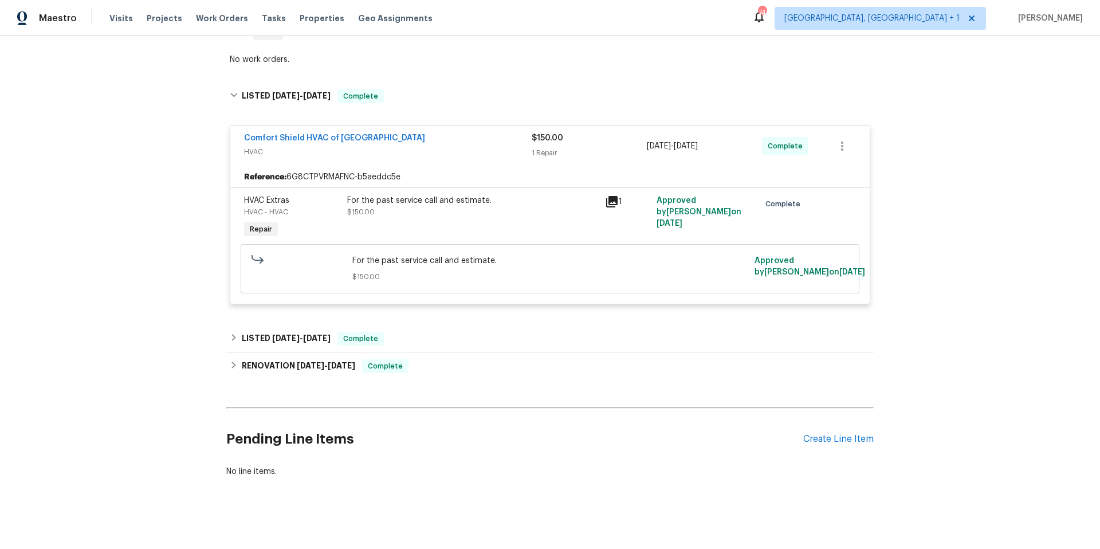
scroll to position [217, 0]
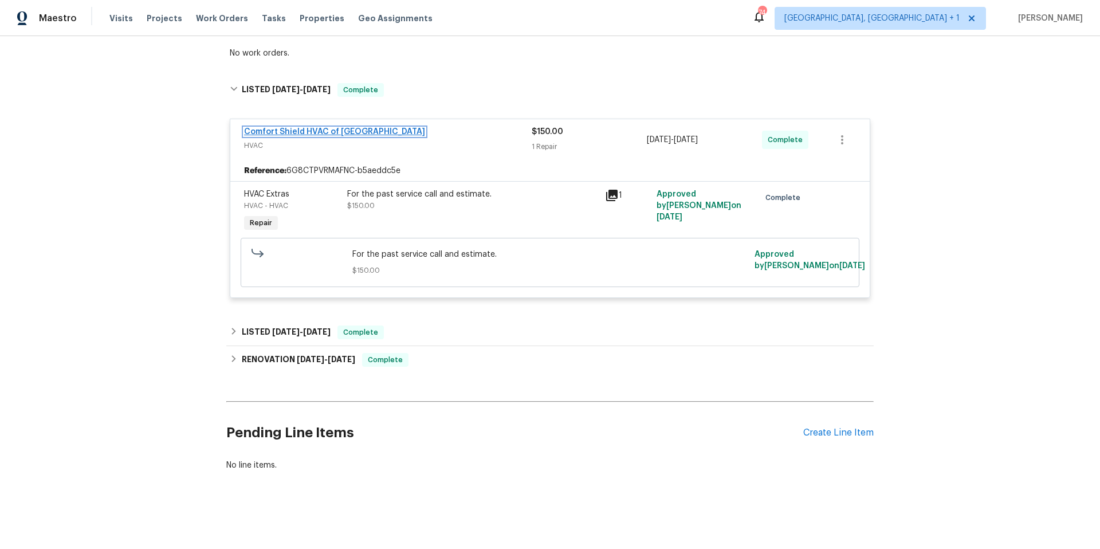
click at [315, 128] on link "Comfort Shield HVAC of NC" at bounding box center [334, 132] width 181 height 8
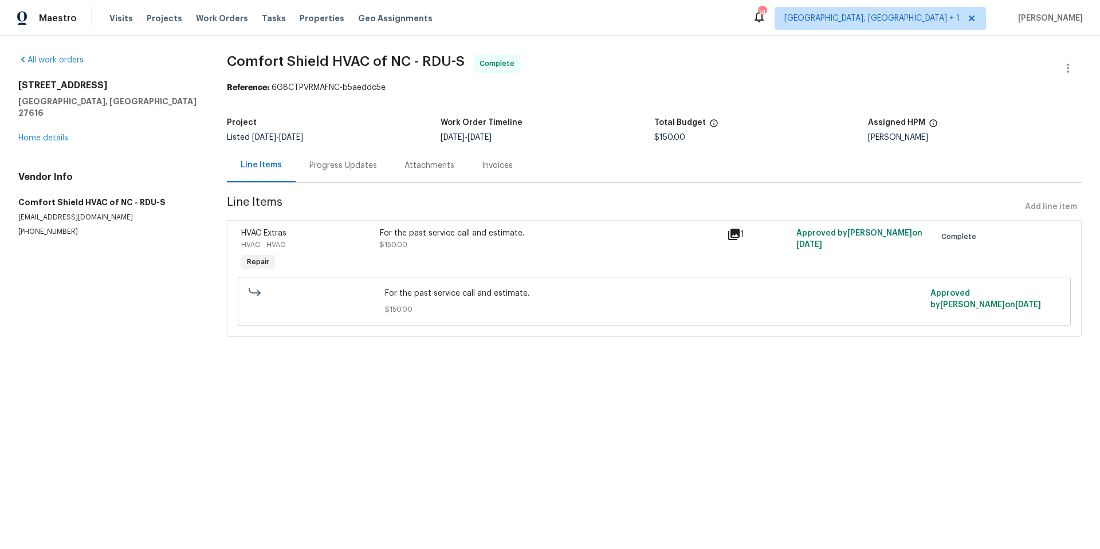
click at [331, 165] on div "Progress Updates" at bounding box center [343, 165] width 68 height 11
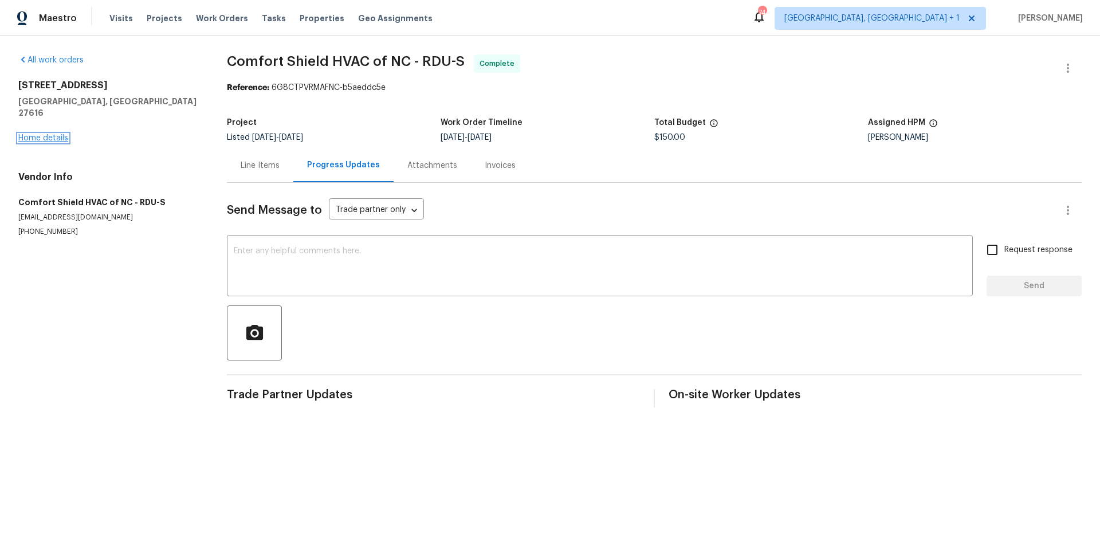
click at [59, 134] on link "Home details" at bounding box center [43, 138] width 50 height 8
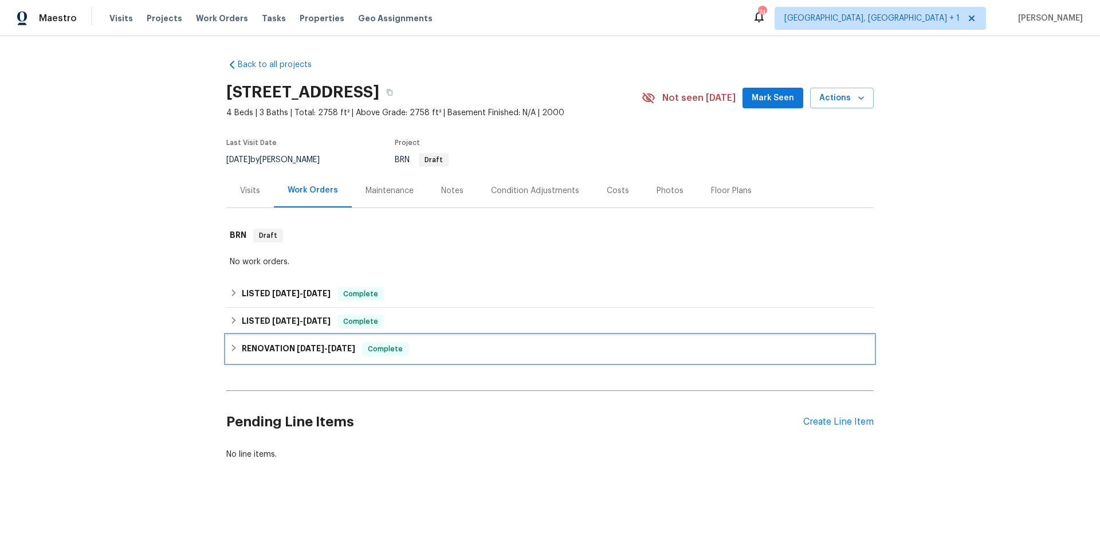
click at [424, 346] on div "RENOVATION 8/14/25 - 8/27/25 Complete" at bounding box center [550, 349] width 641 height 14
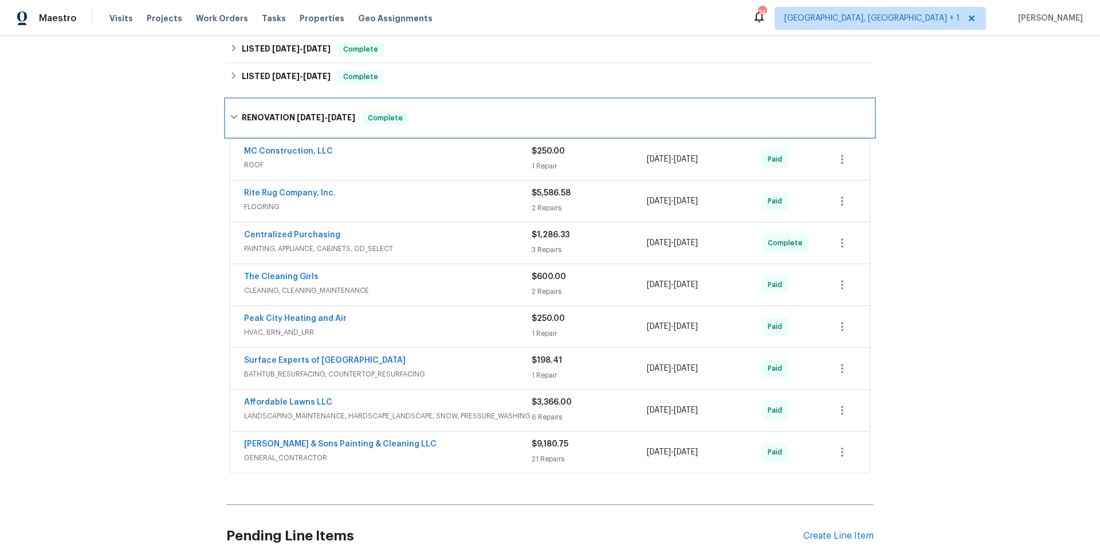
scroll to position [250, 0]
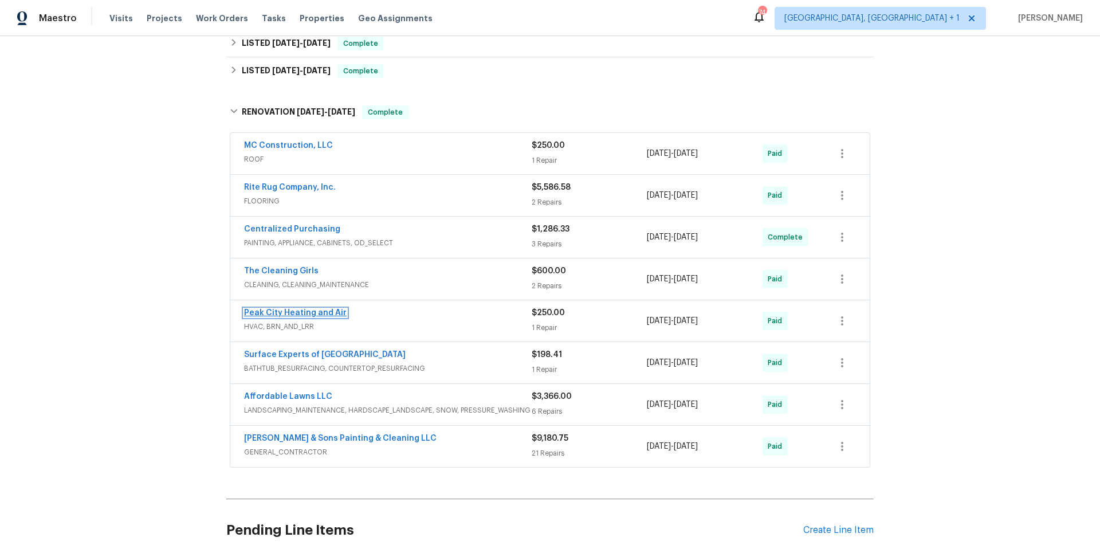
click at [292, 312] on link "Peak City Heating and Air" at bounding box center [295, 313] width 103 height 8
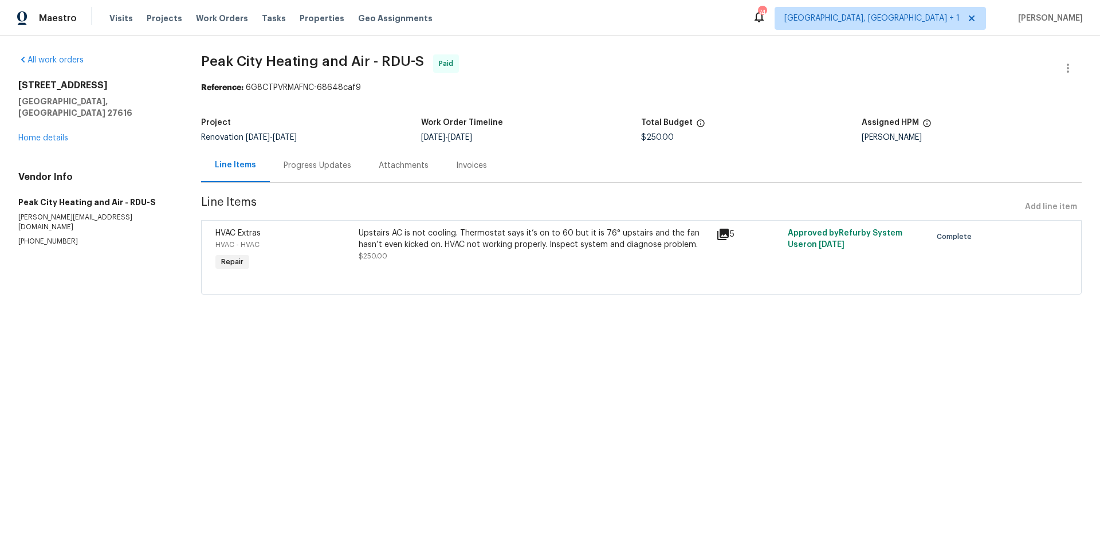
click at [309, 169] on div "Progress Updates" at bounding box center [318, 165] width 68 height 11
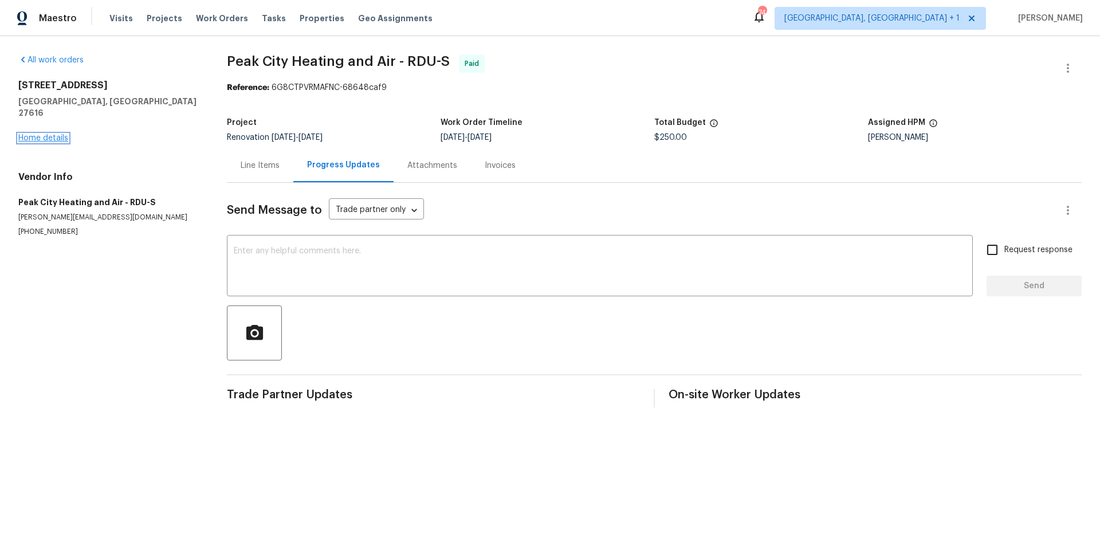
click at [53, 134] on link "Home details" at bounding box center [43, 138] width 50 height 8
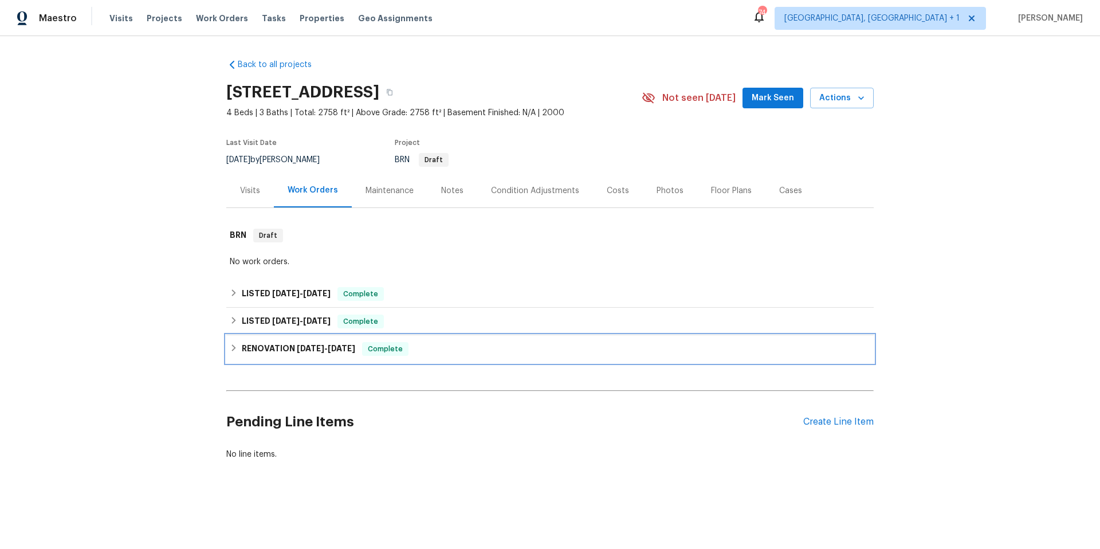
click at [435, 345] on div "RENOVATION 8/14/25 - 8/27/25 Complete" at bounding box center [550, 349] width 641 height 14
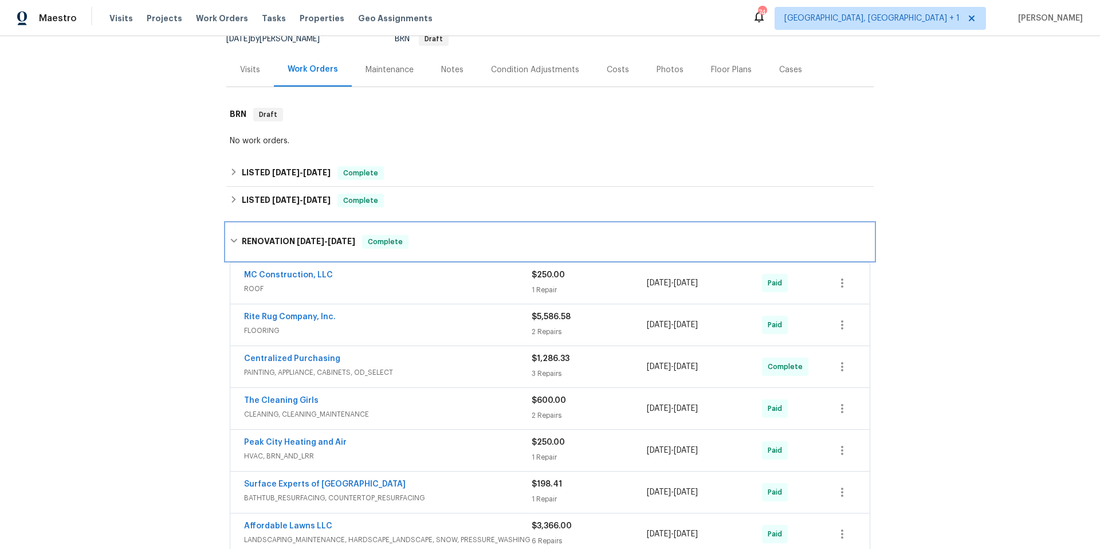
scroll to position [22, 0]
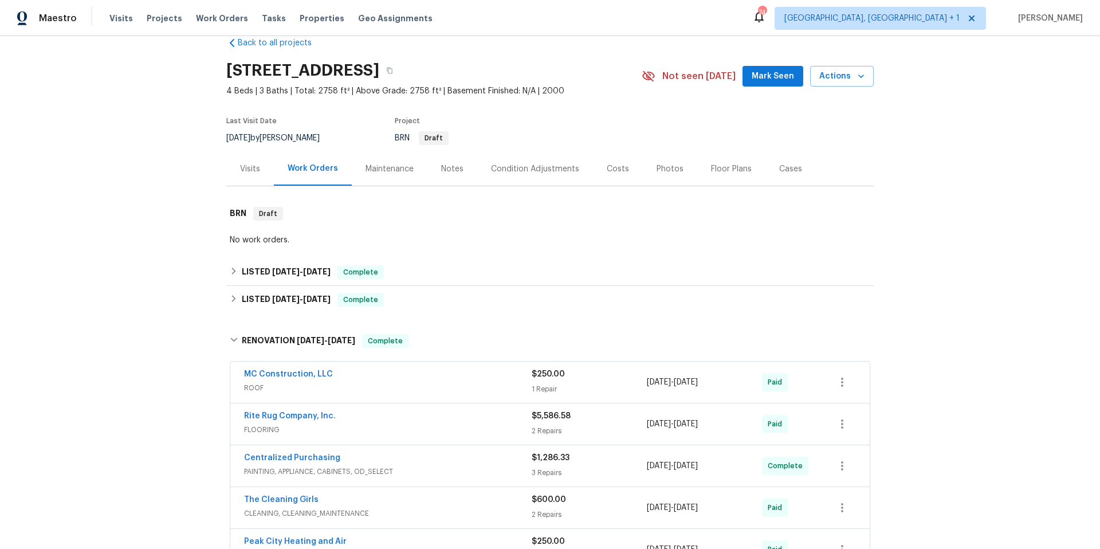
click at [443, 172] on div "Notes" at bounding box center [452, 168] width 22 height 11
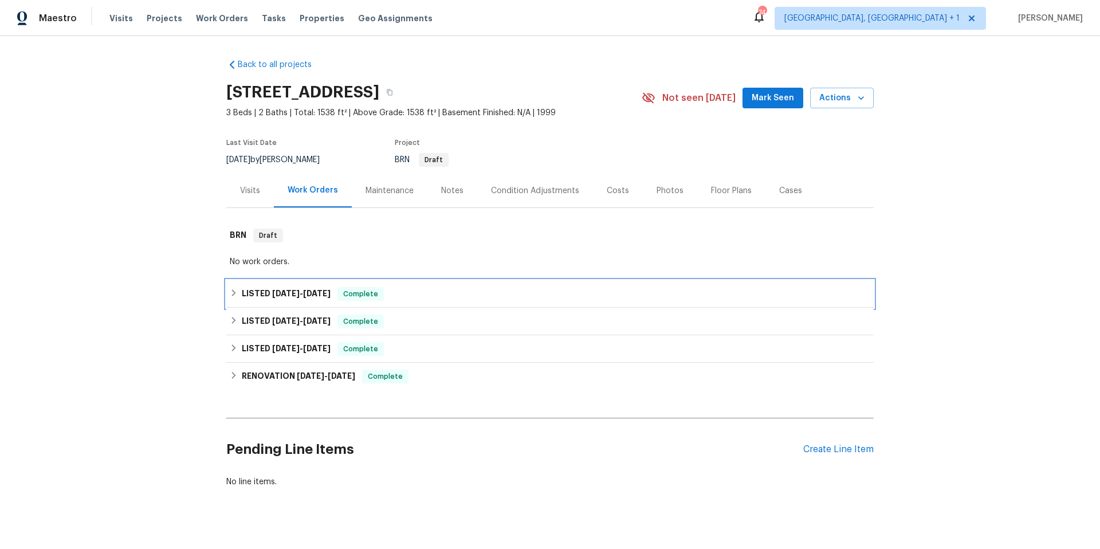
click at [481, 293] on div "LISTED [DATE] - [DATE] Complete" at bounding box center [550, 294] width 641 height 14
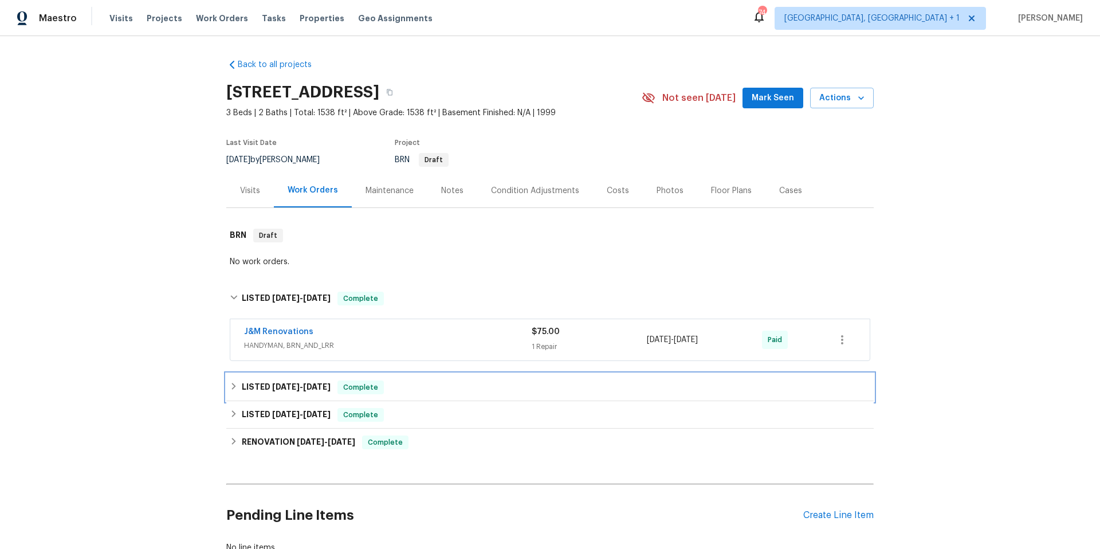
click at [458, 382] on div "LISTED [DATE] - [DATE] Complete" at bounding box center [550, 387] width 641 height 14
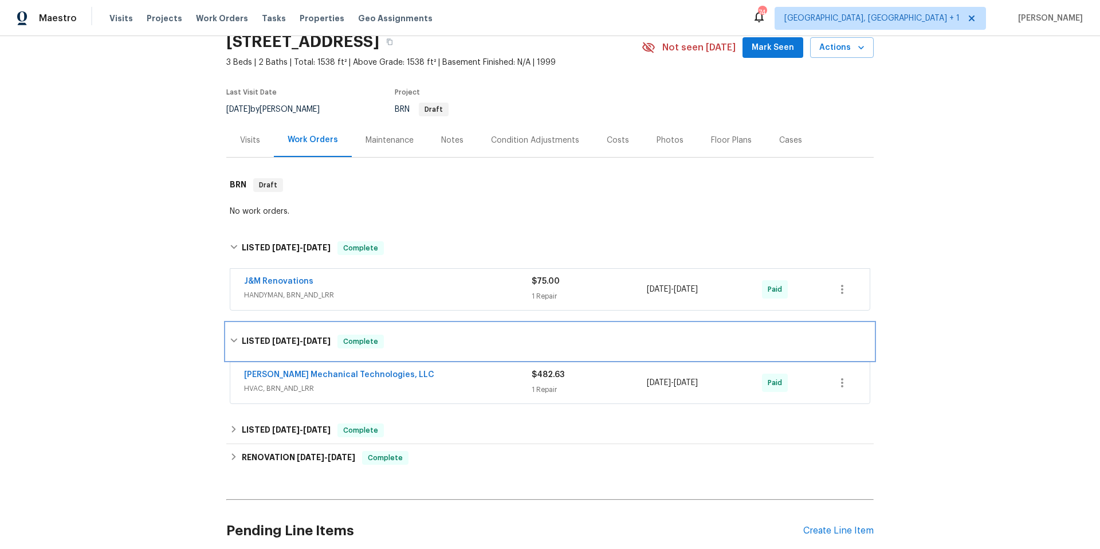
scroll to position [104, 0]
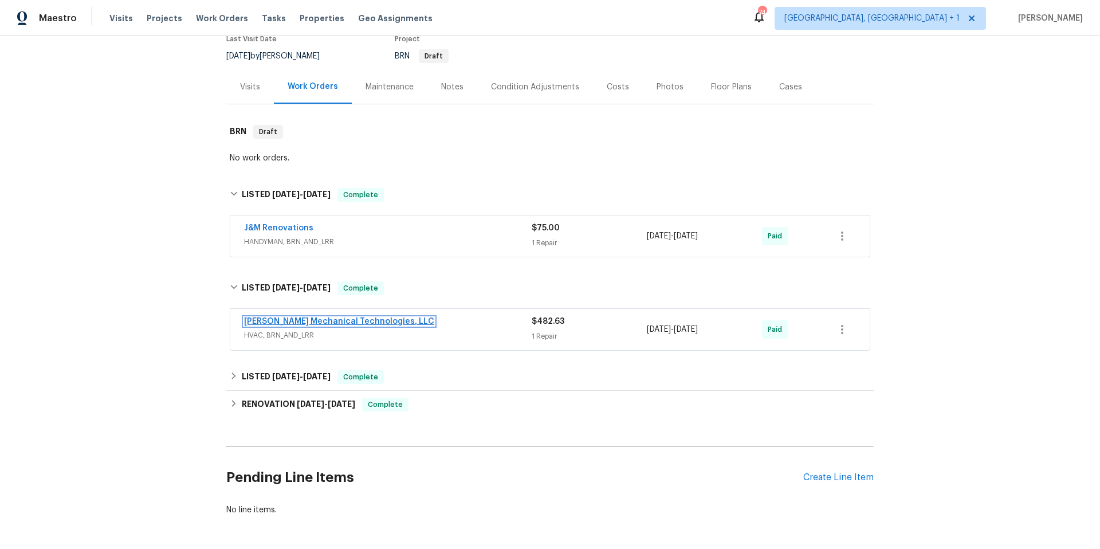
click at [370, 319] on link "[PERSON_NAME] Mechanical Technologies, LLC" at bounding box center [339, 321] width 190 height 8
